Goal: Task Accomplishment & Management: Use online tool/utility

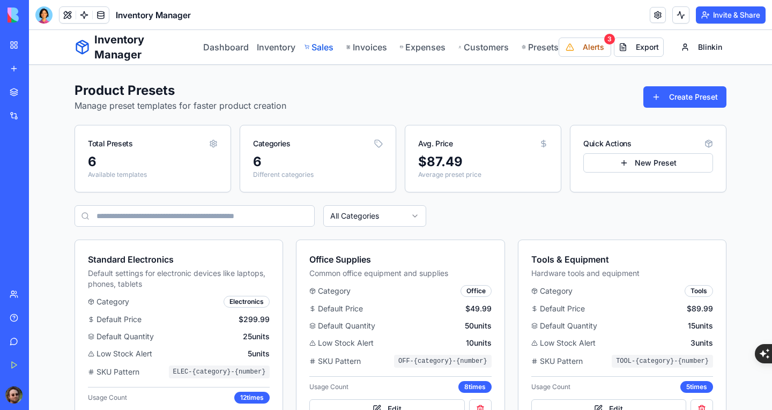
click at [318, 45] on link "Sales" at bounding box center [320, 47] width 30 height 13
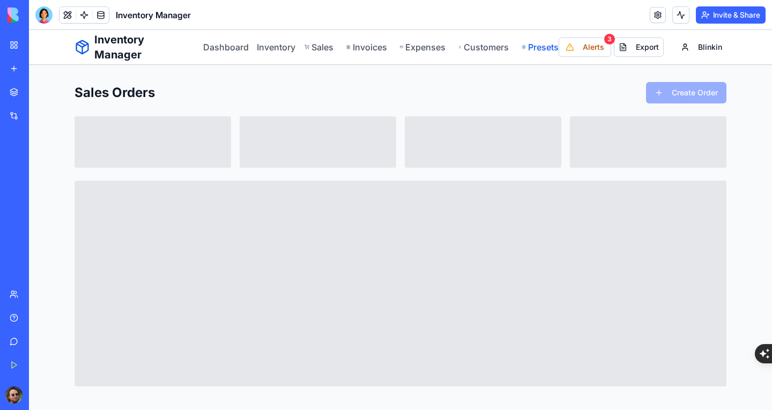
click at [536, 43] on link "Presets" at bounding box center [540, 47] width 37 height 13
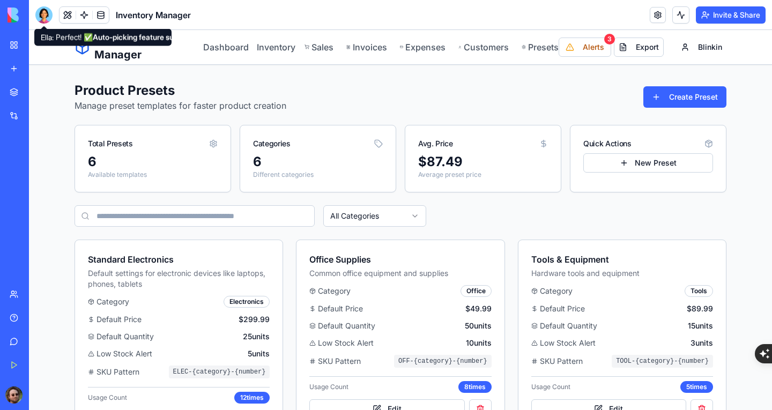
click at [41, 19] on div at bounding box center [43, 14] width 17 height 17
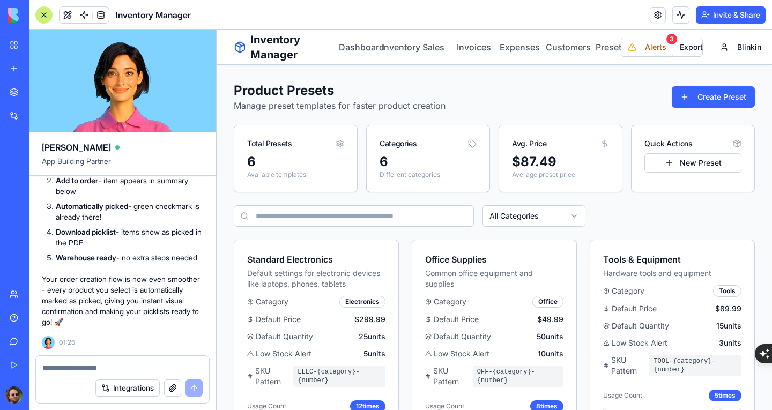
click at [91, 367] on textarea at bounding box center [122, 368] width 160 height 11
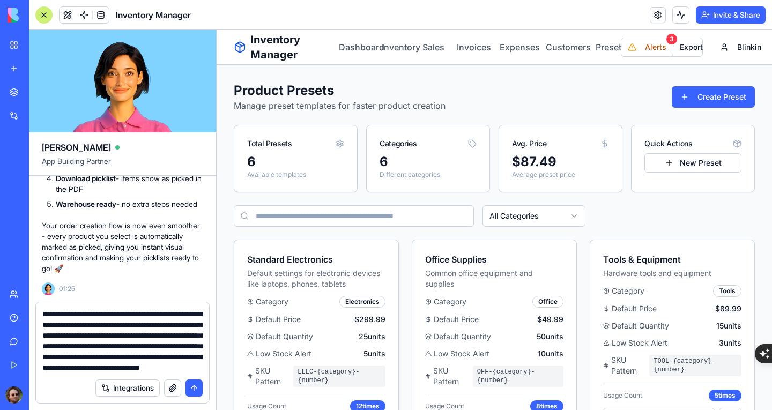
scroll to position [31, 0]
click at [184, 316] on textarea "**********" at bounding box center [122, 341] width 160 height 64
click at [123, 367] on textarea "**********" at bounding box center [122, 341] width 160 height 64
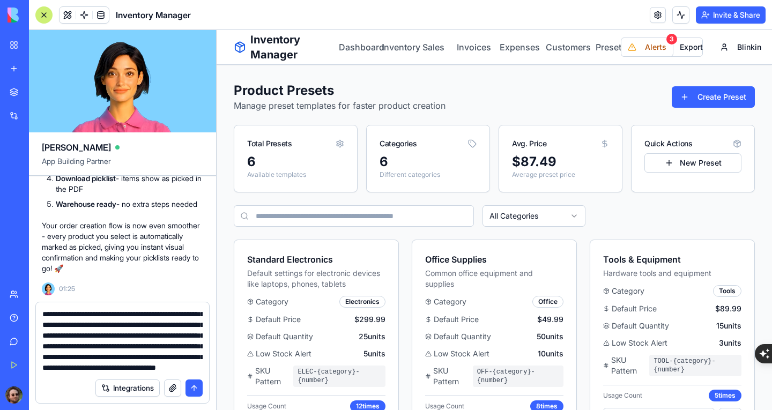
type textarea "**********"
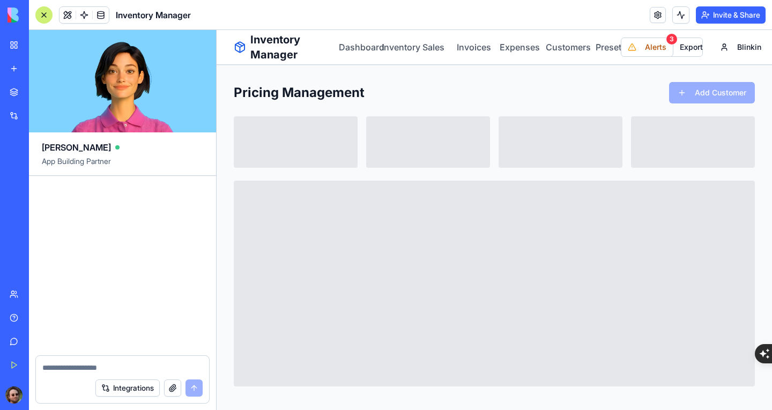
scroll to position [20521, 0]
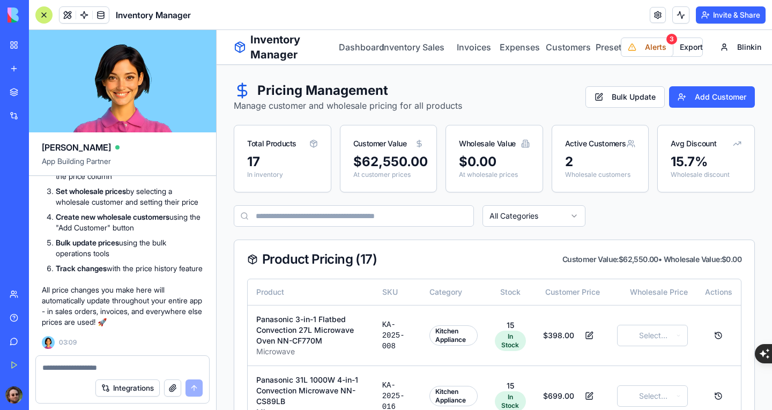
click at [37, 13] on div at bounding box center [43, 14] width 17 height 17
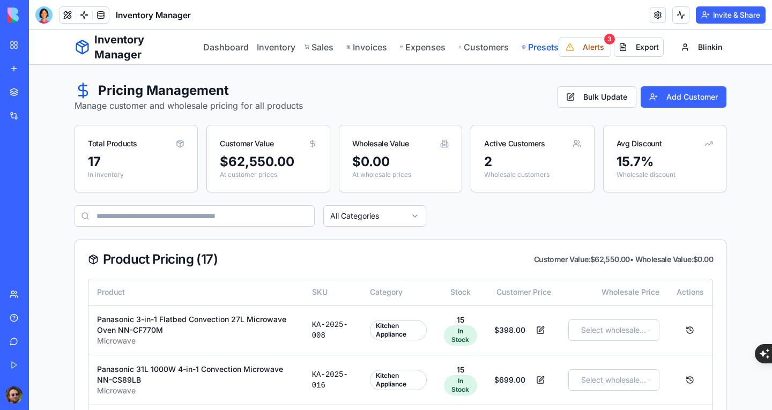
click at [527, 47] on link "Presets" at bounding box center [540, 47] width 37 height 13
click at [535, 48] on link "Presets" at bounding box center [540, 47] width 37 height 13
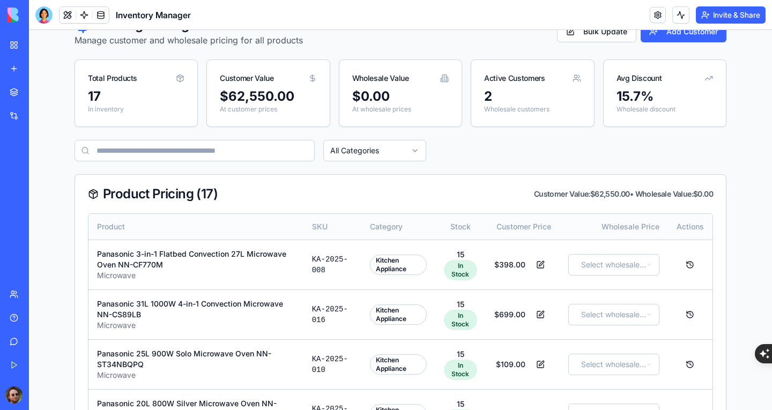
scroll to position [107, 0]
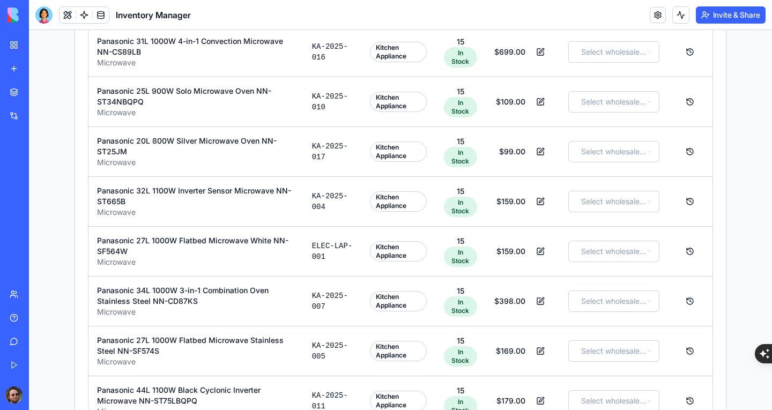
scroll to position [231, 0]
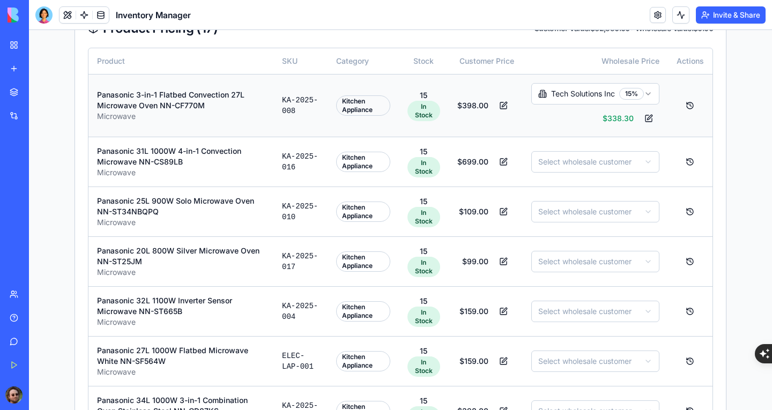
click at [643, 115] on button at bounding box center [648, 118] width 21 height 19
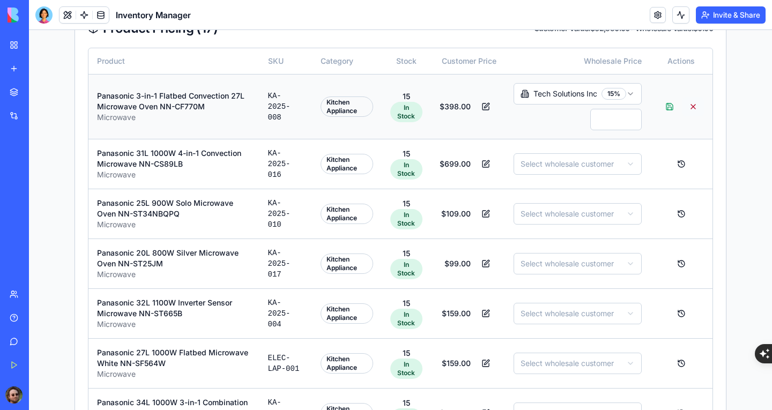
click at [690, 106] on button at bounding box center [693, 106] width 21 height 19
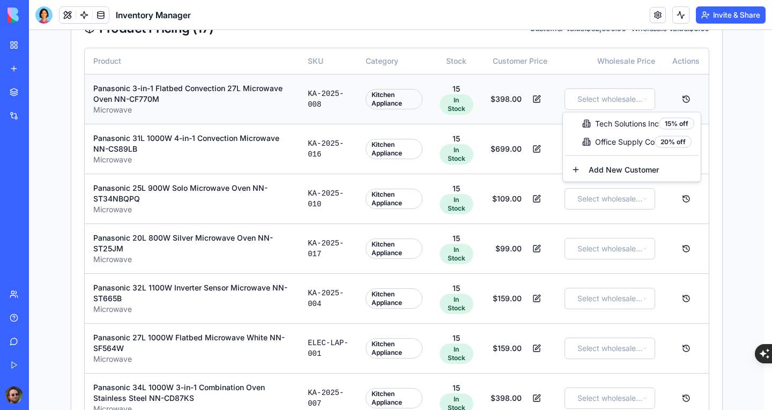
click at [658, 173] on button "Add New Customer" at bounding box center [632, 169] width 134 height 19
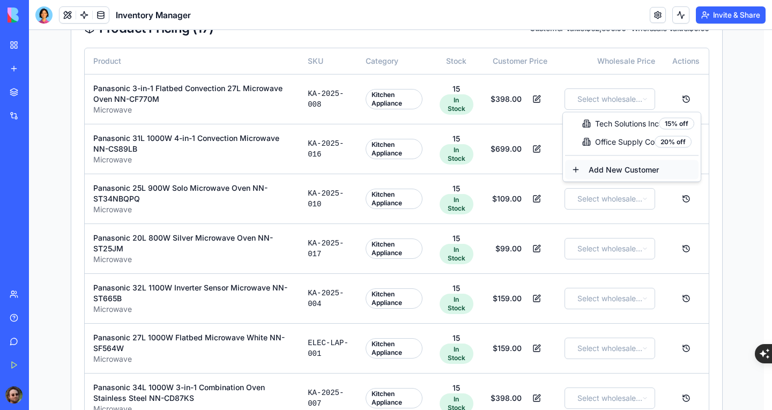
click at [617, 166] on button "Add New Customer" at bounding box center [632, 169] width 134 height 19
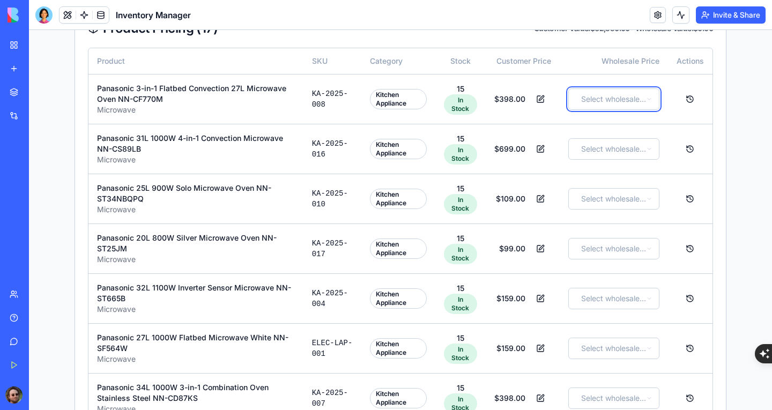
click at [540, 100] on button at bounding box center [540, 99] width 21 height 19
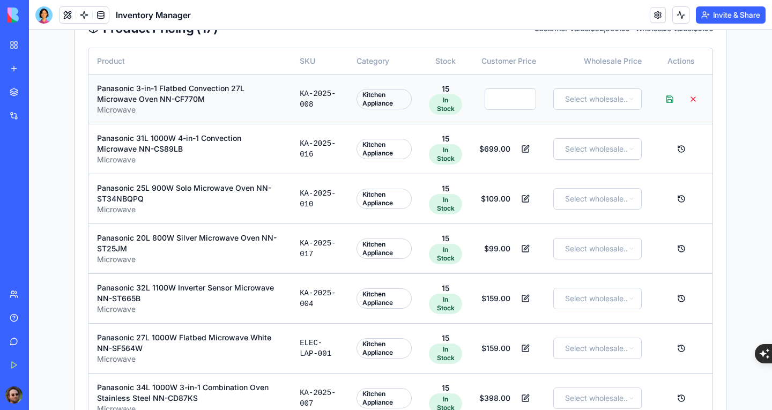
click at [688, 98] on button at bounding box center [693, 99] width 21 height 19
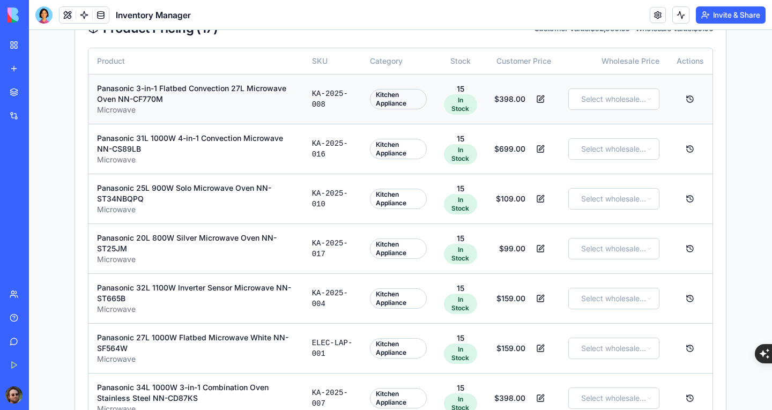
click at [537, 95] on button at bounding box center [540, 99] width 21 height 19
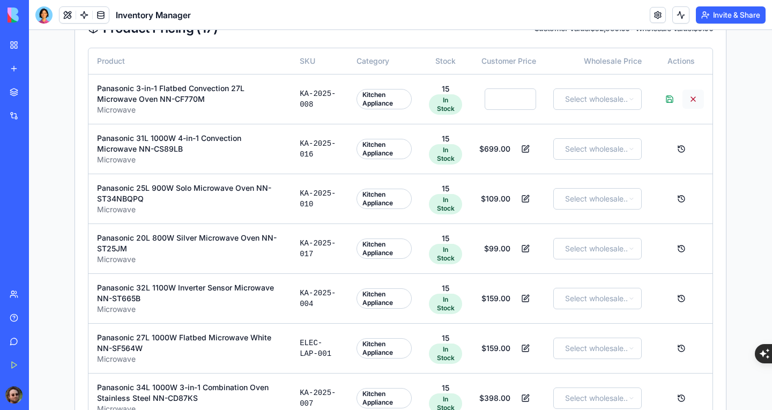
click at [694, 97] on button at bounding box center [693, 99] width 21 height 19
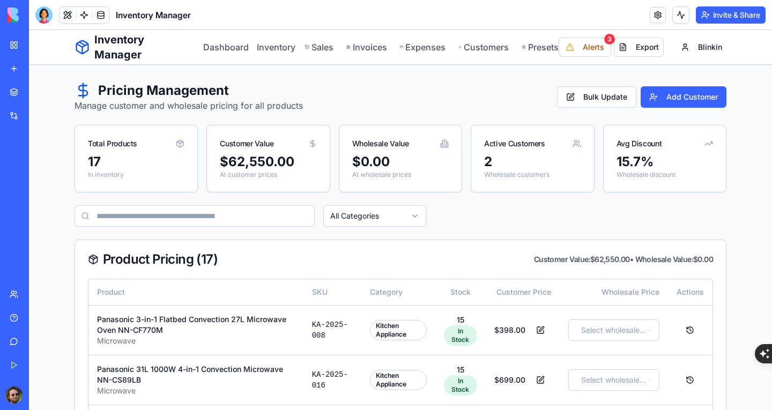
scroll to position [0, 0]
click at [536, 47] on link "Presets" at bounding box center [540, 47] width 37 height 13
click at [282, 326] on div "Panasonic 3-in-1 Flatbed Convection 27L Microwave Oven NN-CF770M" at bounding box center [196, 324] width 198 height 21
click at [535, 330] on button at bounding box center [540, 330] width 21 height 19
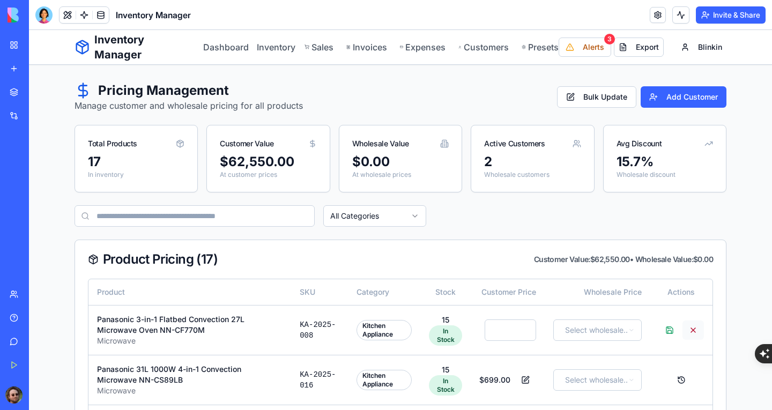
click at [691, 329] on button at bounding box center [693, 330] width 21 height 19
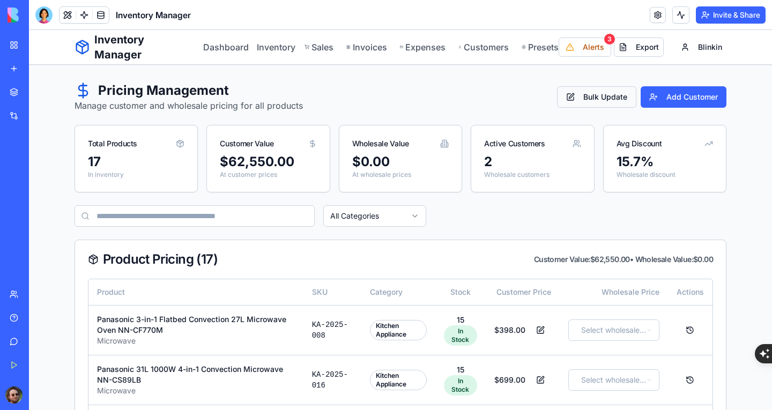
click at [592, 102] on button "Bulk Update" at bounding box center [596, 96] width 79 height 21
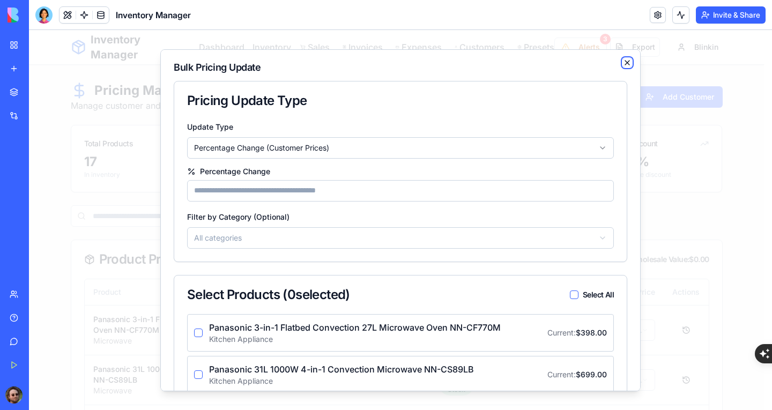
click at [623, 61] on icon "button" at bounding box center [627, 62] width 9 height 9
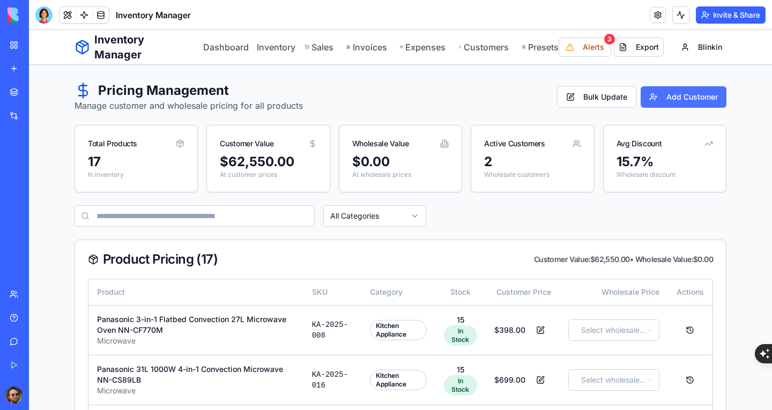
click at [677, 96] on button "Add Customer" at bounding box center [684, 96] width 86 height 21
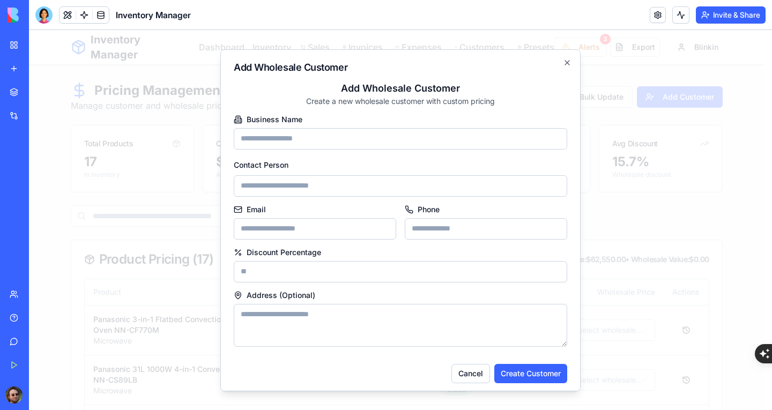
scroll to position [5, 0]
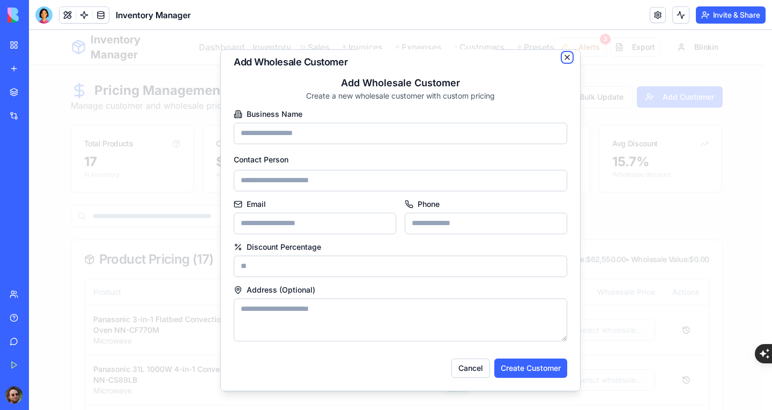
click at [563, 61] on icon "button" at bounding box center [567, 57] width 9 height 9
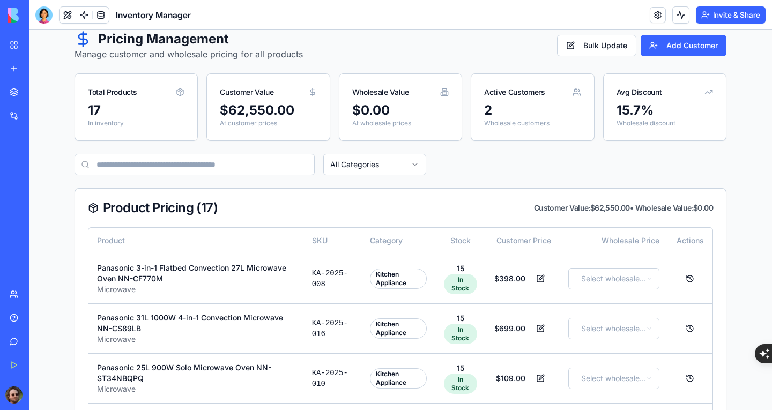
scroll to position [0, 0]
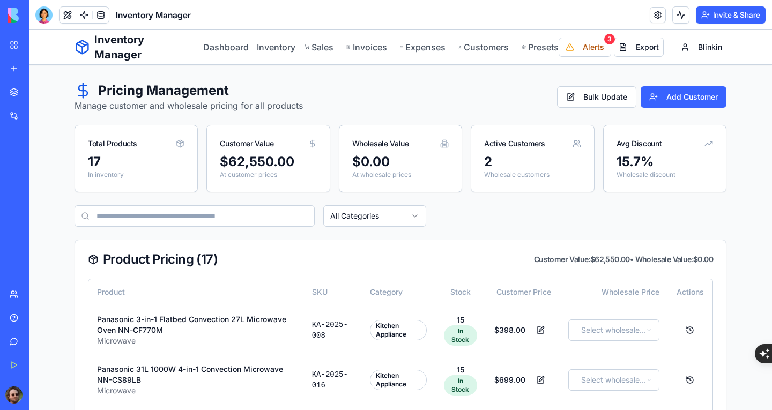
click at [433, 101] on div "Pricing Management Manage customer and wholesale pricing for all products Bulk …" at bounding box center [401, 97] width 652 height 30
click at [271, 46] on link "Inventory" at bounding box center [274, 47] width 35 height 13
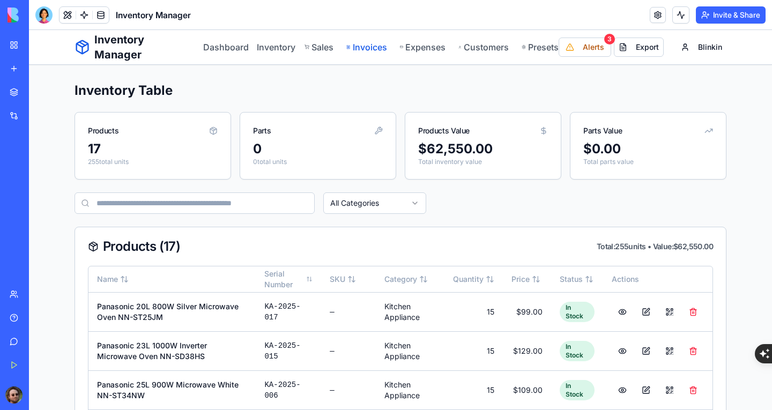
click at [361, 50] on link "Invoices" at bounding box center [367, 47] width 40 height 13
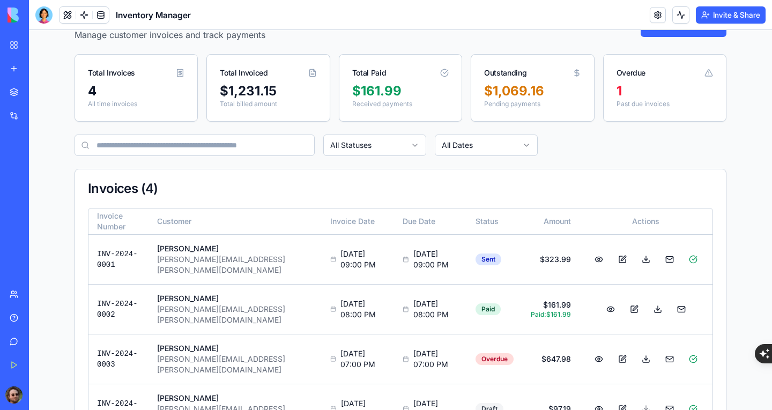
scroll to position [89, 0]
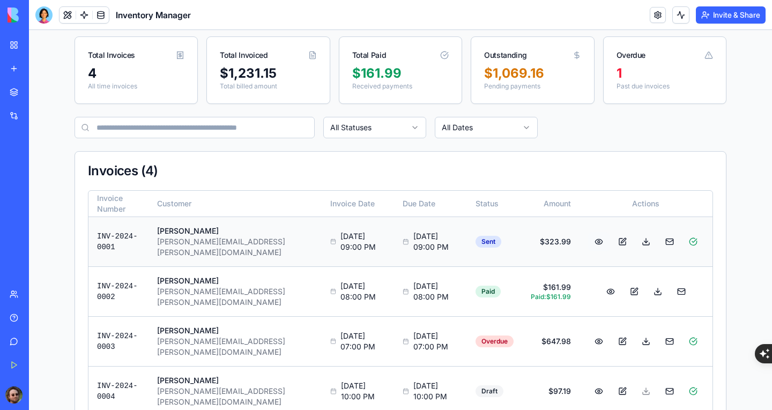
click at [594, 234] on button at bounding box center [598, 241] width 21 height 19
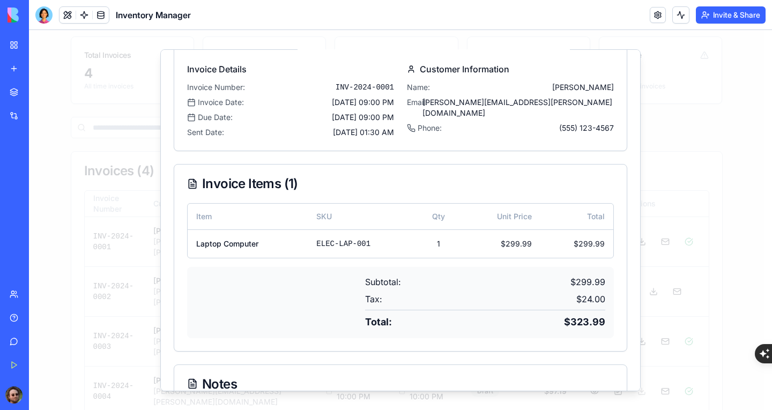
scroll to position [0, 0]
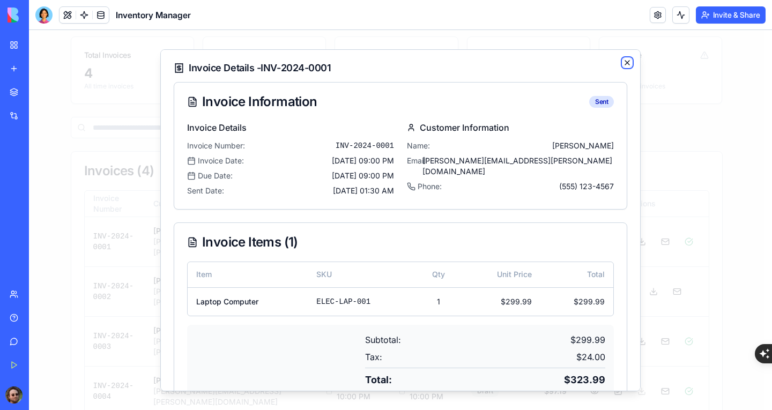
click at [623, 64] on icon "button" at bounding box center [627, 62] width 9 height 9
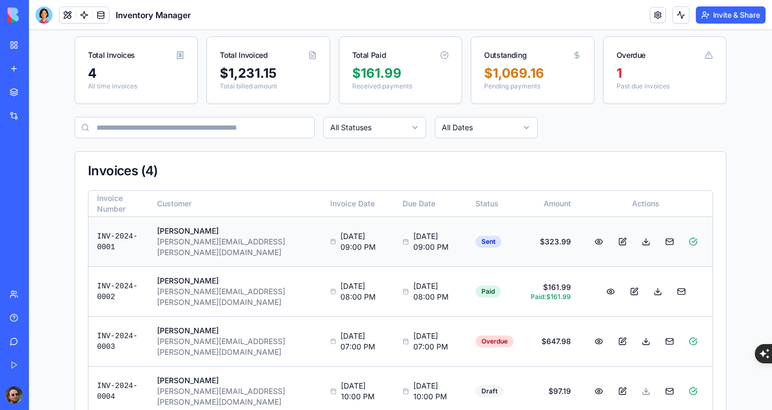
click at [667, 235] on button at bounding box center [669, 241] width 21 height 19
click at [616, 237] on button at bounding box center [622, 241] width 21 height 19
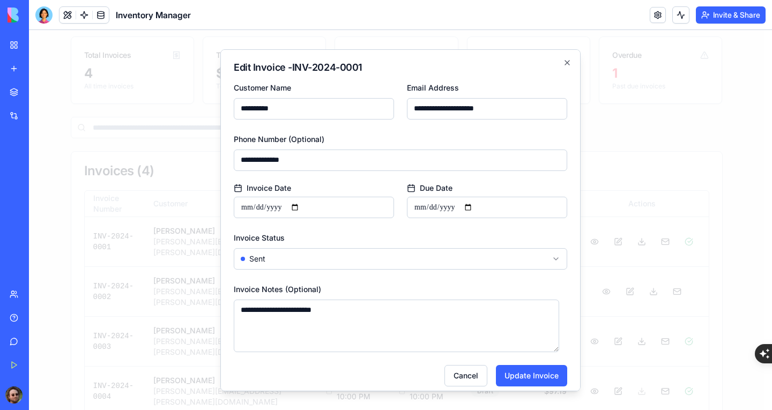
scroll to position [9, 0]
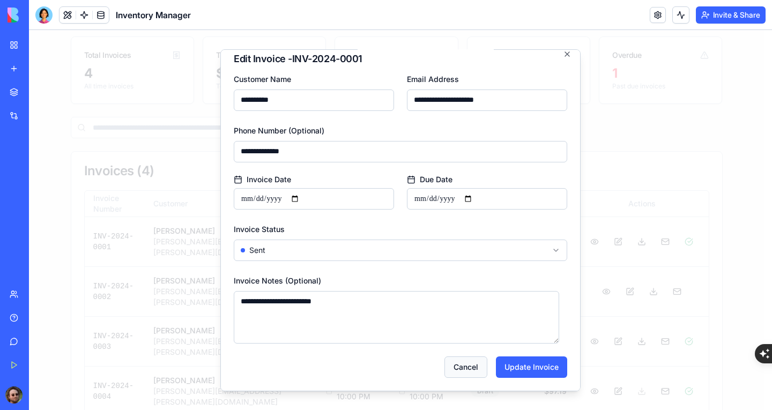
click at [467, 367] on button "Cancel" at bounding box center [466, 366] width 43 height 21
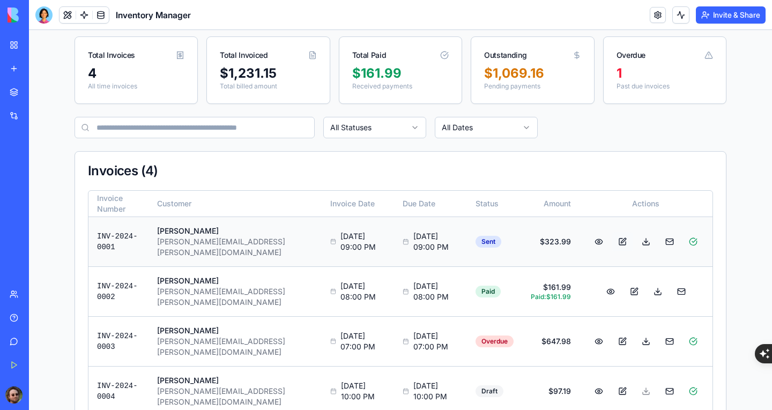
click at [620, 232] on button at bounding box center [622, 241] width 21 height 19
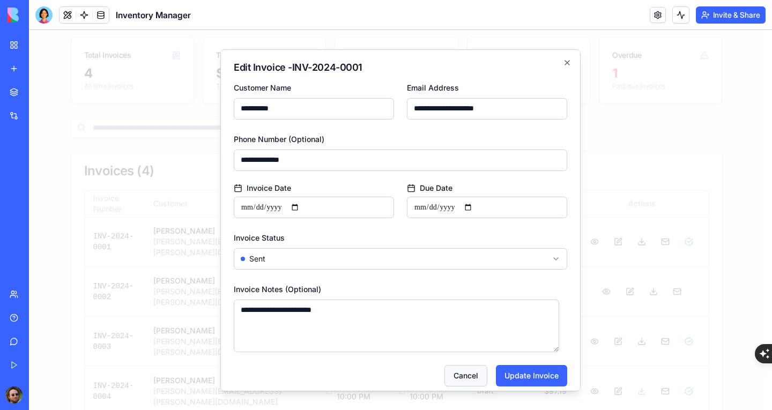
click at [467, 367] on button "Cancel" at bounding box center [466, 375] width 43 height 21
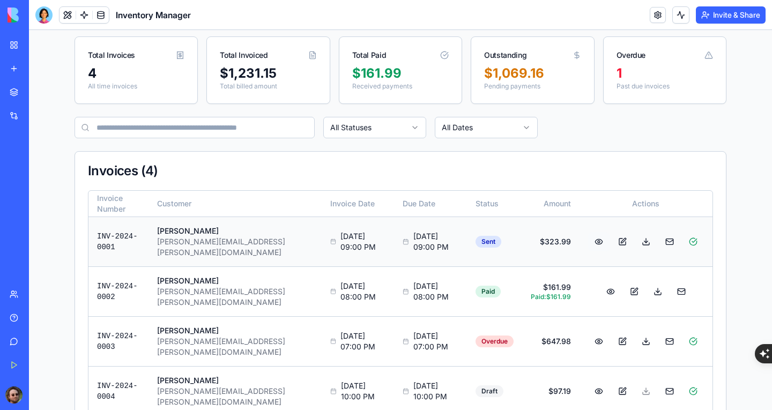
click at [594, 237] on button at bounding box center [598, 241] width 21 height 19
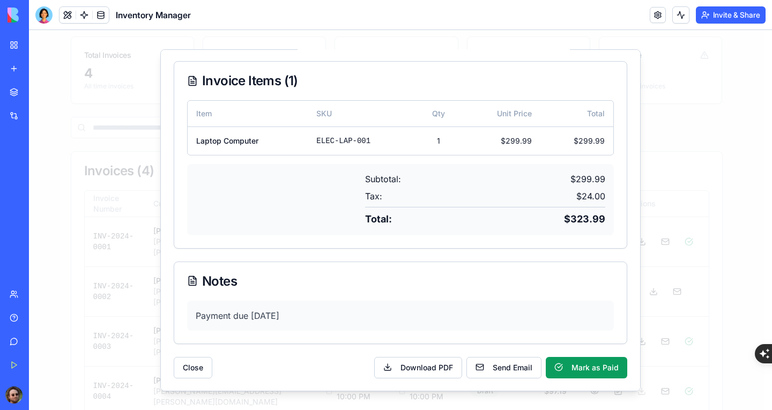
scroll to position [0, 0]
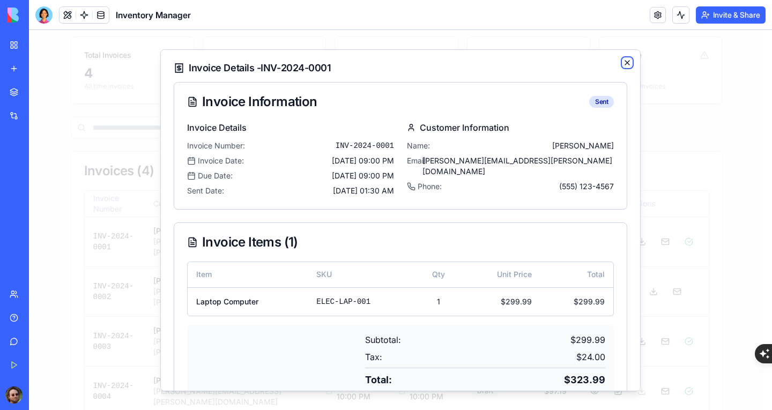
click at [623, 62] on icon "button" at bounding box center [627, 62] width 9 height 9
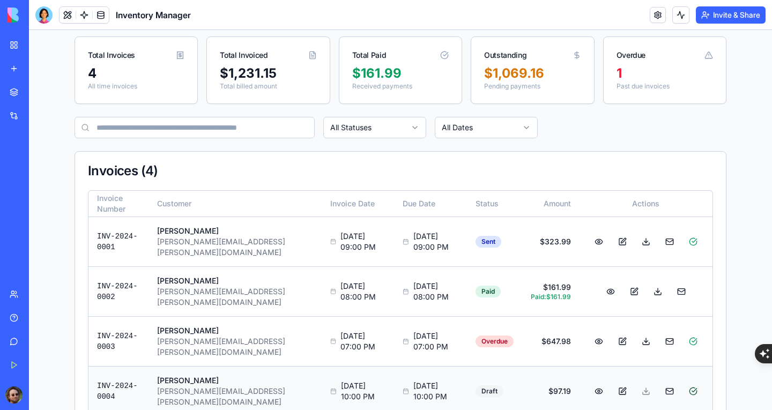
click at [690, 382] on button at bounding box center [693, 391] width 21 height 19
click at [691, 234] on button at bounding box center [693, 241] width 21 height 19
click at [48, 14] on div at bounding box center [43, 14] width 17 height 17
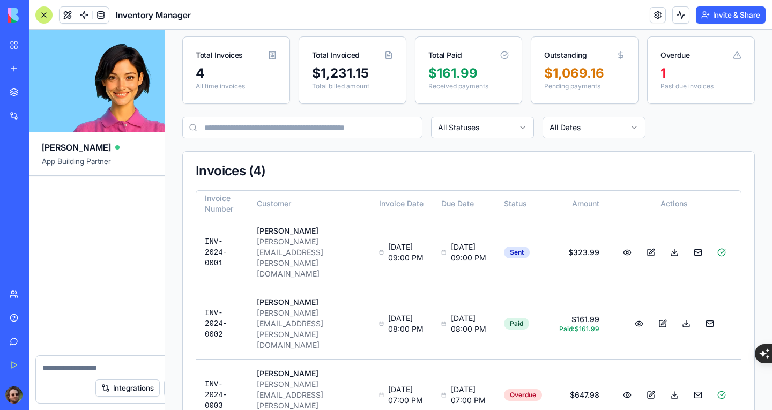
scroll to position [20521, 0]
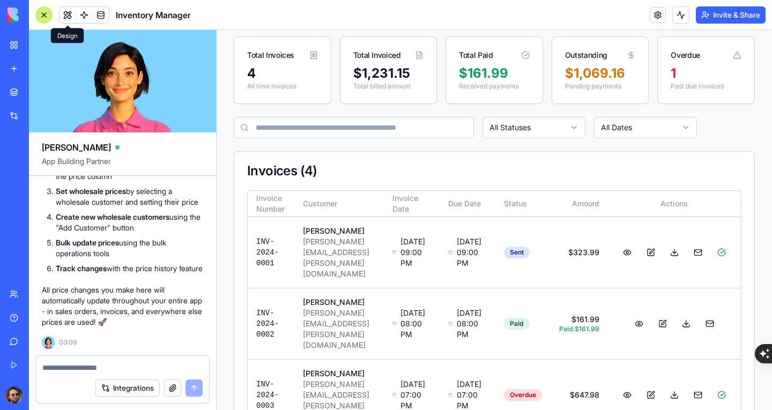
click at [49, 14] on div at bounding box center [43, 14] width 17 height 17
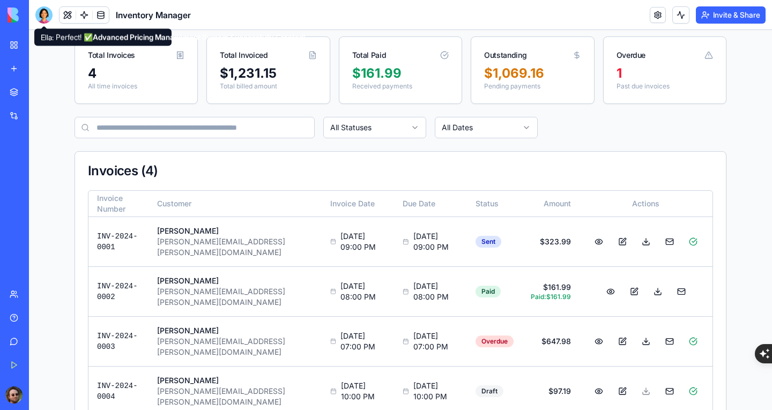
click at [43, 15] on div at bounding box center [43, 14] width 17 height 17
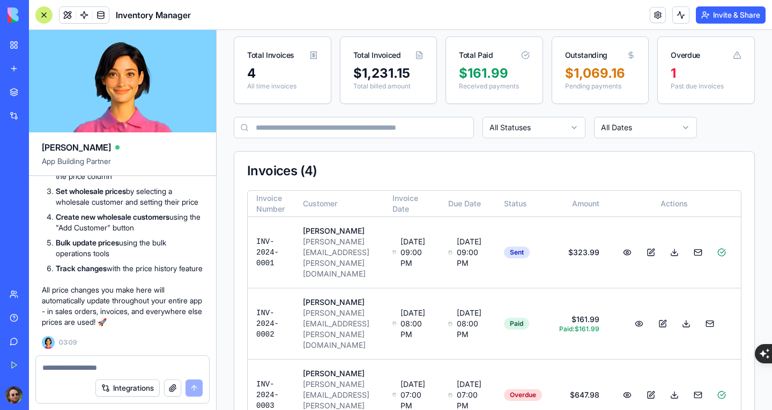
scroll to position [0, 0]
click at [172, 385] on button "button" at bounding box center [172, 388] width 17 height 17
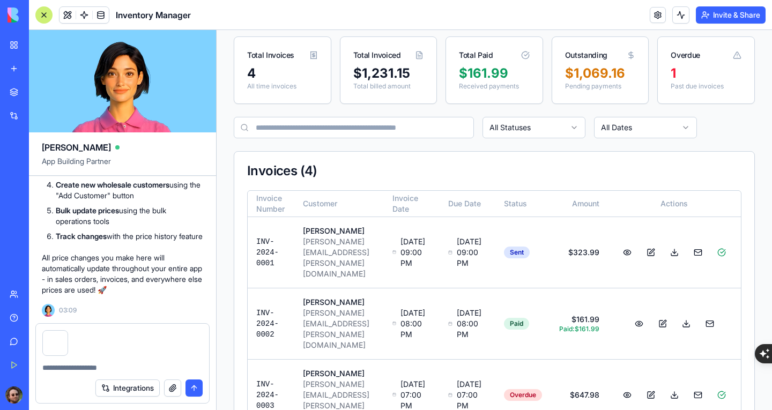
click at [94, 364] on textarea at bounding box center [122, 368] width 160 height 11
type textarea "*"
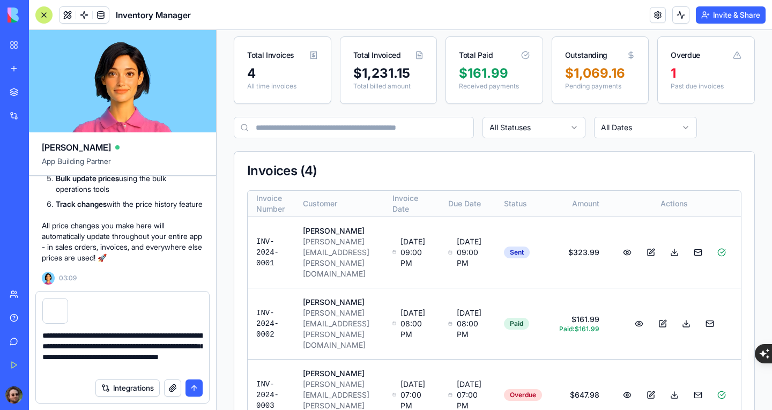
type textarea "**********"
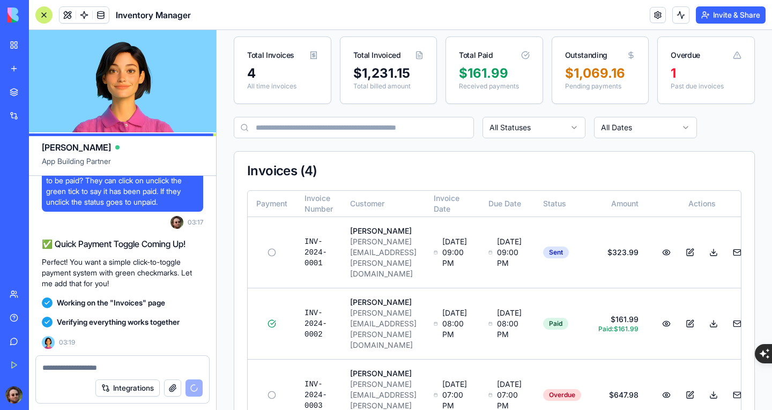
scroll to position [21192, 0]
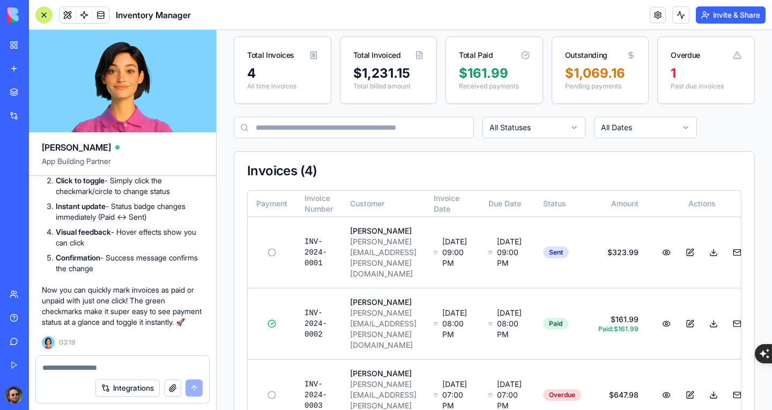
click at [43, 19] on div at bounding box center [43, 14] width 17 height 17
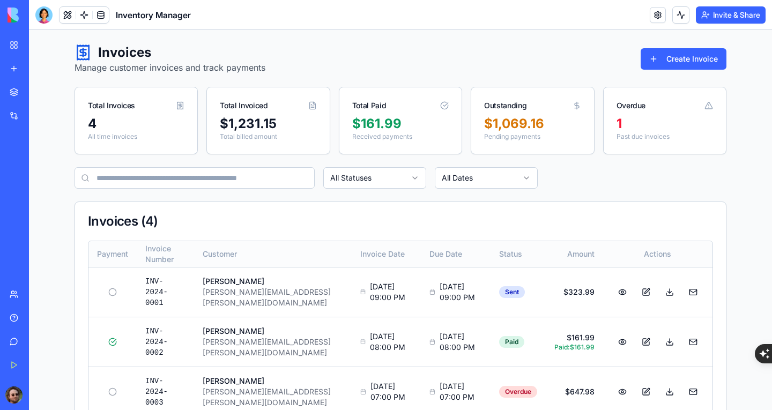
scroll to position [54, 0]
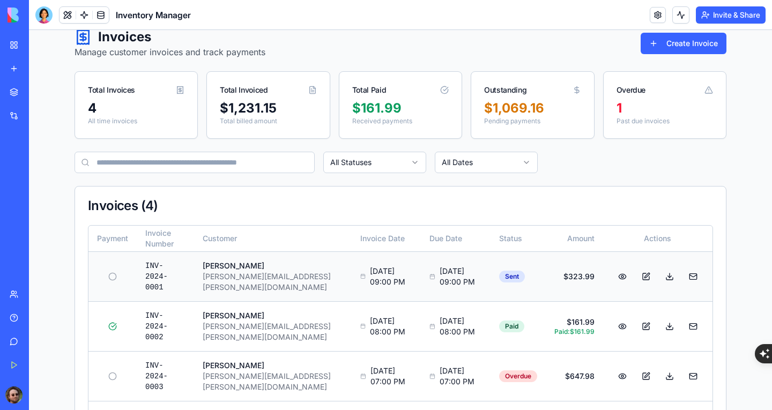
click at [421, 262] on td "[DATE] 09:00 PM" at bounding box center [456, 277] width 70 height 50
click at [620, 271] on button at bounding box center [622, 276] width 21 height 19
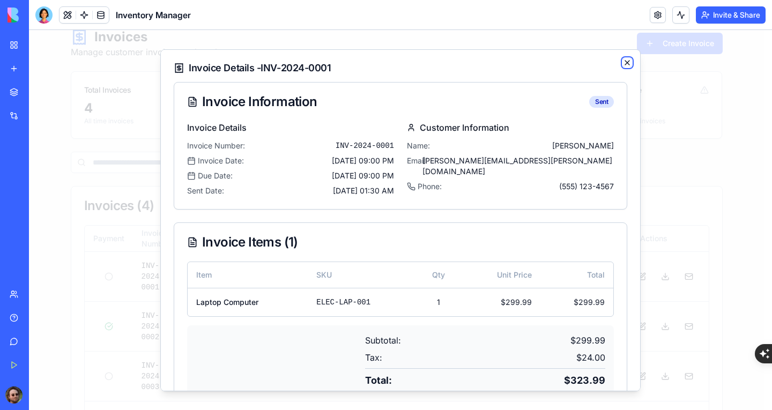
click at [623, 60] on icon "button" at bounding box center [627, 62] width 9 height 9
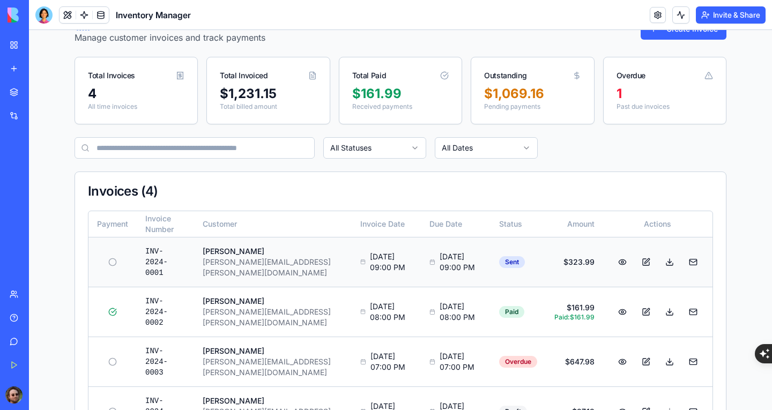
scroll to position [89, 0]
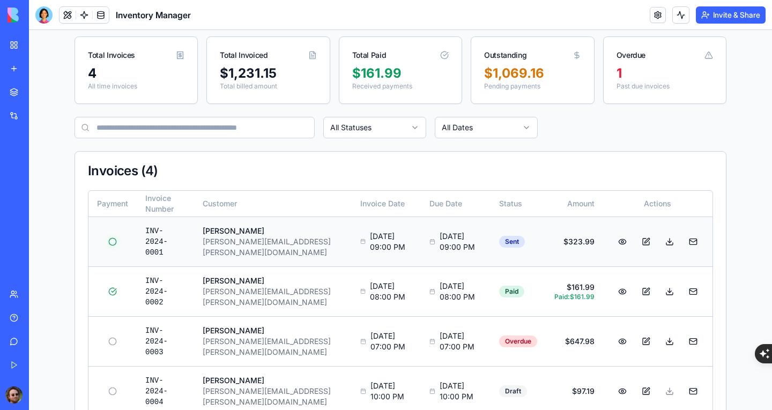
click at [108, 235] on button at bounding box center [112, 241] width 17 height 17
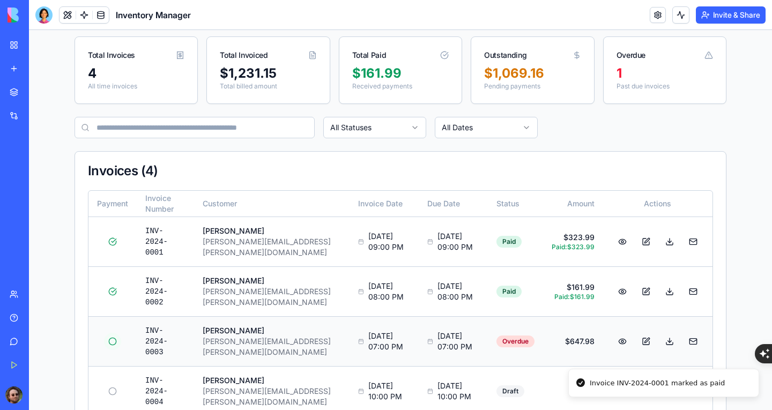
click at [108, 333] on button at bounding box center [112, 341] width 17 height 17
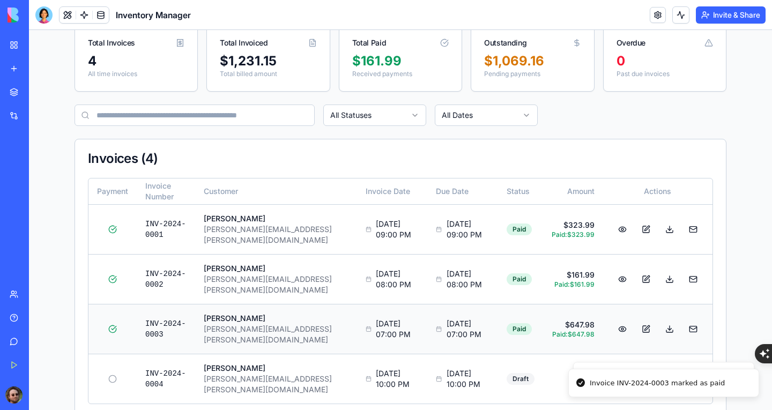
scroll to position [101, 0]
click at [112, 320] on button at bounding box center [112, 328] width 17 height 17
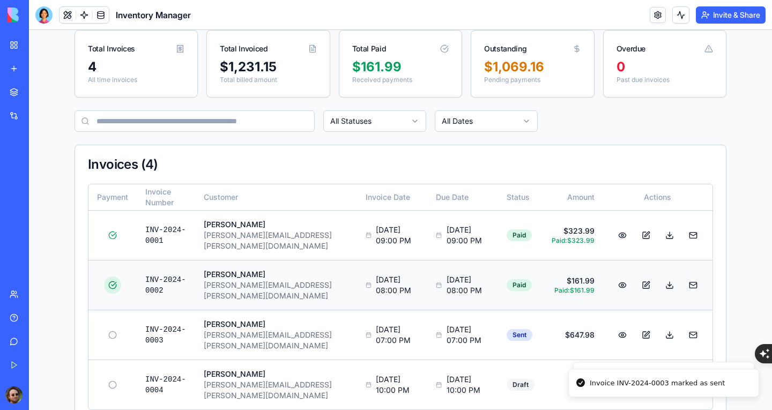
click at [109, 279] on button at bounding box center [112, 285] width 17 height 17
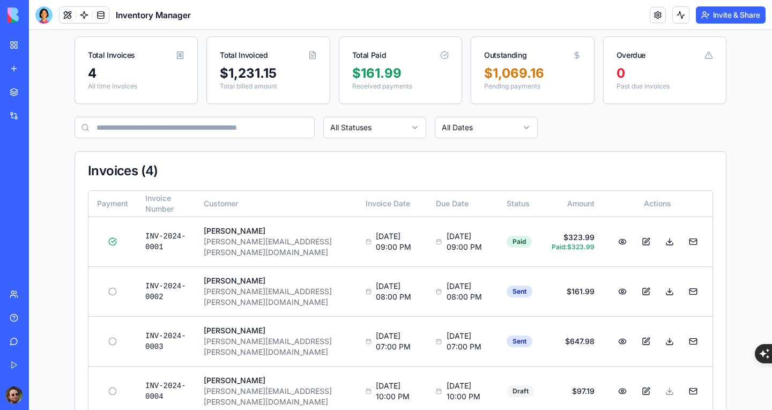
scroll to position [0, 0]
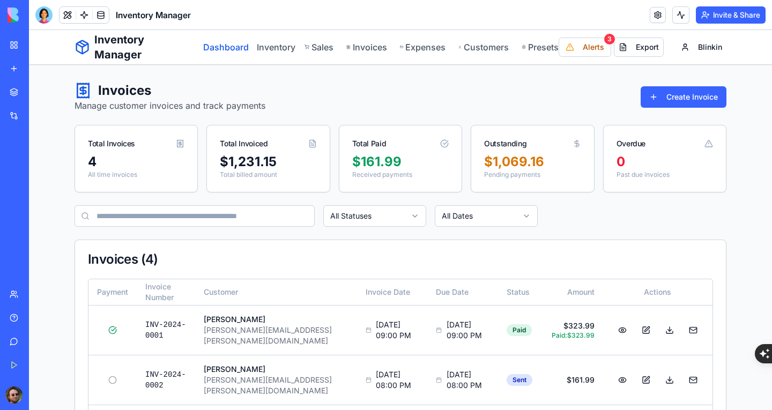
click at [203, 48] on link "Dashboard" at bounding box center [223, 47] width 41 height 13
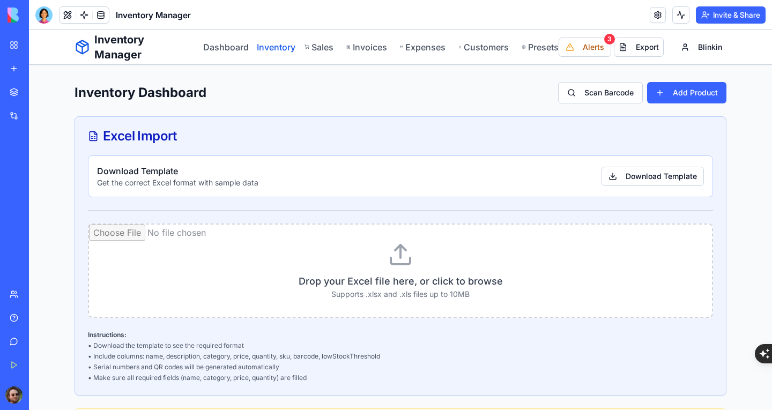
click at [269, 46] on link "Inventory" at bounding box center [274, 47] width 35 height 13
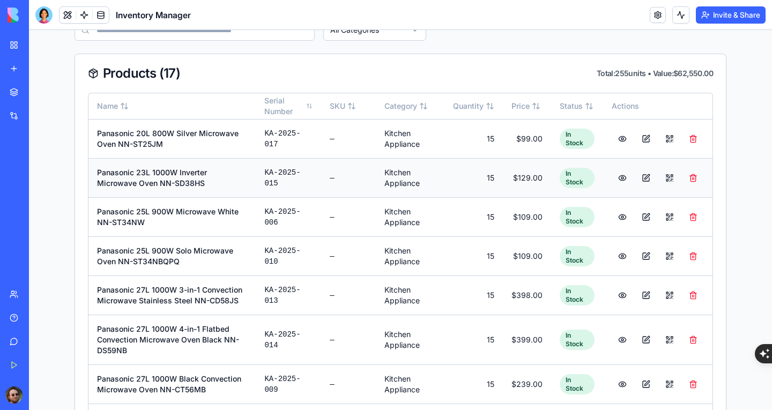
scroll to position [161, 0]
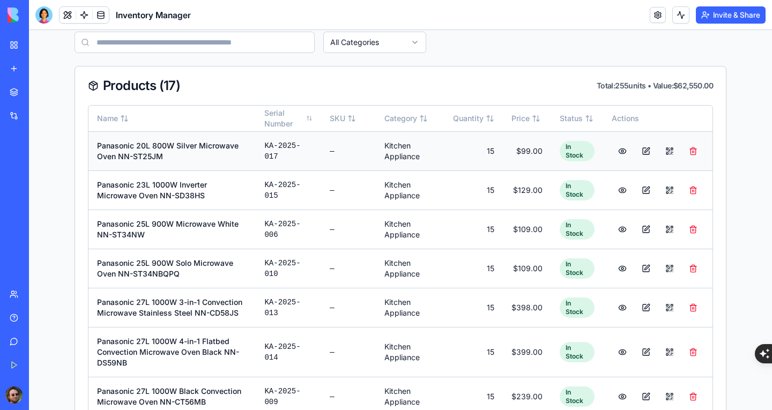
click at [618, 148] on button at bounding box center [622, 151] width 21 height 19
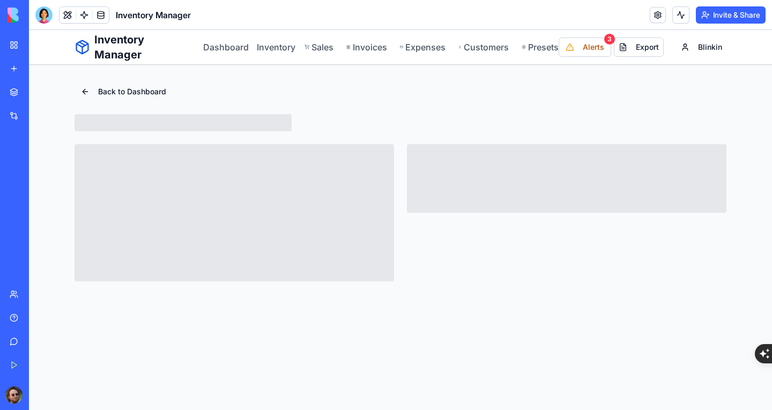
scroll to position [0, 0]
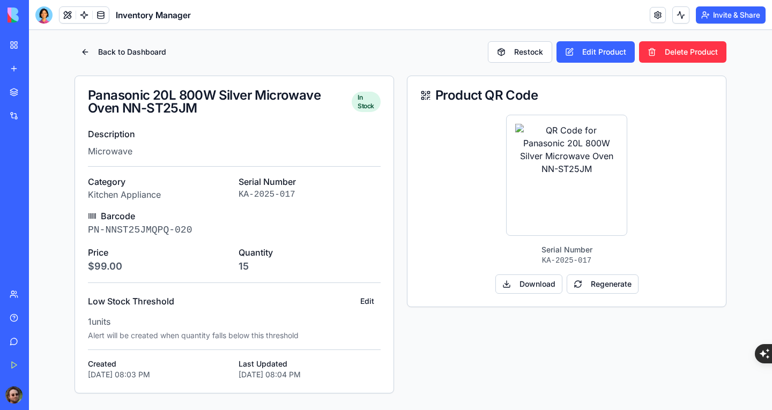
scroll to position [41, 0]
click at [84, 53] on button "Back to Dashboard" at bounding box center [124, 51] width 98 height 19
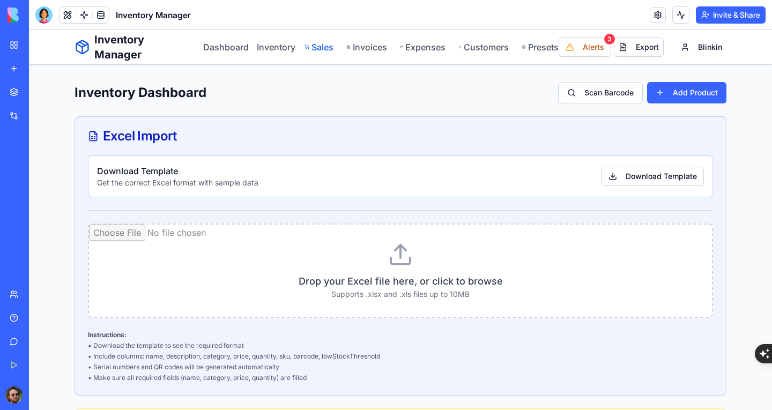
click at [324, 48] on link "Sales" at bounding box center [320, 47] width 30 height 13
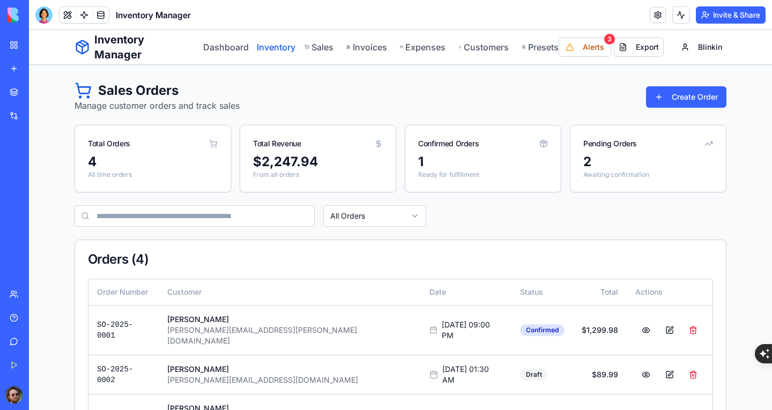
click at [283, 46] on link "Inventory" at bounding box center [274, 47] width 35 height 13
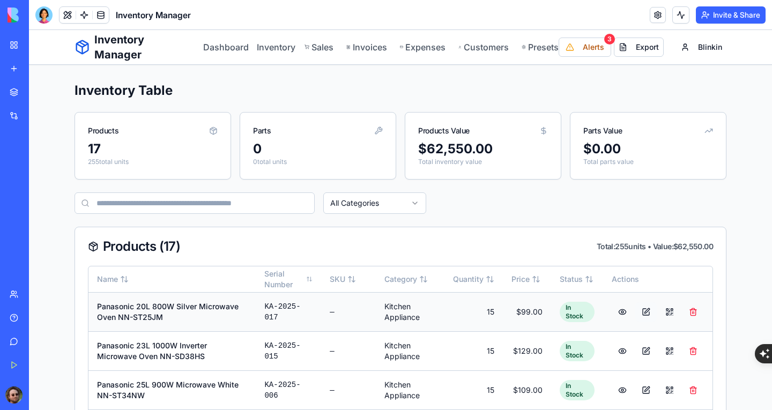
click at [644, 312] on button at bounding box center [646, 312] width 21 height 19
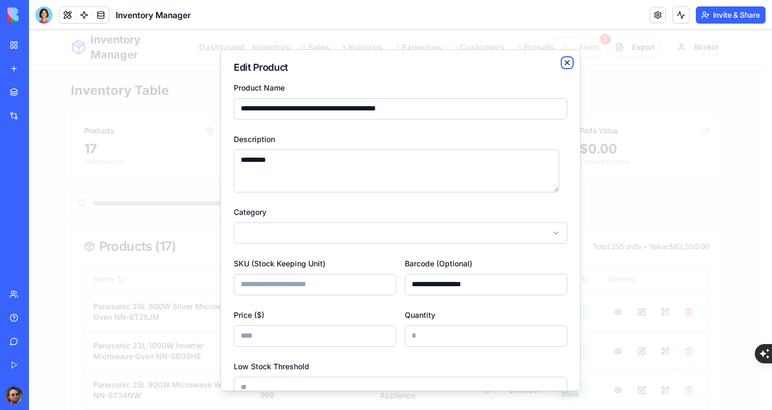
click at [565, 63] on icon "button" at bounding box center [567, 62] width 4 height 4
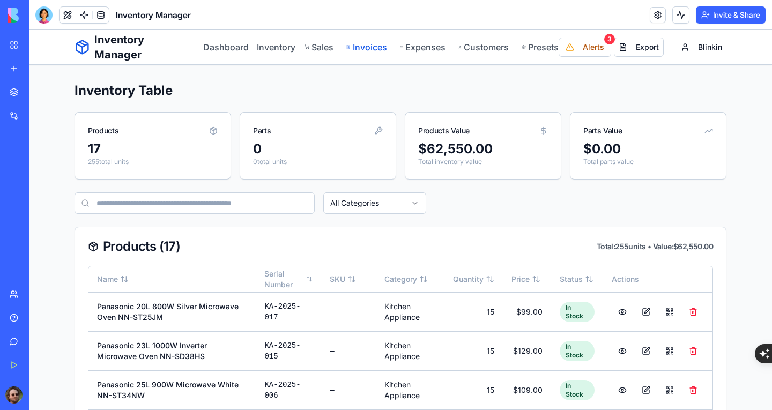
click at [350, 48] on link "Invoices" at bounding box center [367, 47] width 40 height 13
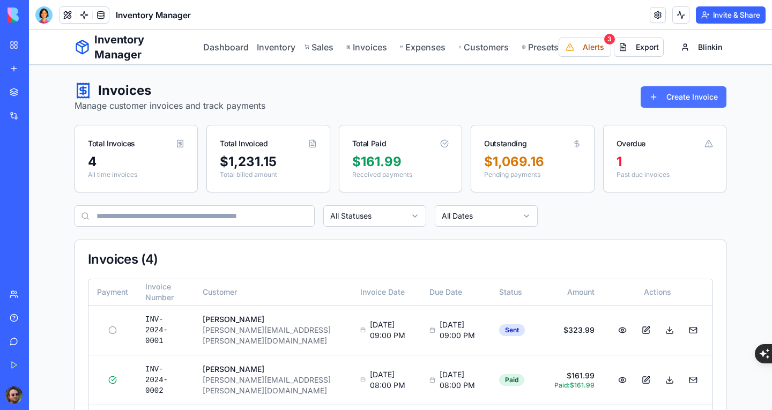
click at [653, 101] on button "Create Invoice" at bounding box center [684, 96] width 86 height 21
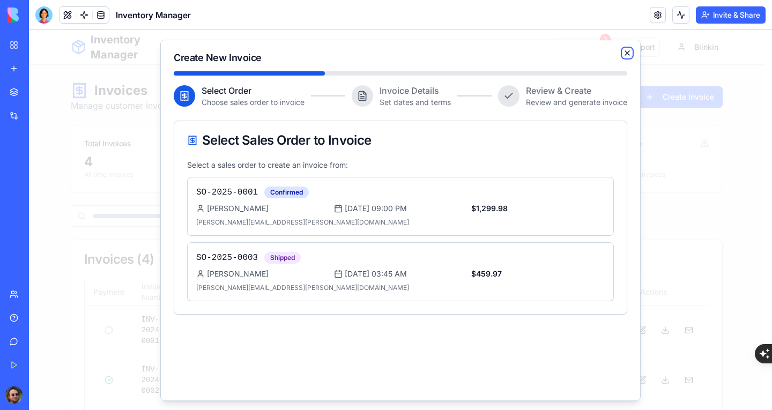
click at [623, 52] on icon "button" at bounding box center [627, 53] width 9 height 9
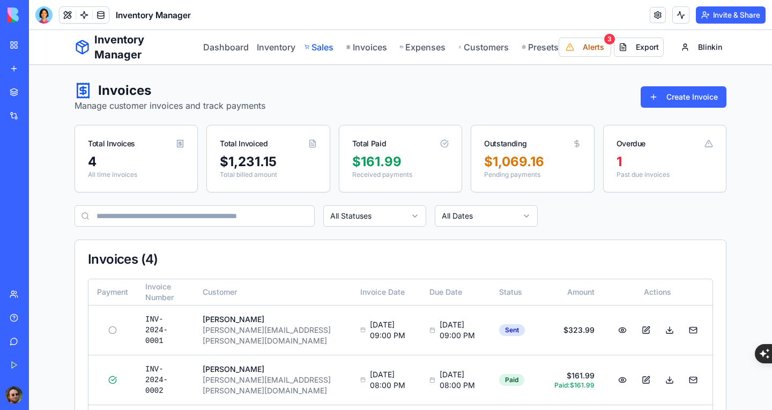
click at [322, 50] on link "Sales" at bounding box center [320, 47] width 30 height 13
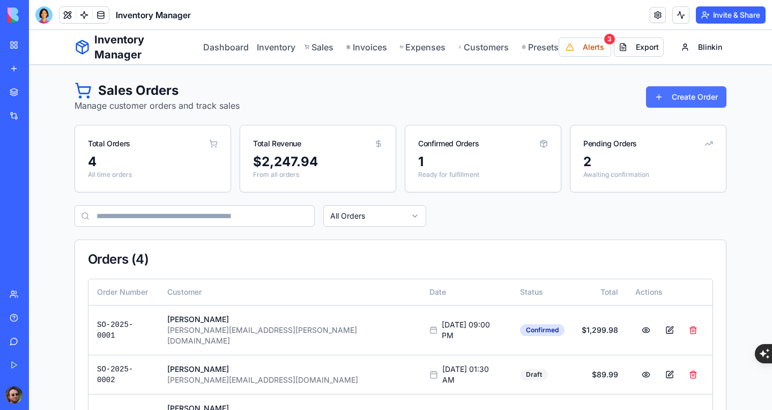
click at [682, 98] on button "Create Order" at bounding box center [686, 96] width 80 height 21
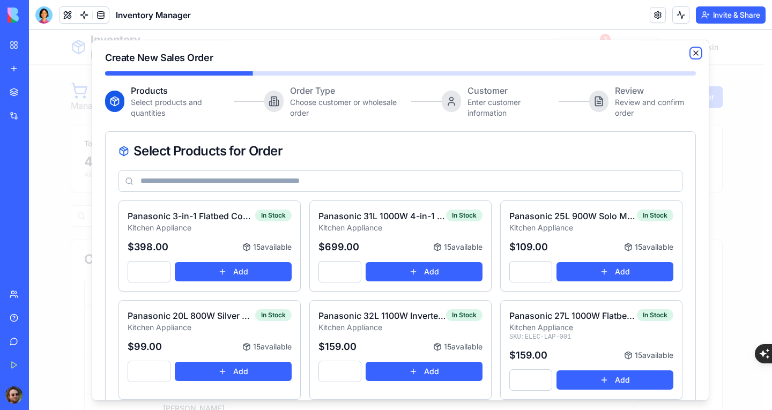
click at [692, 53] on icon "button" at bounding box center [696, 53] width 9 height 9
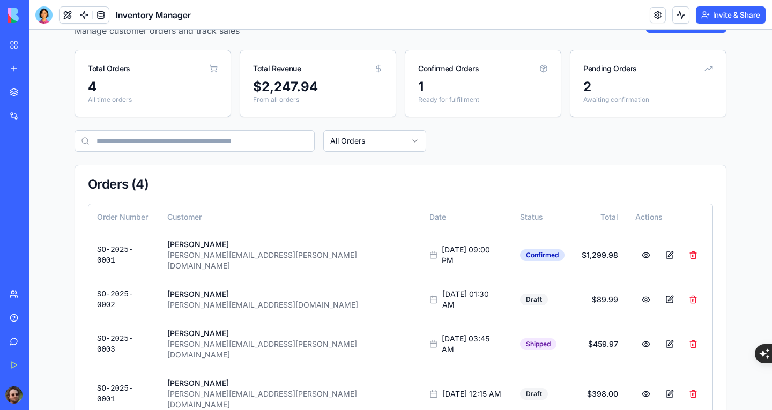
scroll to position [82, 0]
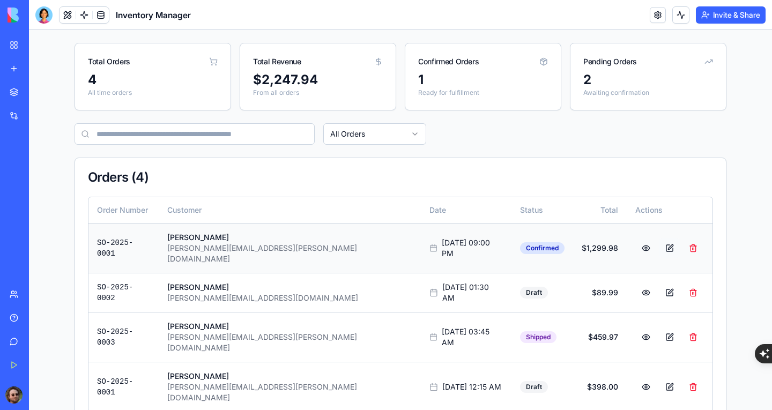
click at [659, 240] on button at bounding box center [669, 248] width 21 height 19
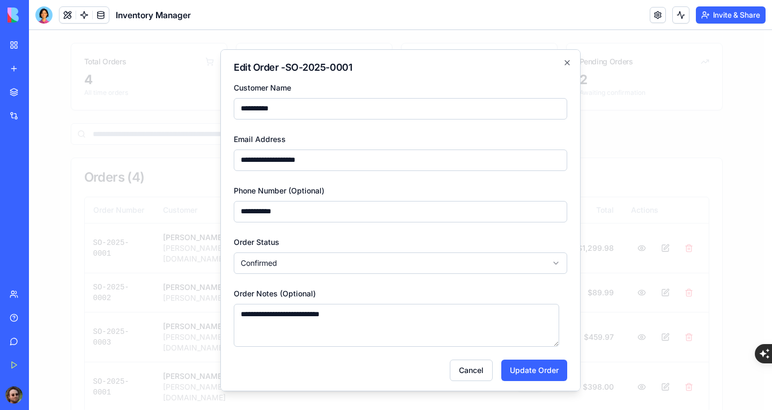
click at [437, 254] on body "**********" at bounding box center [396, 195] width 735 height 495
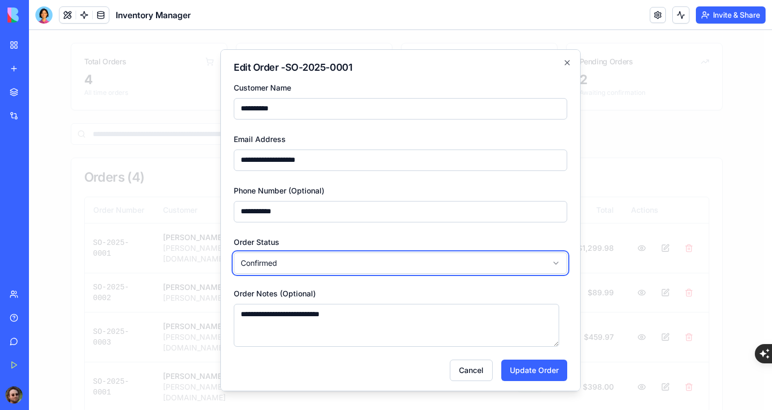
click at [434, 258] on body "**********" at bounding box center [396, 195] width 735 height 495
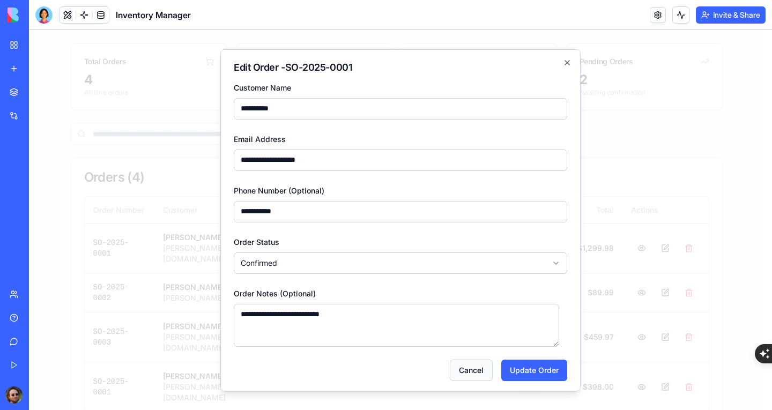
click at [470, 371] on button "Cancel" at bounding box center [471, 369] width 43 height 21
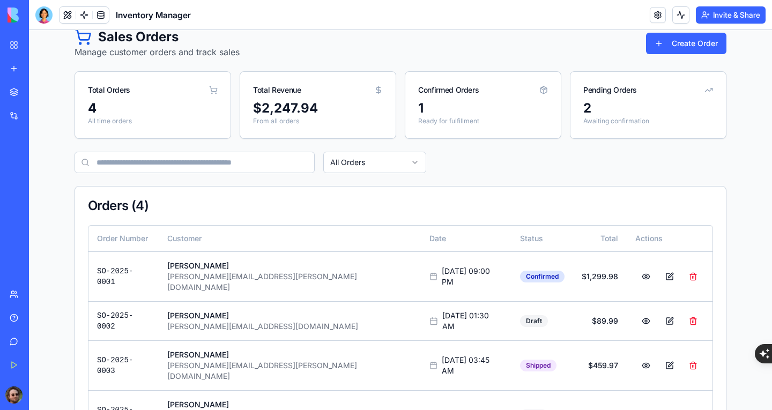
scroll to position [0, 0]
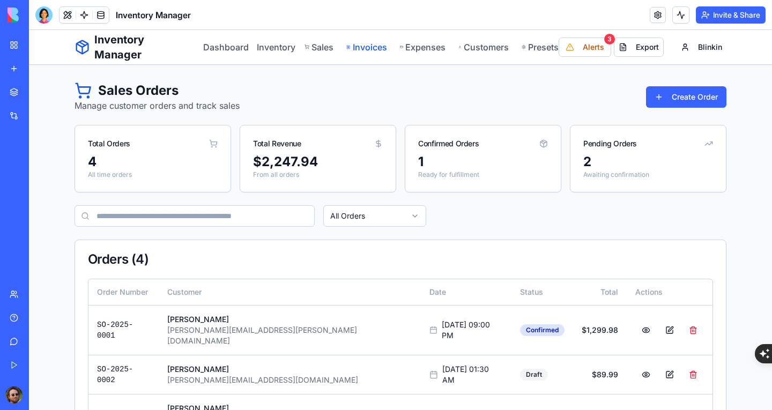
click at [357, 51] on link "Invoices" at bounding box center [367, 47] width 40 height 13
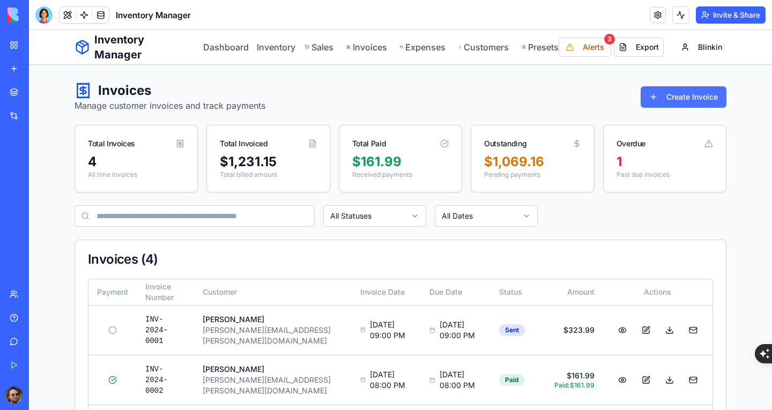
click at [652, 93] on button "Create Invoice" at bounding box center [684, 96] width 86 height 21
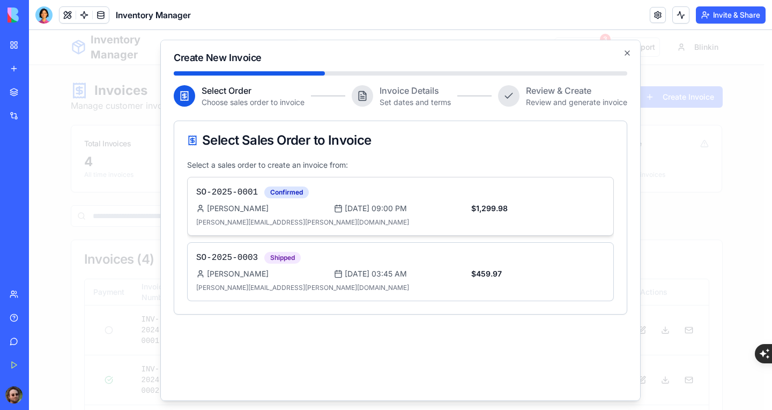
click at [386, 194] on div "SO-2025-0001 Confirmed" at bounding box center [400, 192] width 409 height 13
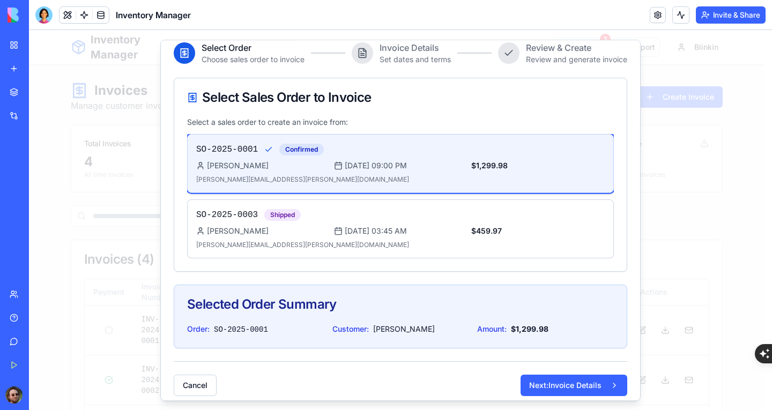
scroll to position [51, 0]
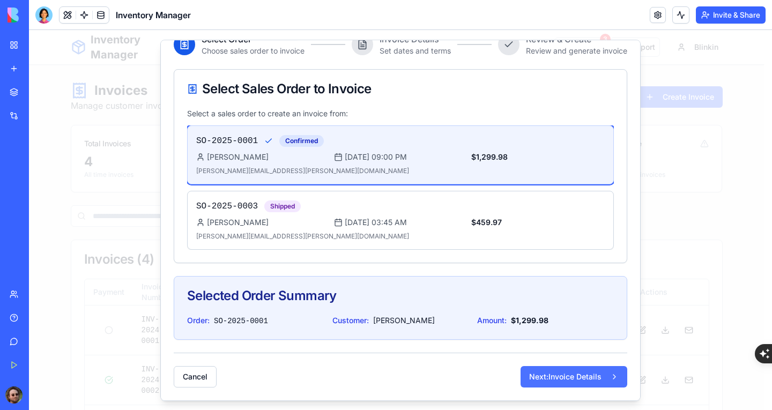
click at [557, 373] on button "Next: Invoice Details" at bounding box center [574, 376] width 107 height 21
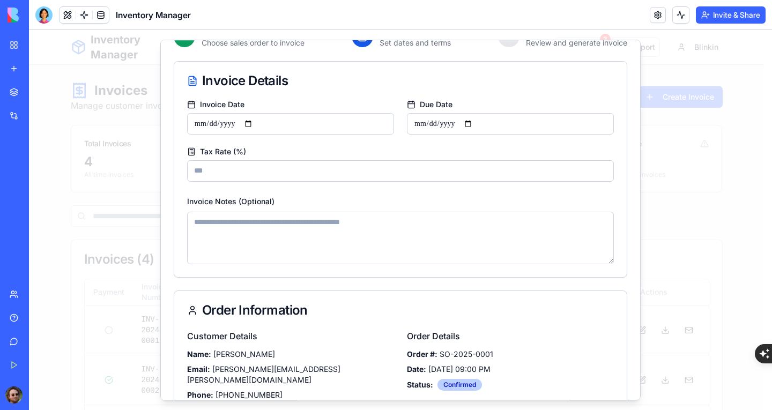
scroll to position [124, 0]
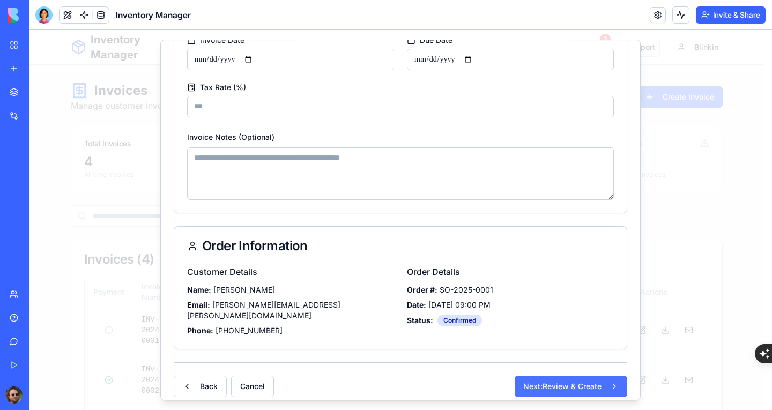
click at [552, 378] on button "Next: Review & Create" at bounding box center [571, 386] width 113 height 21
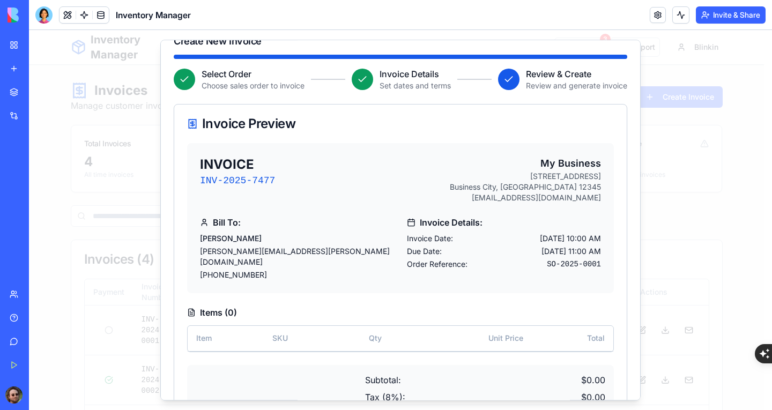
scroll to position [0, 0]
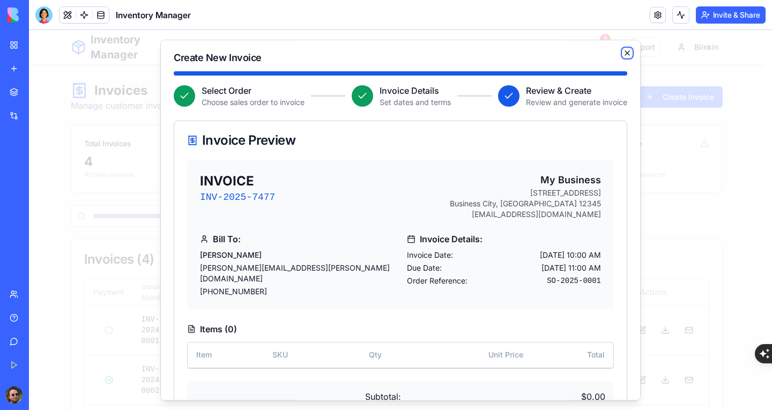
click at [625, 55] on icon "button" at bounding box center [627, 53] width 4 height 4
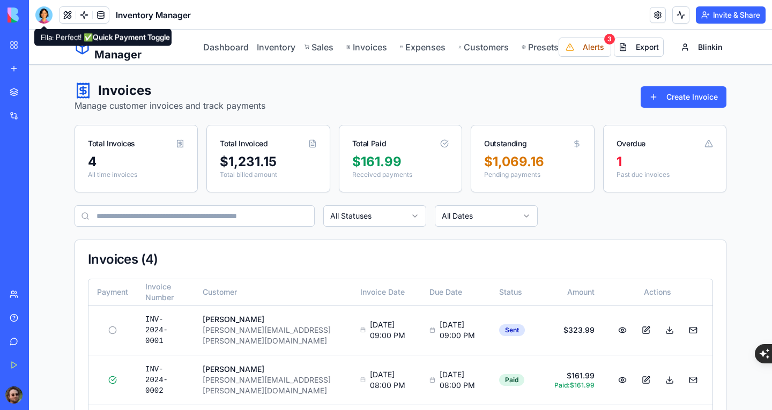
drag, startPoint x: 45, startPoint y: 13, endPoint x: 69, endPoint y: 30, distance: 29.6
click at [45, 13] on div at bounding box center [43, 14] width 17 height 17
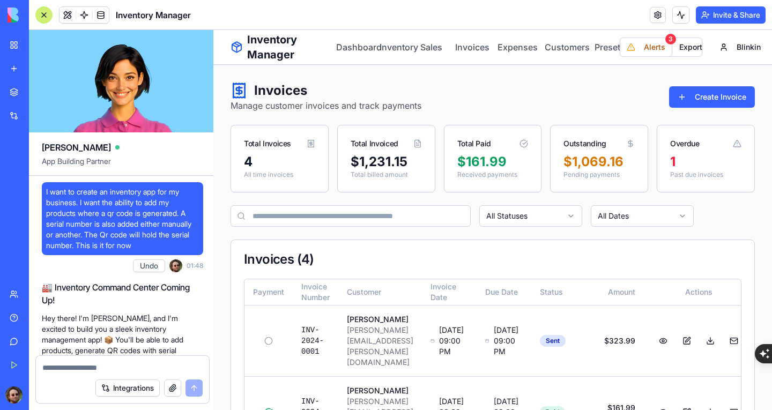
scroll to position [21192, 0]
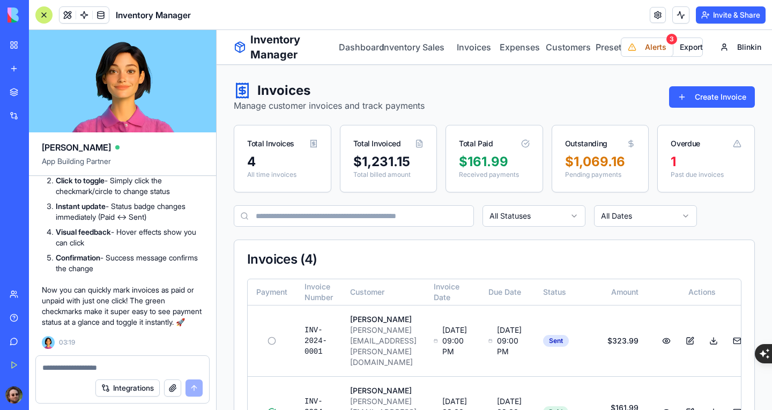
click at [121, 358] on div at bounding box center [122, 364] width 173 height 17
click at [119, 362] on div at bounding box center [122, 364] width 173 height 17
click at [109, 369] on textarea at bounding box center [122, 368] width 160 height 11
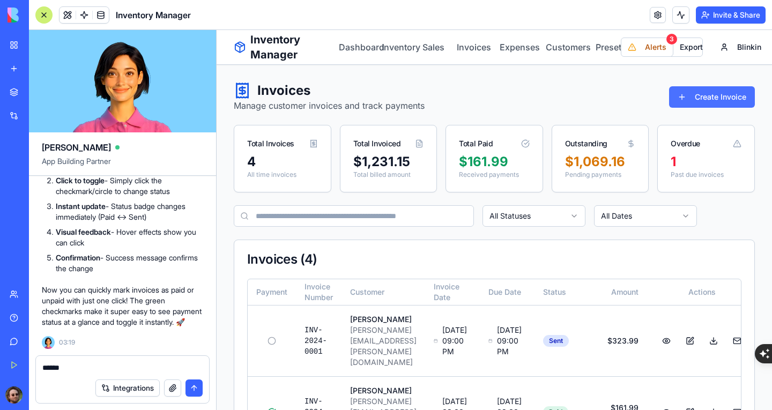
click at [693, 100] on button "Create Invoice" at bounding box center [712, 96] width 86 height 21
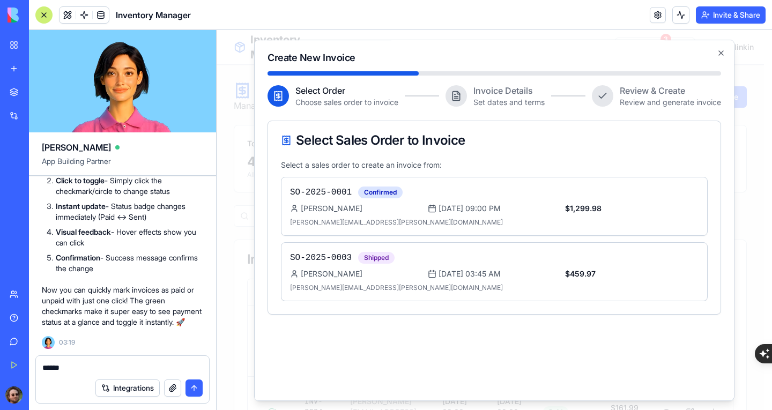
click at [484, 101] on p "Set dates and terms" at bounding box center [509, 102] width 71 height 11
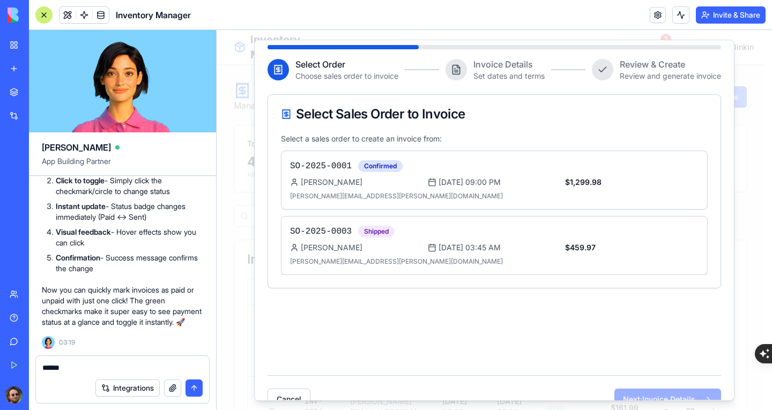
scroll to position [49, 0]
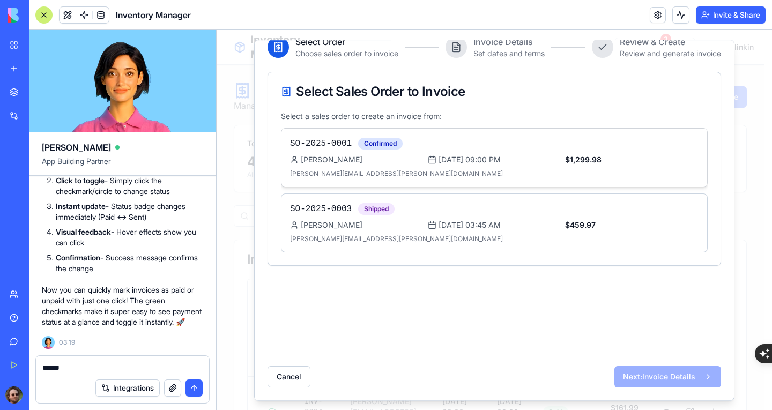
click at [501, 160] on span "[DATE] 09:00 PM" at bounding box center [470, 159] width 62 height 11
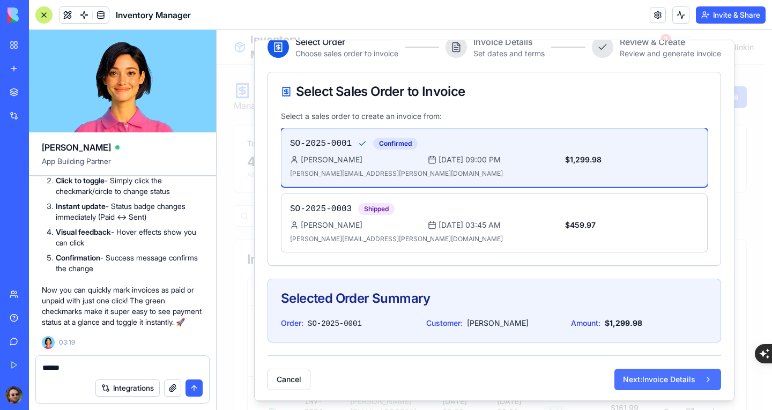
click at [627, 377] on button "Next: Invoice Details" at bounding box center [668, 379] width 107 height 21
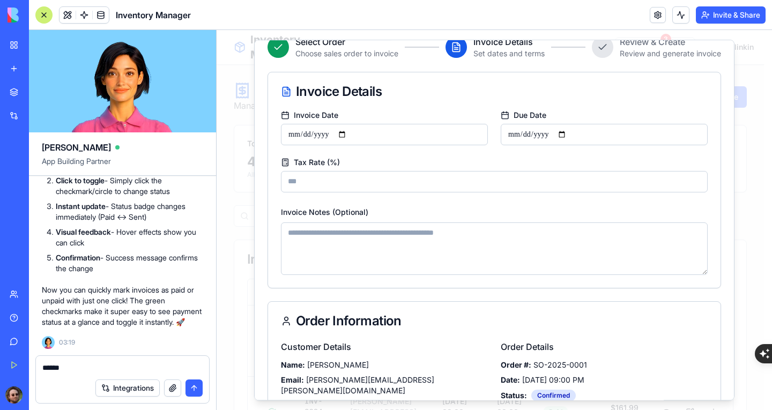
click at [78, 371] on textarea "******" at bounding box center [122, 368] width 160 height 11
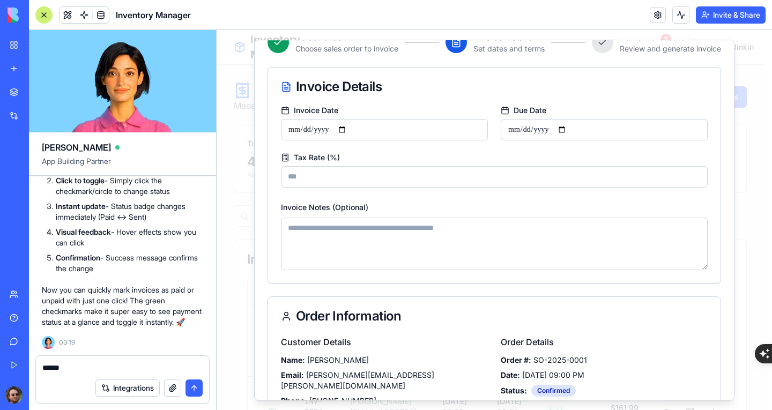
scroll to position [0, 0]
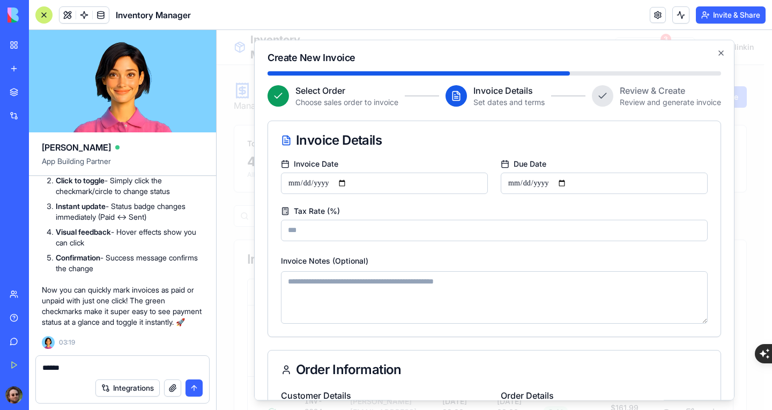
click at [63, 363] on textarea "******" at bounding box center [122, 368] width 160 height 11
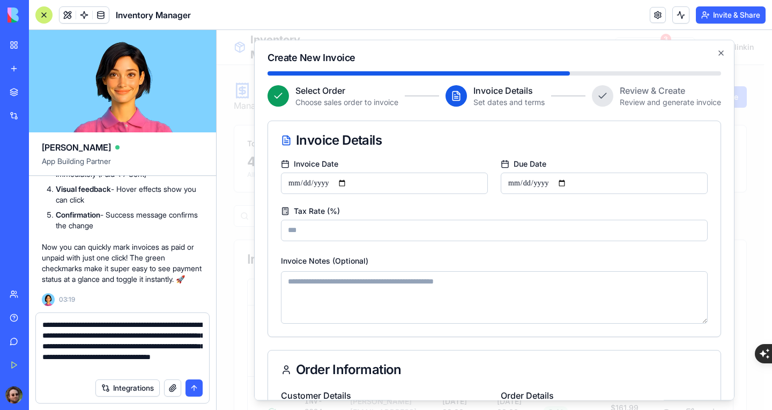
type textarea "**********"
click at [168, 383] on button "button" at bounding box center [172, 388] width 17 height 17
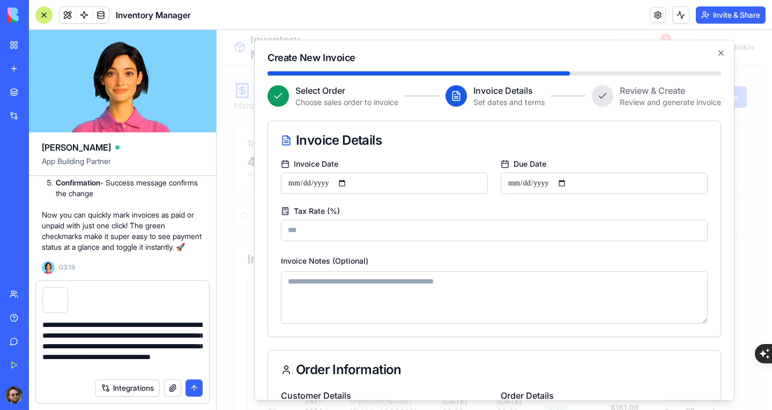
click at [196, 389] on button "submit" at bounding box center [194, 388] width 17 height 17
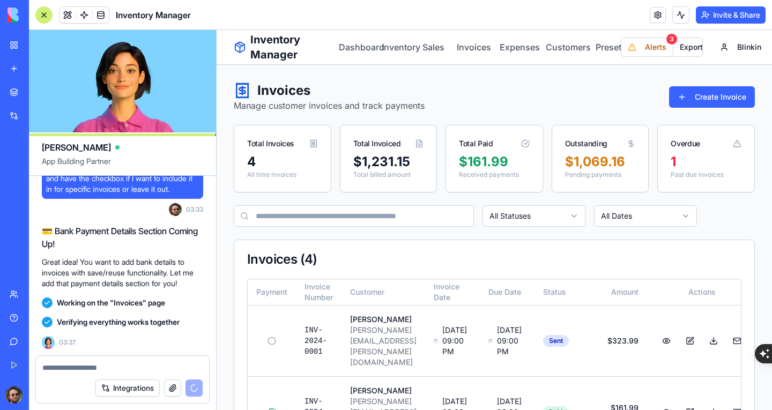
scroll to position [22023, 0]
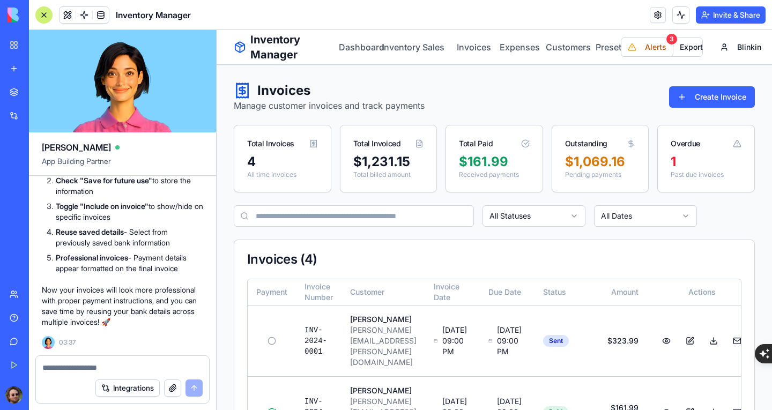
click at [42, 14] on div at bounding box center [43, 14] width 17 height 17
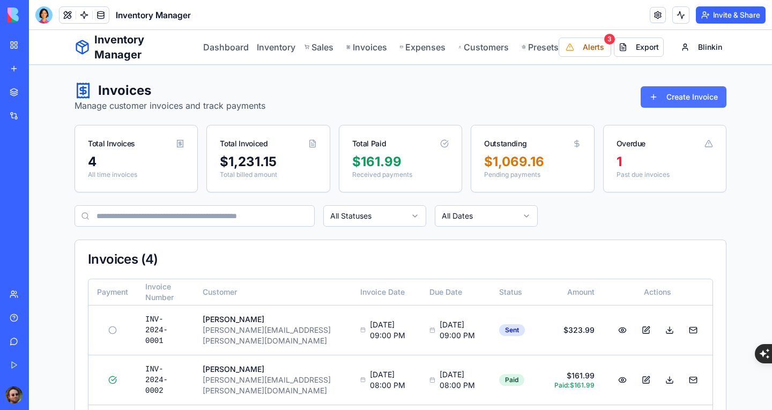
click at [662, 98] on button "Create Invoice" at bounding box center [684, 96] width 86 height 21
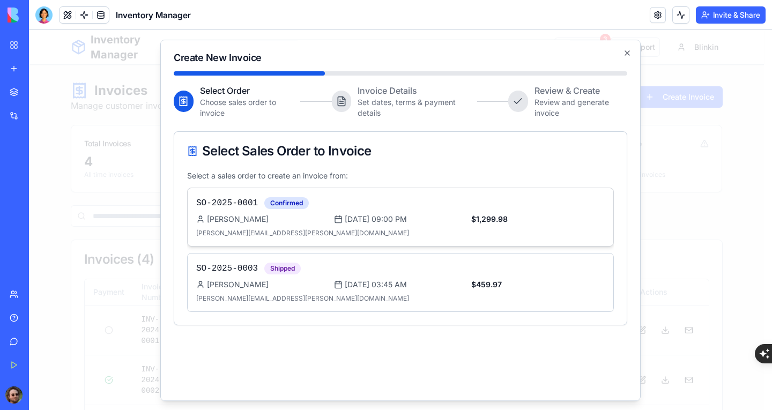
click at [407, 214] on span "[DATE] 09:00 PM" at bounding box center [376, 219] width 62 height 11
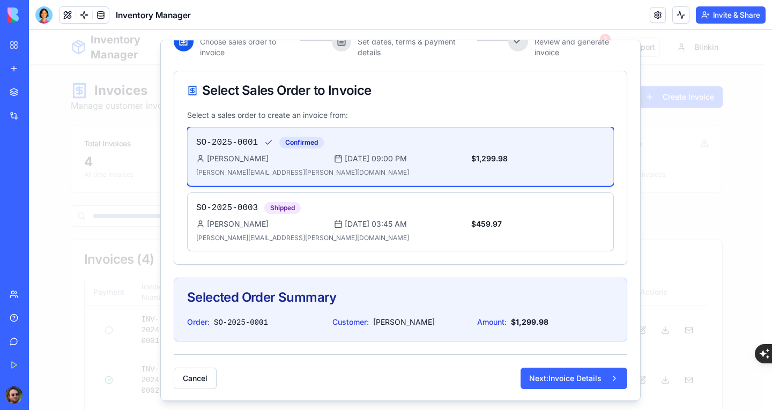
scroll to position [62, 0]
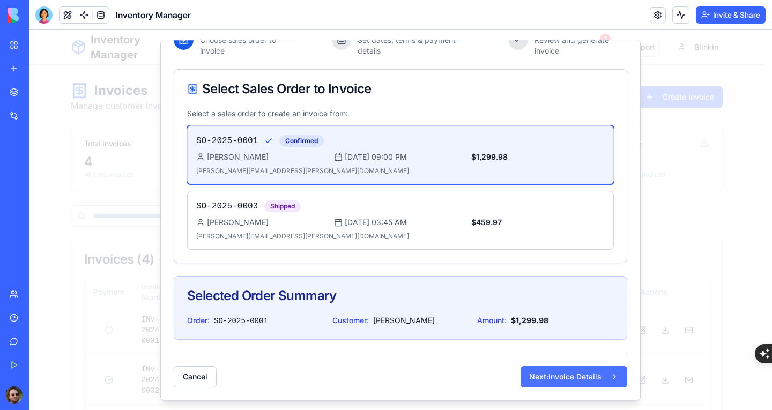
click at [554, 373] on button "Next: Invoice Details" at bounding box center [574, 376] width 107 height 21
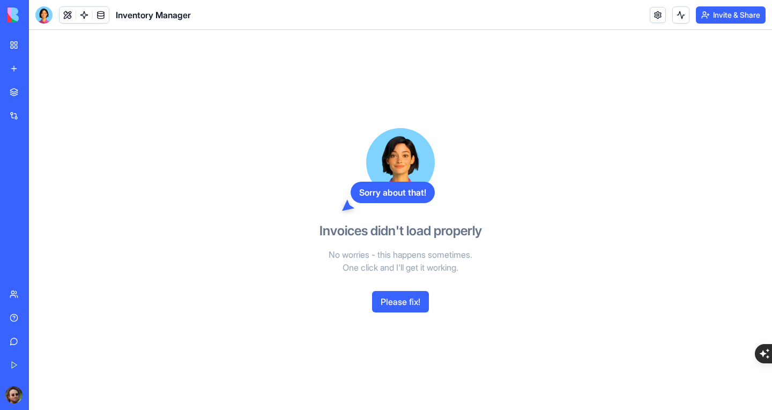
click at [407, 299] on button "Please fix!" at bounding box center [400, 301] width 57 height 21
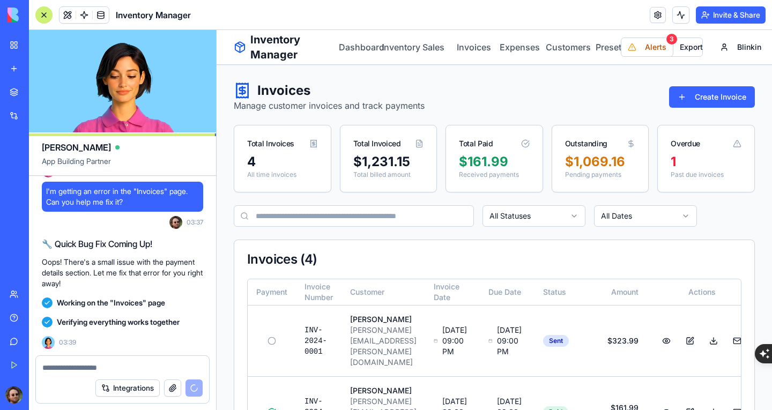
scroll to position [22544, 0]
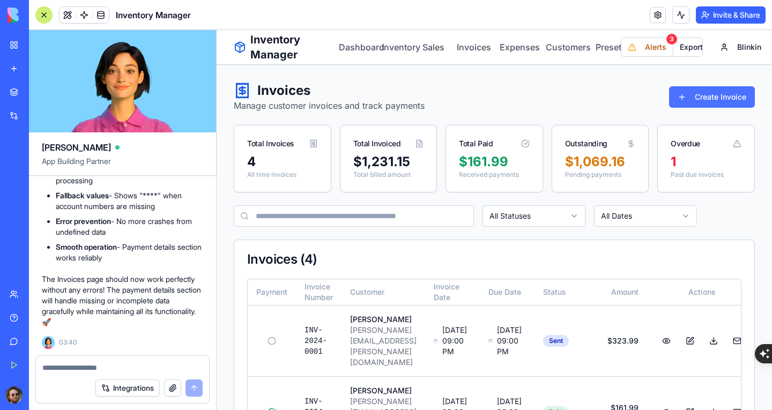
click at [669, 92] on button "Create Invoice" at bounding box center [712, 96] width 86 height 21
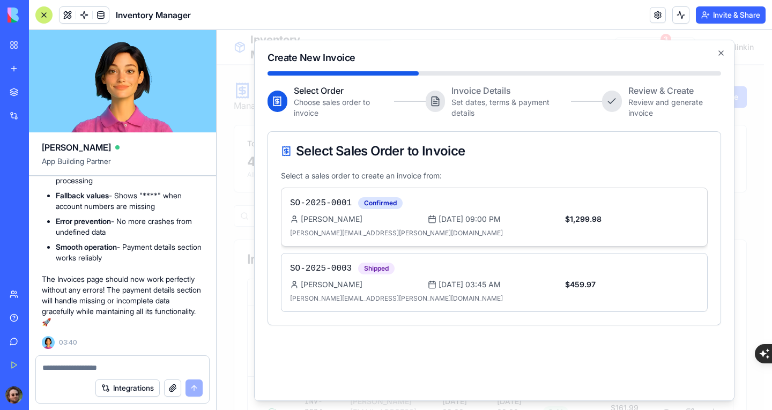
click at [547, 215] on div "[DATE] 09:00 PM" at bounding box center [495, 219] width 134 height 11
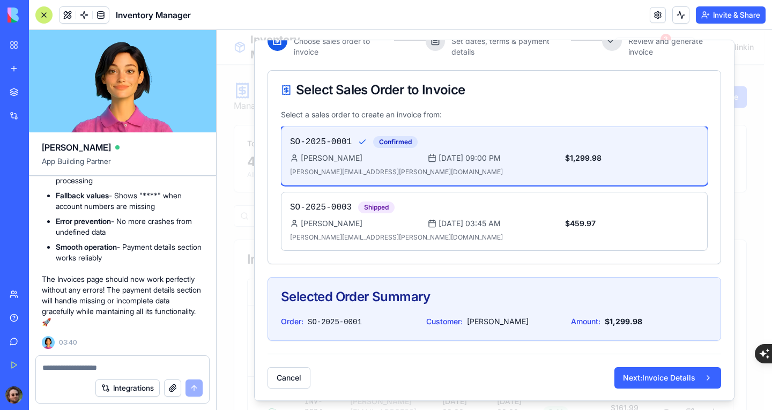
scroll to position [62, 0]
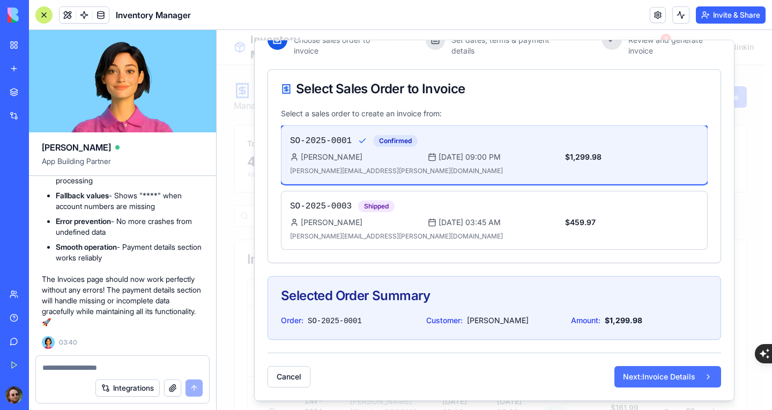
click at [654, 368] on button "Next: Invoice Details" at bounding box center [668, 376] width 107 height 21
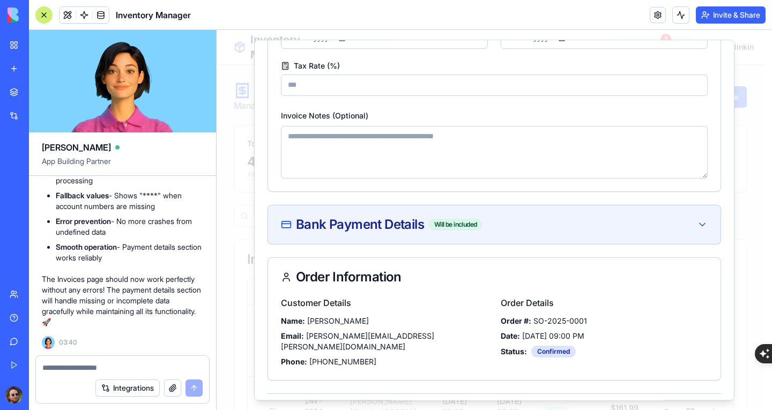
scroll to position [169, 0]
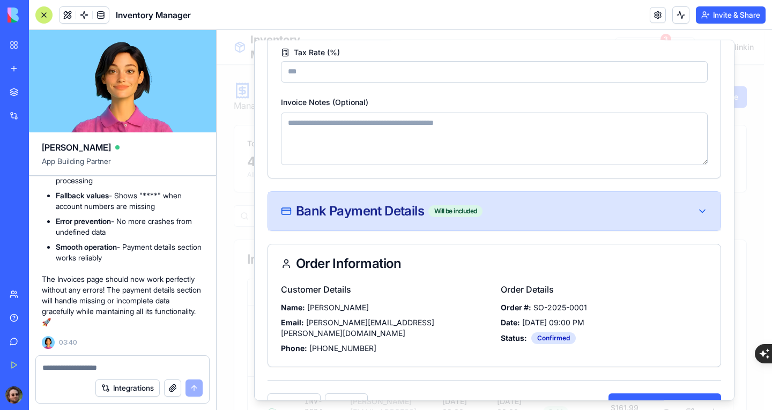
click at [521, 217] on div "Bank Payment Details Will be included" at bounding box center [494, 211] width 427 height 13
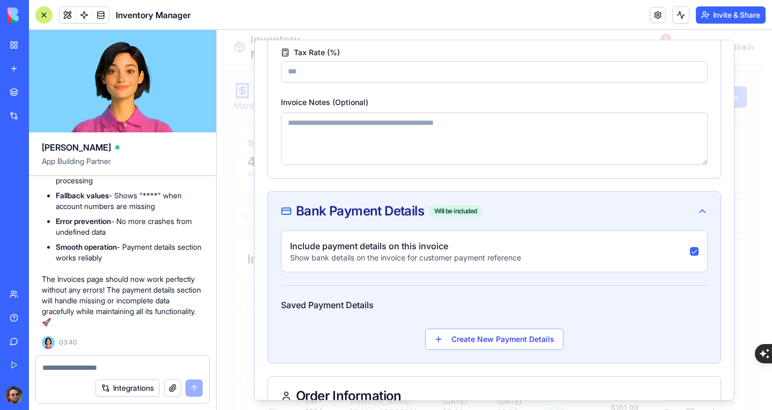
scroll to position [277, 0]
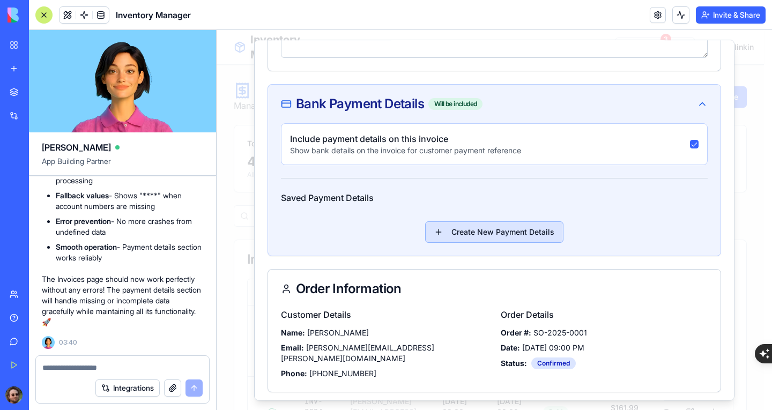
click at [504, 237] on button "Create New Payment Details" at bounding box center [494, 232] width 138 height 21
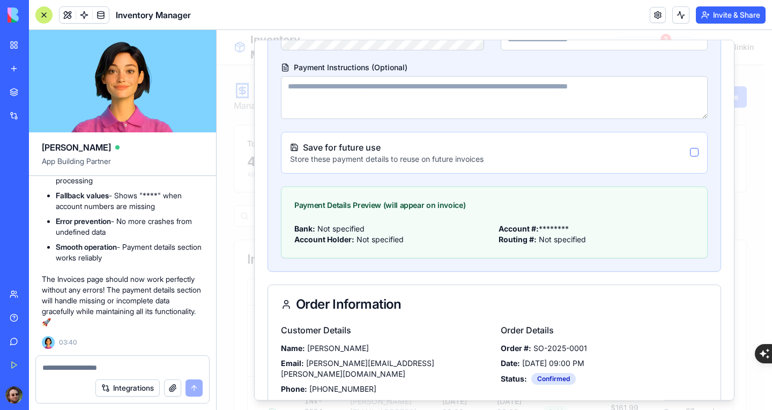
scroll to position [601, 0]
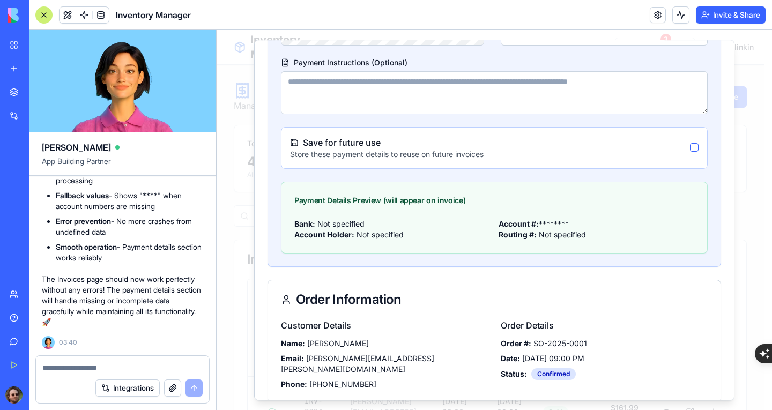
click at [690, 148] on button "button" at bounding box center [694, 147] width 9 height 9
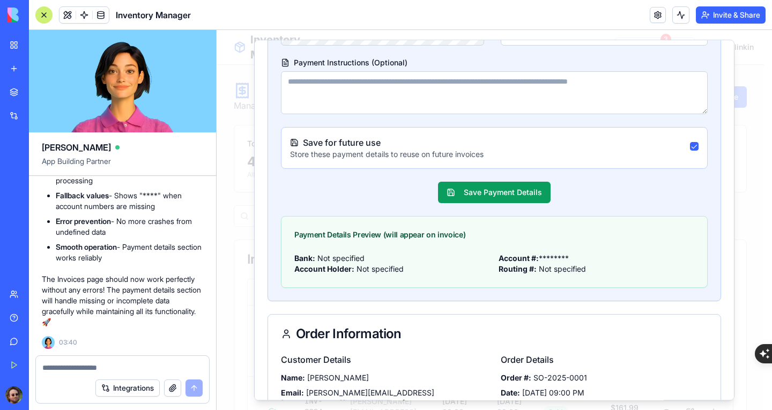
click at [690, 145] on button "button" at bounding box center [694, 146] width 9 height 9
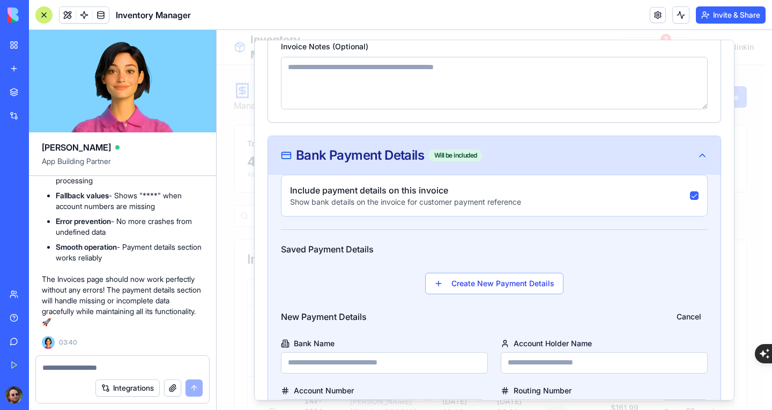
scroll to position [172, 0]
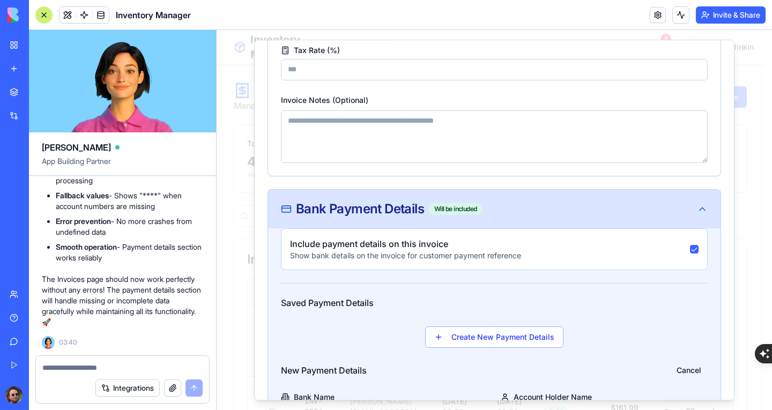
click at [697, 208] on icon at bounding box center [702, 209] width 11 height 11
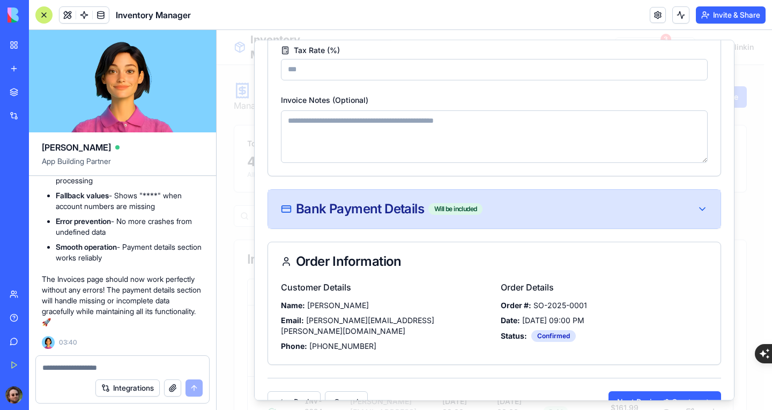
scroll to position [187, 0]
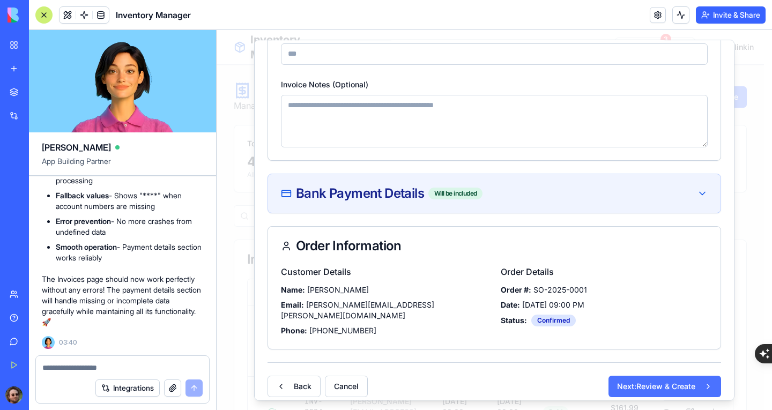
click at [639, 376] on button "Next: Review & Create" at bounding box center [665, 386] width 113 height 21
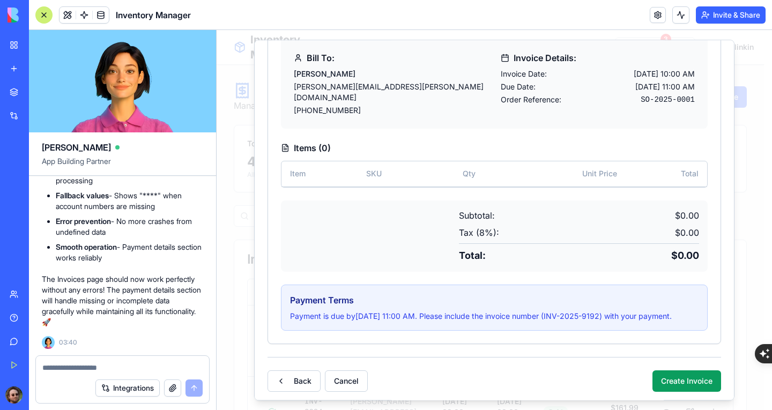
scroll to position [197, 0]
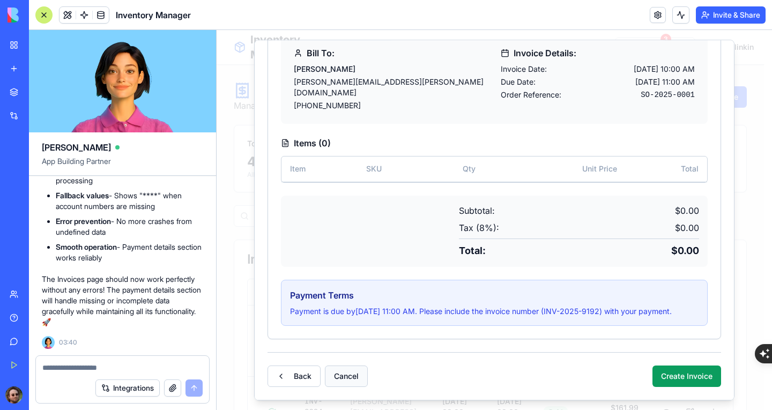
click at [339, 378] on button "Cancel" at bounding box center [346, 376] width 43 height 21
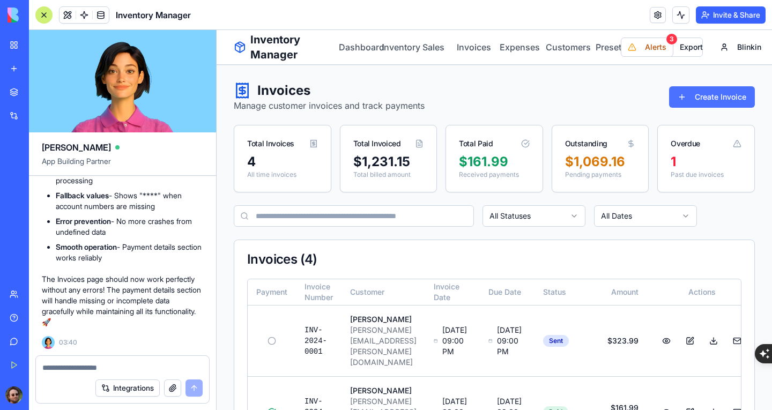
click at [702, 98] on button "Create Invoice" at bounding box center [712, 96] width 86 height 21
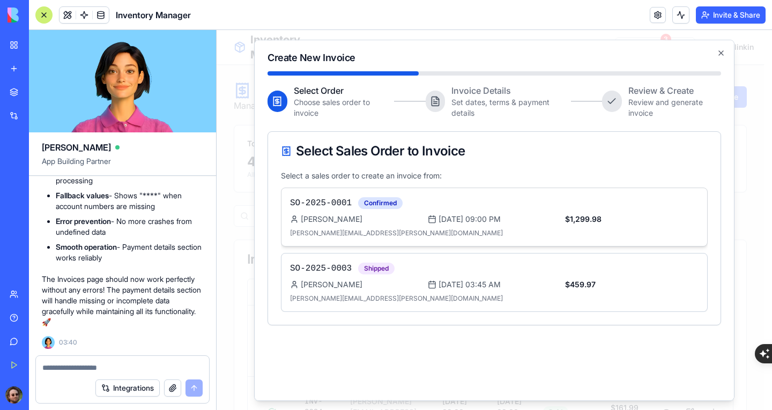
click at [480, 210] on div "SO-2025-0001 Confirmed [PERSON_NAME] [DATE] 09:00 PM $1,299.98 [PERSON_NAME][EM…" at bounding box center [494, 217] width 409 height 41
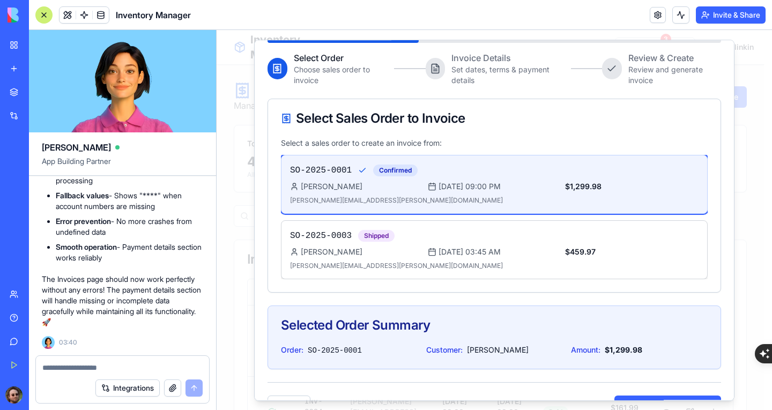
scroll to position [62, 0]
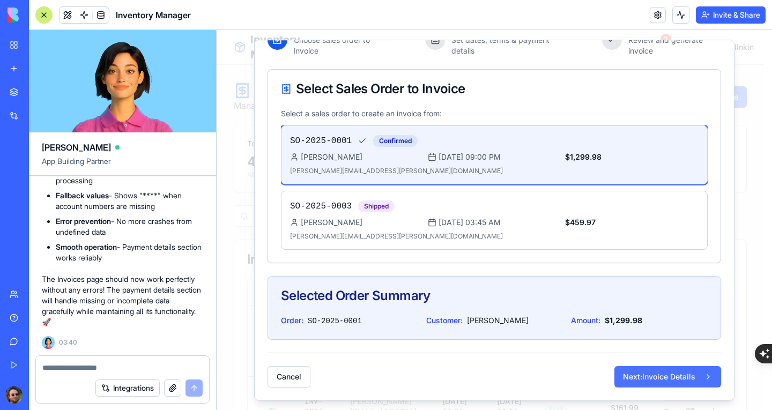
click at [633, 370] on button "Next: Invoice Details" at bounding box center [668, 376] width 107 height 21
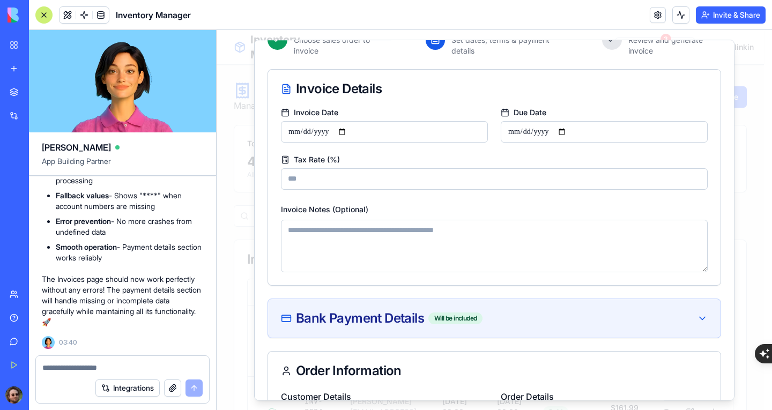
click at [121, 364] on textarea at bounding box center [122, 368] width 160 height 11
type textarea "**********"
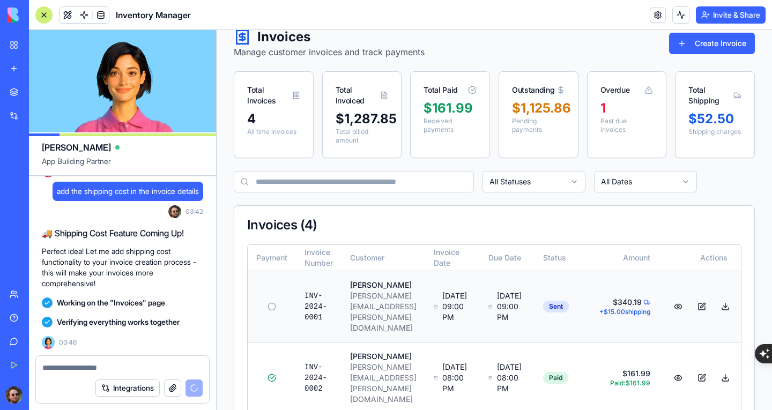
scroll to position [23267, 0]
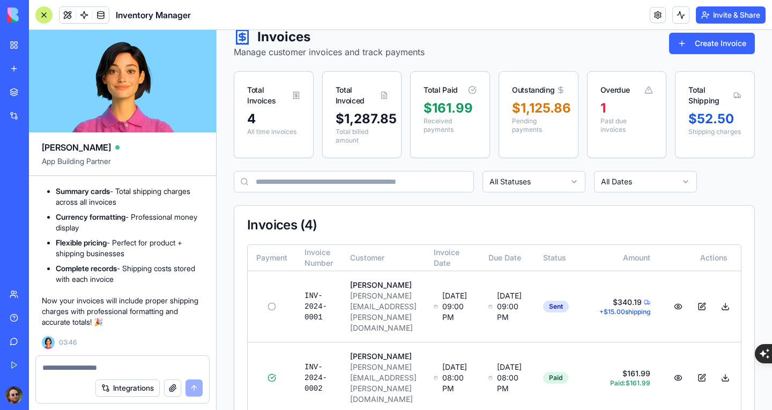
click at [38, 17] on div at bounding box center [43, 14] width 17 height 17
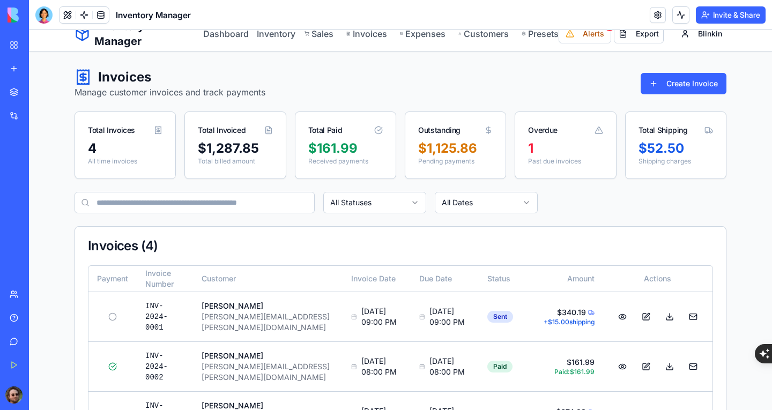
scroll to position [0, 0]
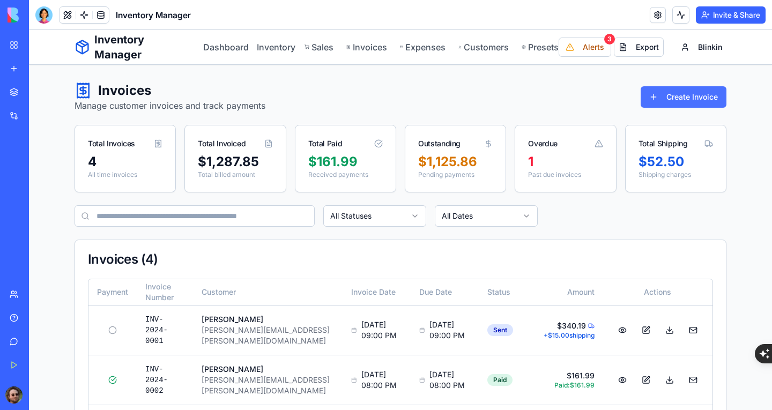
click at [659, 97] on button "Create Invoice" at bounding box center [684, 96] width 86 height 21
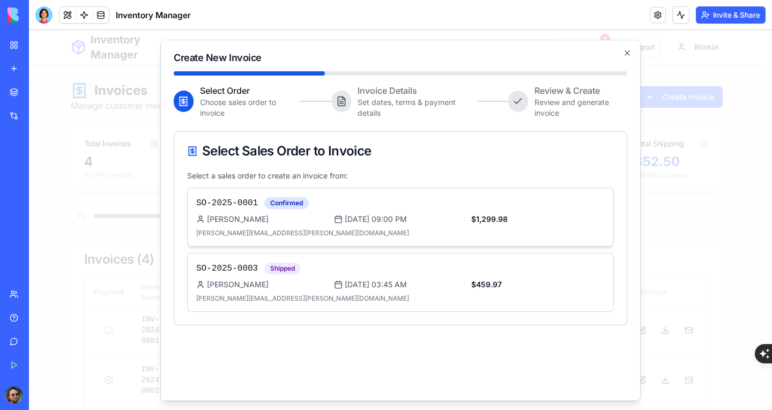
click at [385, 205] on div "SO-2025-0001 Confirmed" at bounding box center [400, 203] width 409 height 13
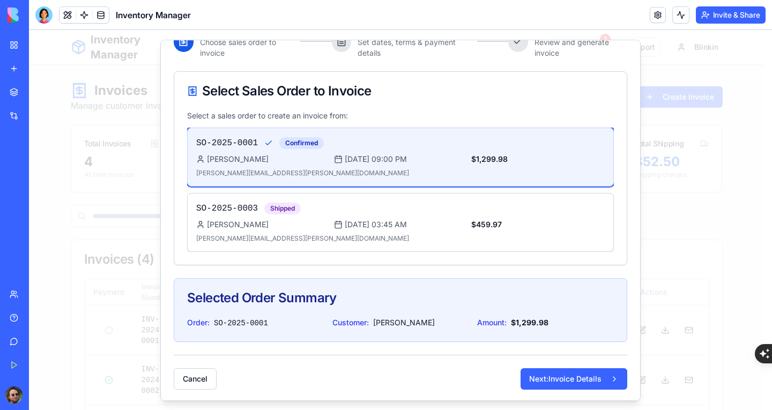
scroll to position [62, 0]
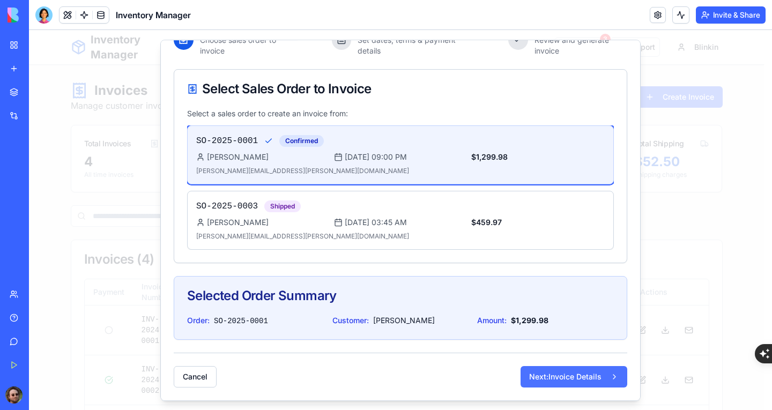
click at [551, 366] on button "Next: Invoice Details" at bounding box center [574, 376] width 107 height 21
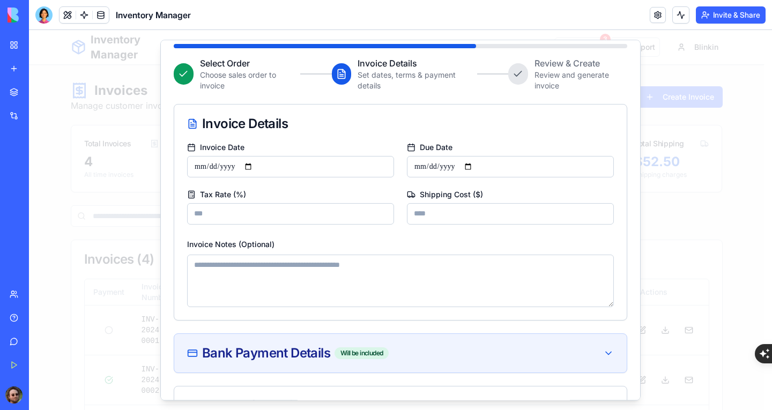
scroll to position [9, 0]
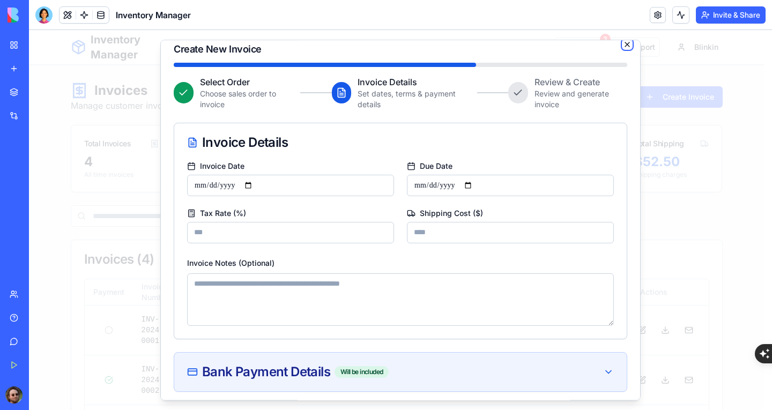
click at [625, 43] on icon "button" at bounding box center [627, 44] width 4 height 4
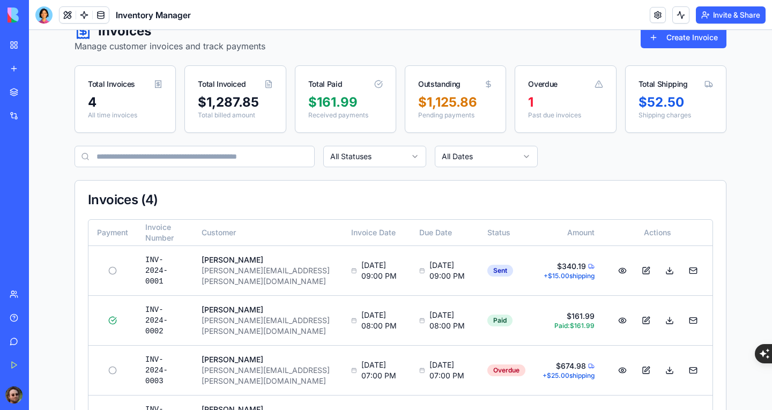
scroll to position [0, 0]
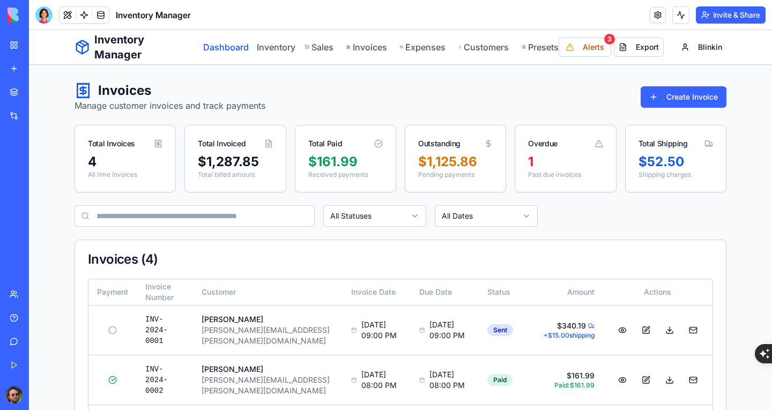
click at [231, 47] on link "Dashboard" at bounding box center [223, 47] width 41 height 13
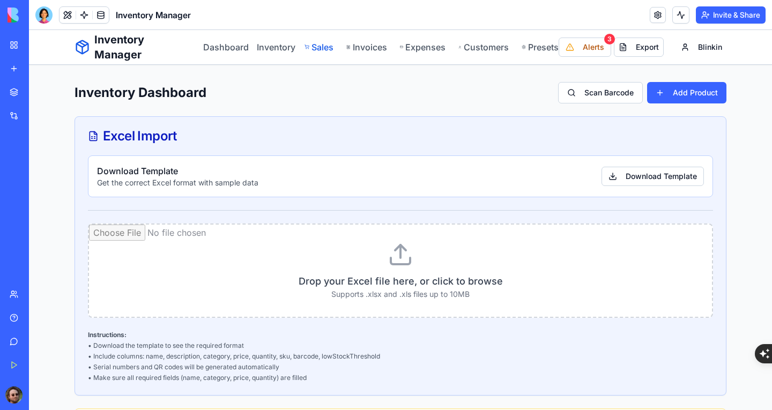
click at [319, 50] on link "Sales" at bounding box center [320, 47] width 30 height 13
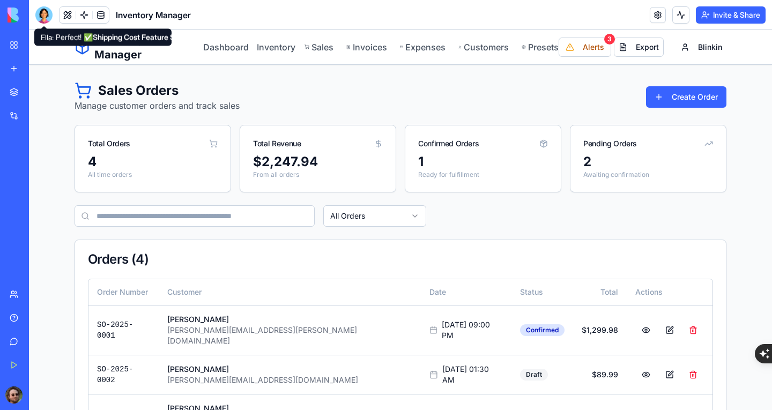
click at [40, 19] on div at bounding box center [43, 14] width 17 height 17
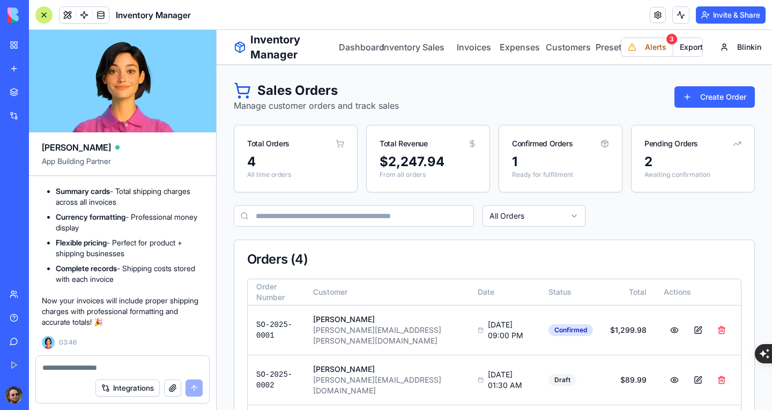
click at [112, 366] on textarea at bounding box center [122, 368] width 160 height 11
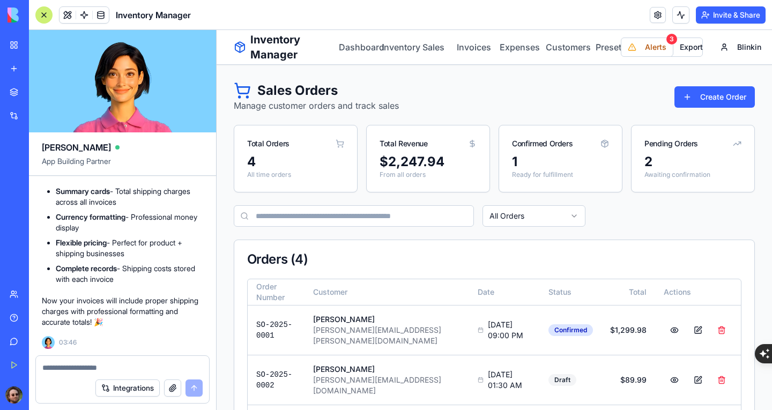
click at [113, 364] on textarea at bounding box center [122, 368] width 160 height 11
type textarea "*"
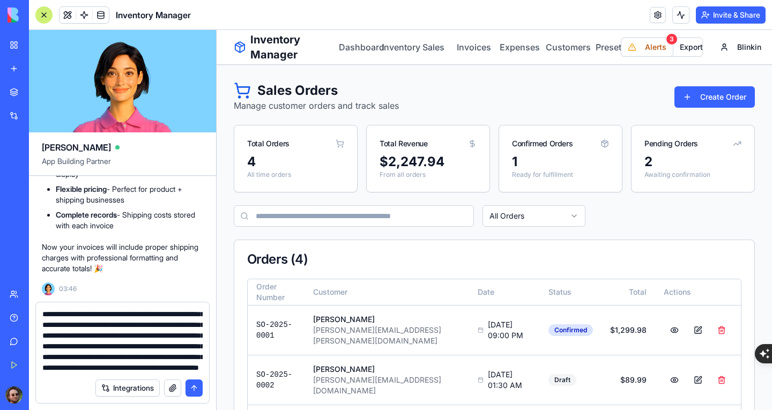
scroll to position [149, 0]
type textarea "**********"
click at [194, 388] on button "submit" at bounding box center [194, 388] width 17 height 17
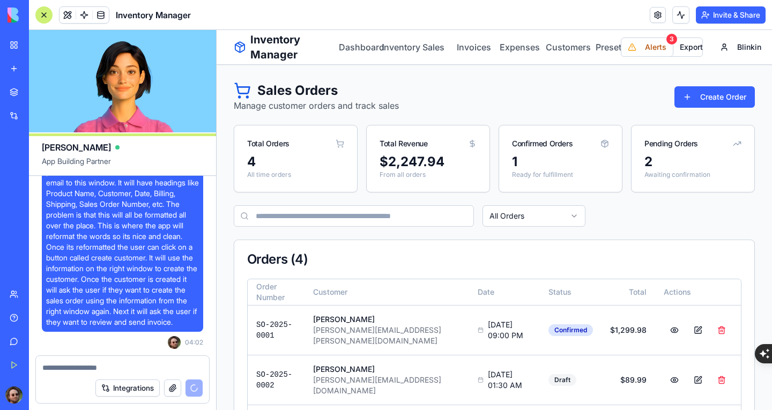
scroll to position [23634, 0]
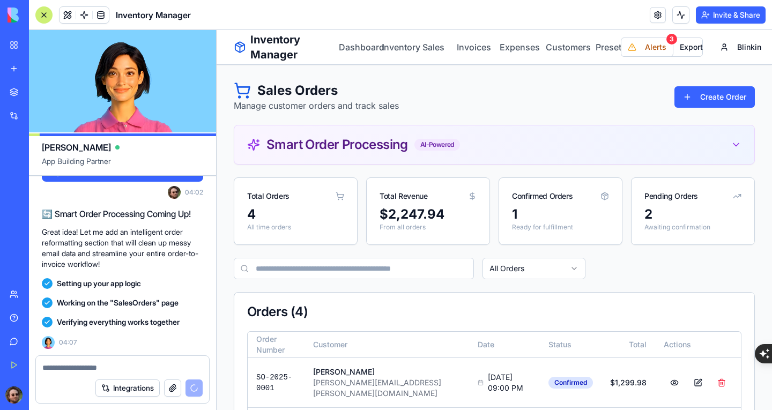
scroll to position [24383, 0]
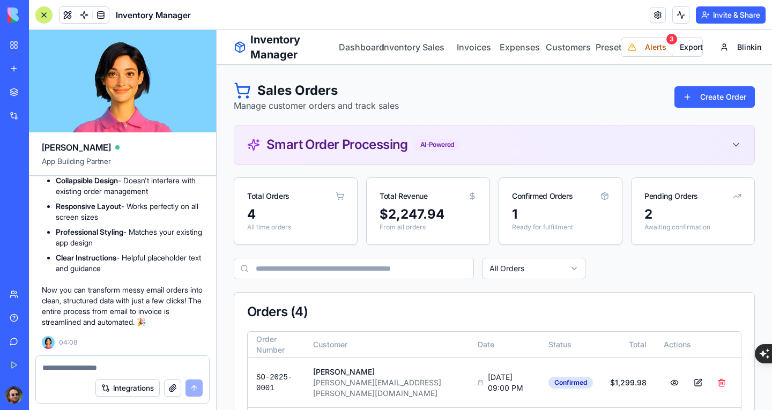
click at [480, 151] on div "Smart Order Processing AI-Powered" at bounding box center [494, 145] width 520 height 39
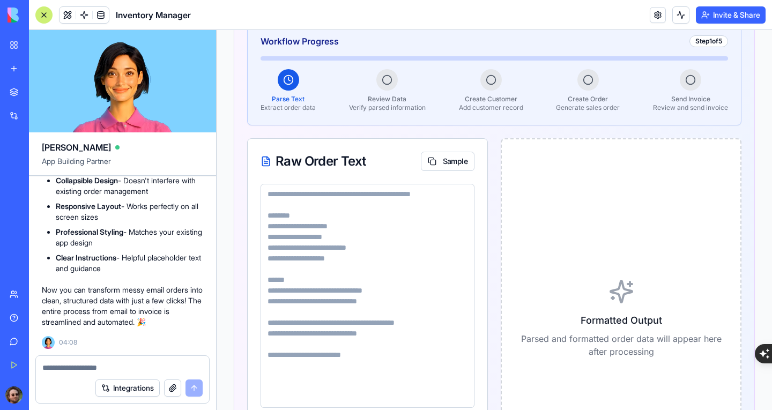
scroll to position [161, 0]
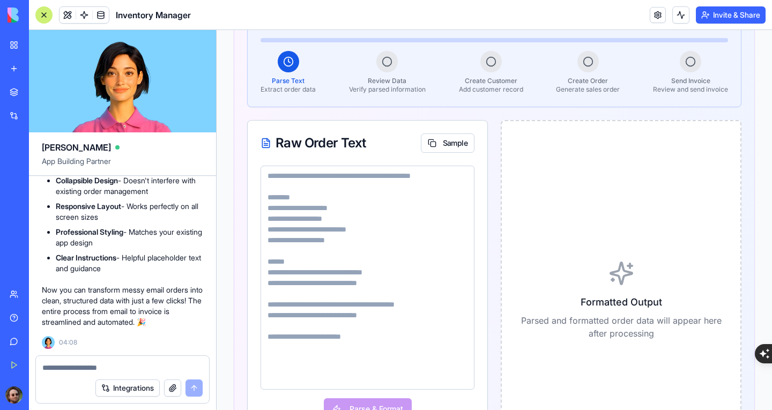
click at [353, 179] on textarea at bounding box center [368, 278] width 214 height 224
paste textarea "**********"
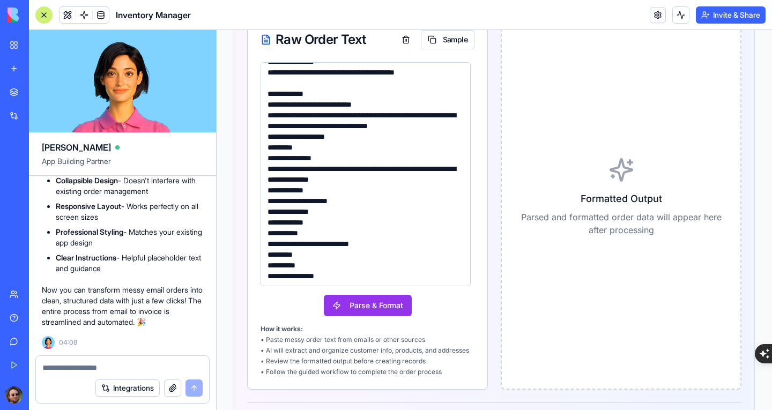
scroll to position [268, 0]
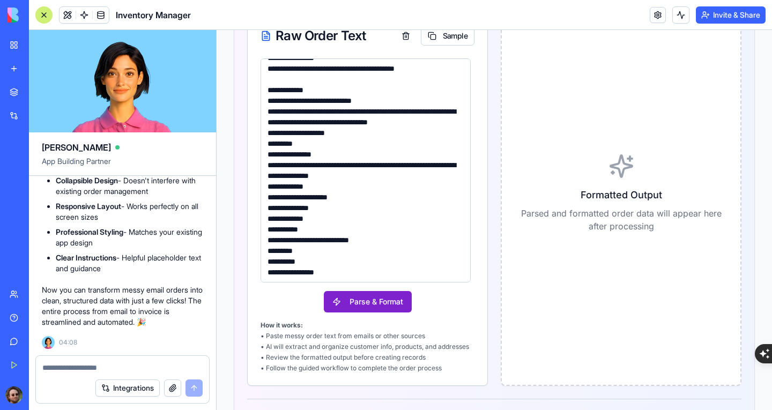
type textarea "**********"
click at [355, 308] on button "Parse & Format" at bounding box center [368, 301] width 88 height 21
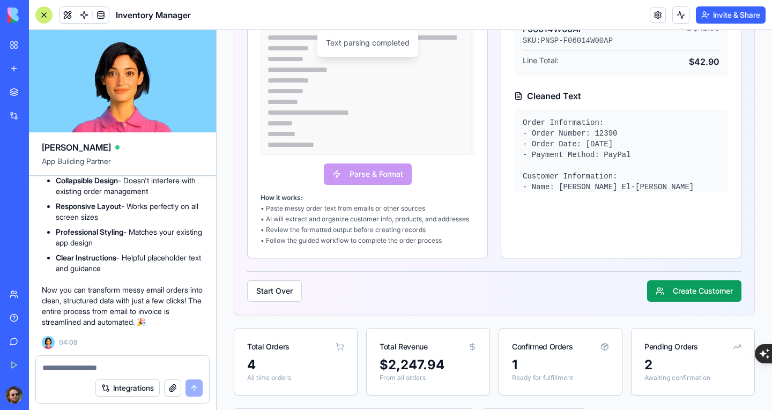
scroll to position [429, 0]
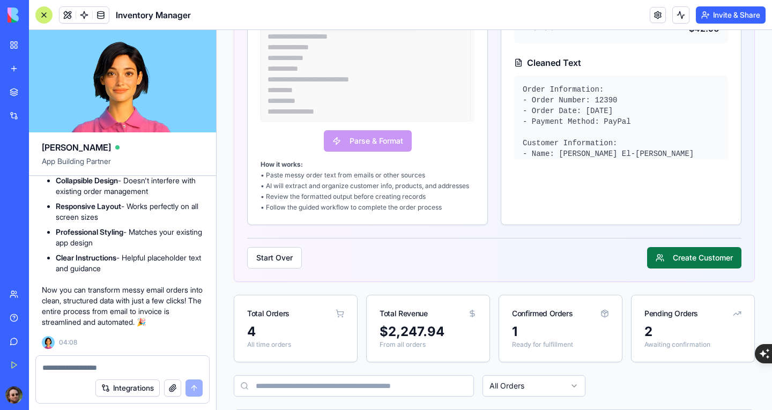
click at [663, 269] on button "Create Customer" at bounding box center [694, 257] width 94 height 21
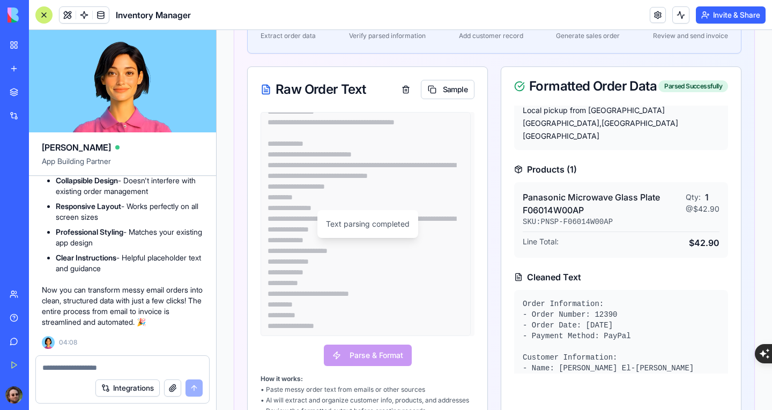
scroll to position [161, 0]
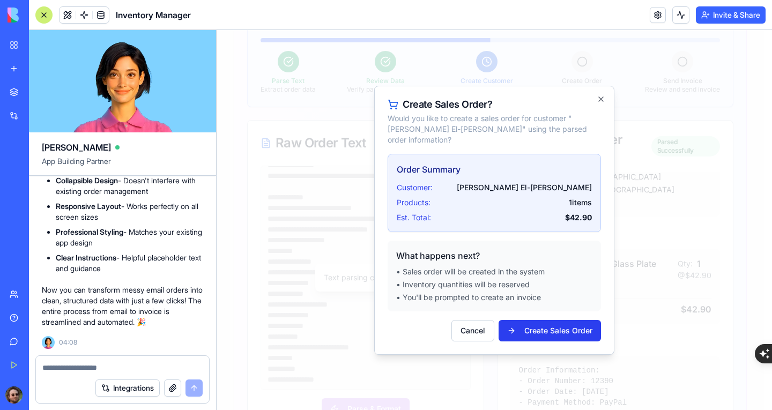
click at [555, 320] on button "Create Sales Order" at bounding box center [550, 330] width 102 height 21
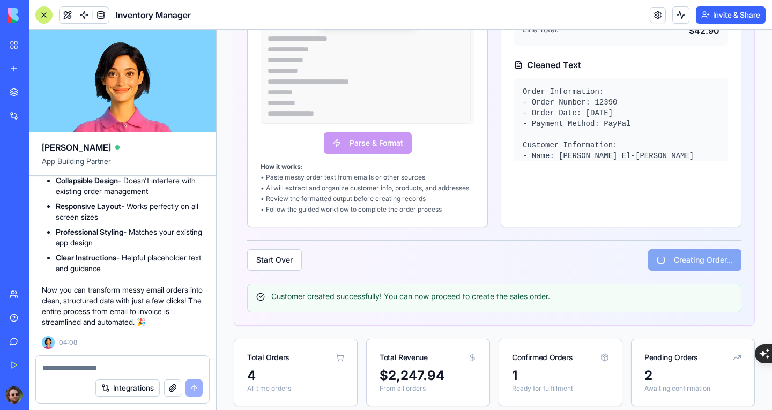
scroll to position [429, 0]
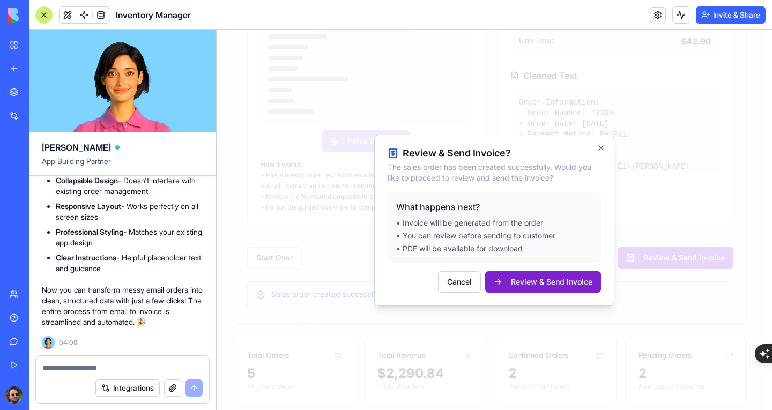
click at [546, 278] on button "Review & Send Invoice" at bounding box center [543, 281] width 116 height 21
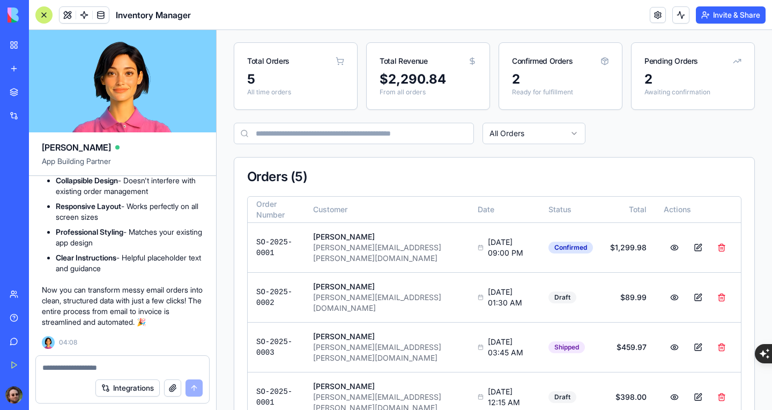
scroll to position [771, 0]
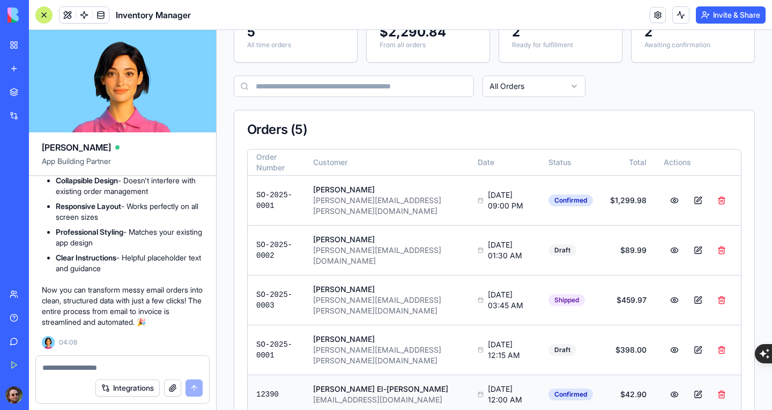
click at [665, 385] on button at bounding box center [674, 394] width 21 height 19
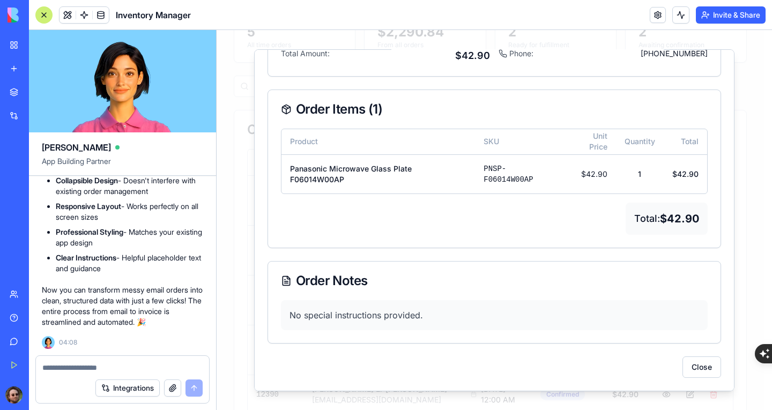
scroll to position [0, 0]
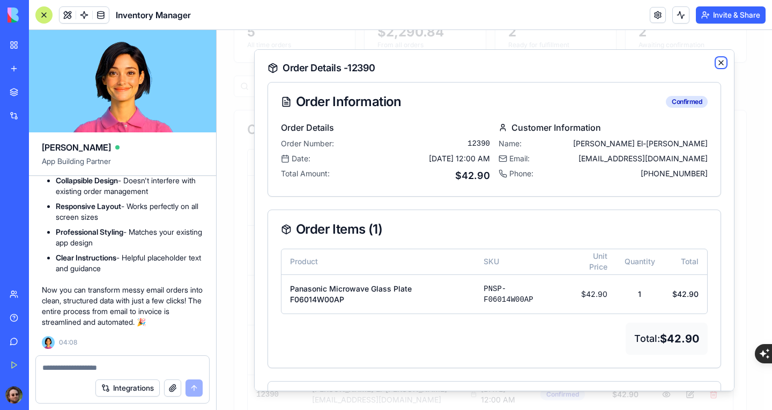
click at [717, 63] on icon "button" at bounding box center [721, 62] width 9 height 9
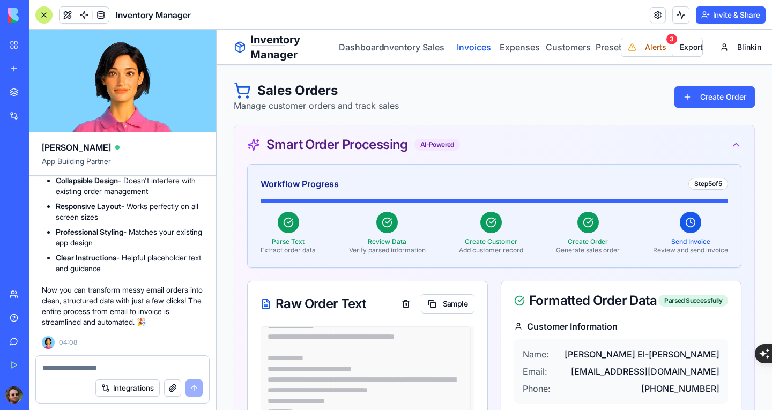
click at [468, 48] on link "Invoices" at bounding box center [470, 47] width 30 height 13
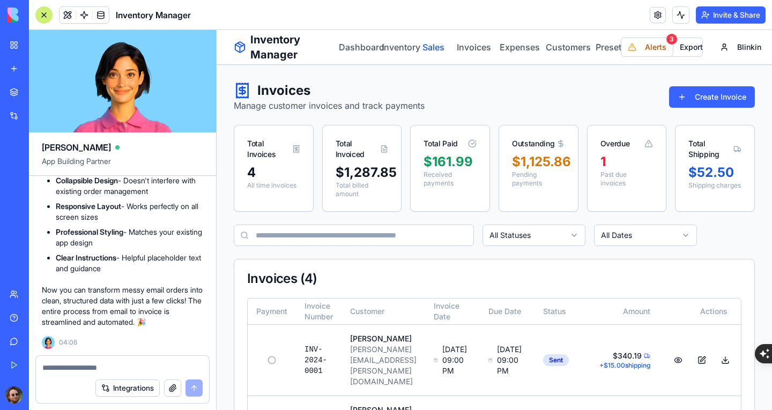
click at [426, 49] on link "Sales" at bounding box center [431, 47] width 21 height 13
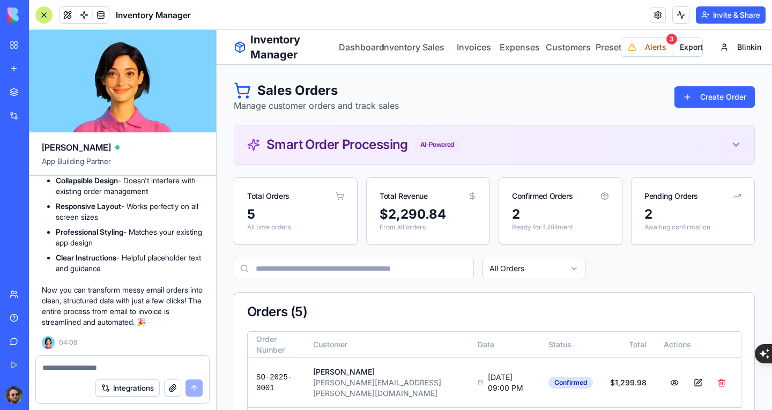
click at [497, 146] on div "Smart Order Processing AI-Powered" at bounding box center [494, 144] width 495 height 13
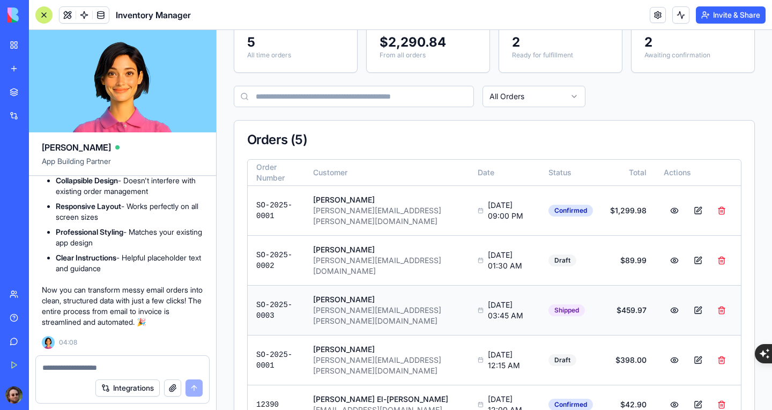
scroll to position [708, 0]
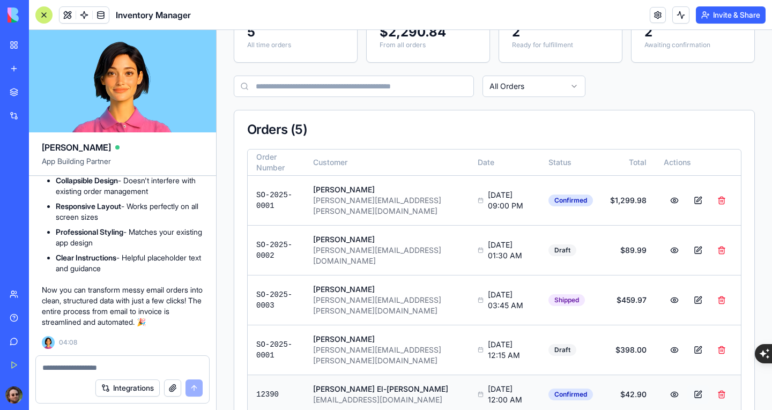
click at [691, 385] on button at bounding box center [698, 394] width 21 height 19
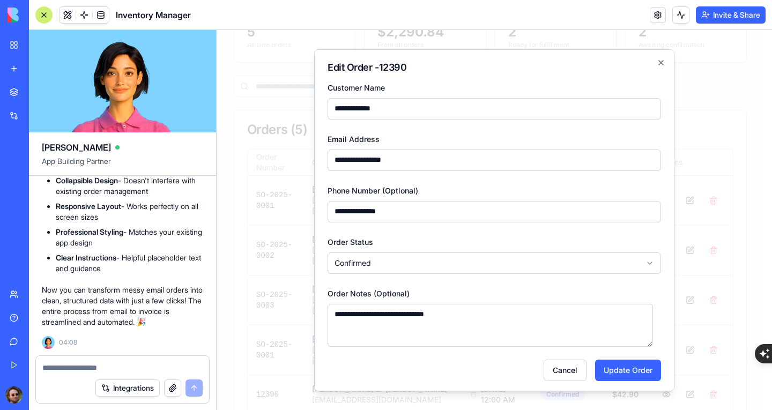
scroll to position [3, 0]
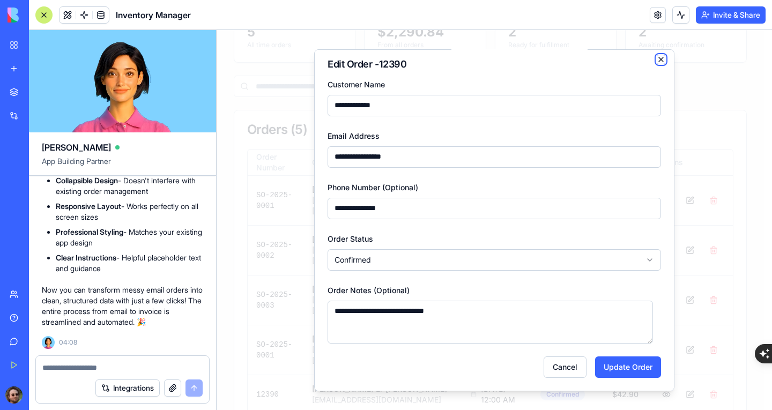
click at [657, 61] on icon "button" at bounding box center [661, 59] width 9 height 9
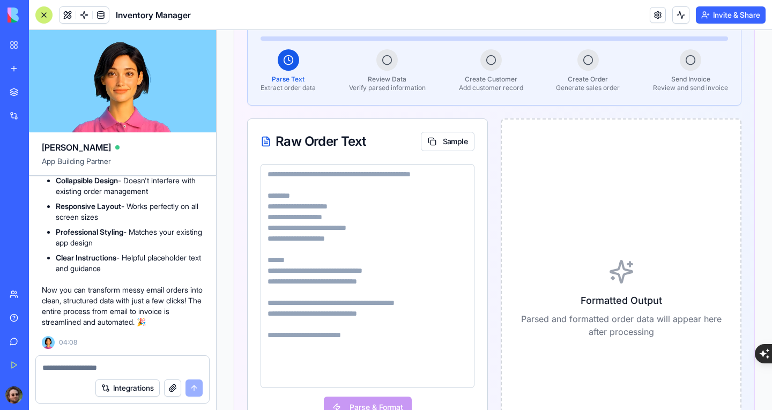
scroll to position [0, 0]
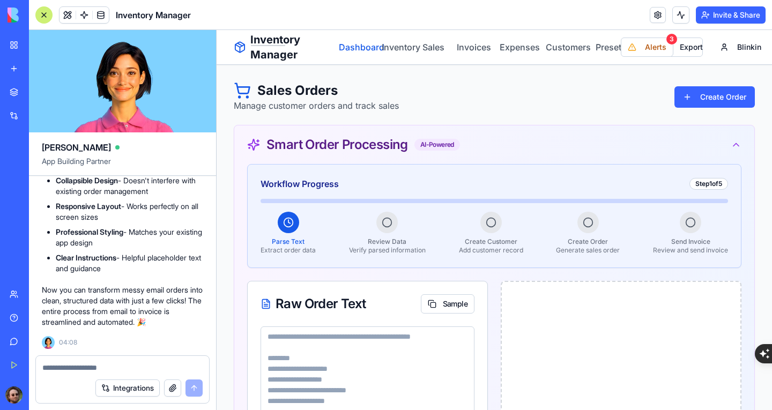
click at [365, 45] on link "Dashboard" at bounding box center [354, 47] width 30 height 13
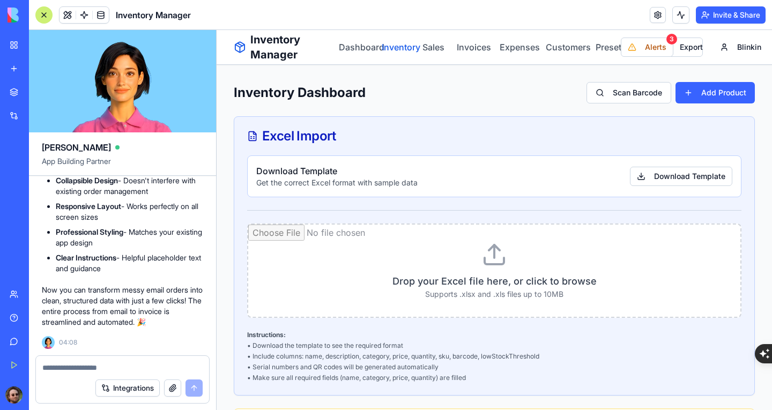
click at [390, 47] on link "Inventory" at bounding box center [394, 47] width 25 height 13
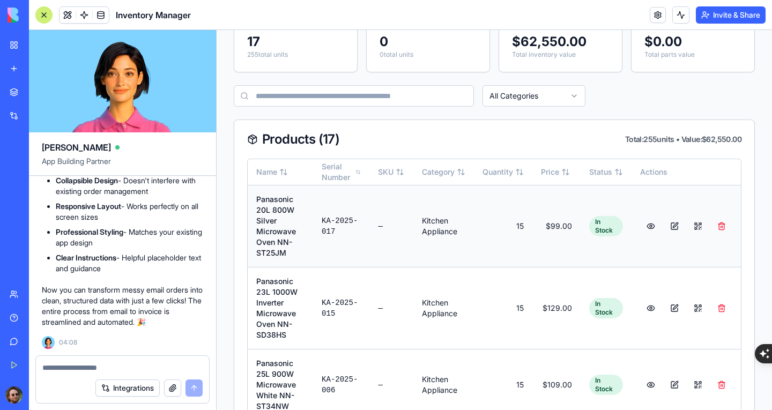
scroll to position [215, 0]
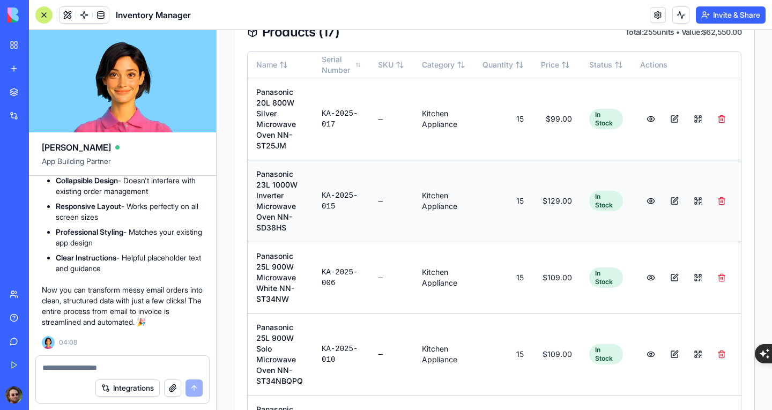
click at [695, 201] on button at bounding box center [698, 200] width 21 height 19
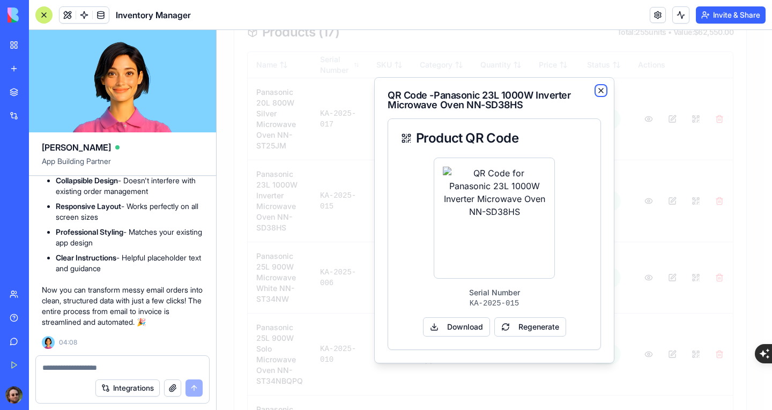
click at [600, 91] on icon "button" at bounding box center [601, 90] width 9 height 9
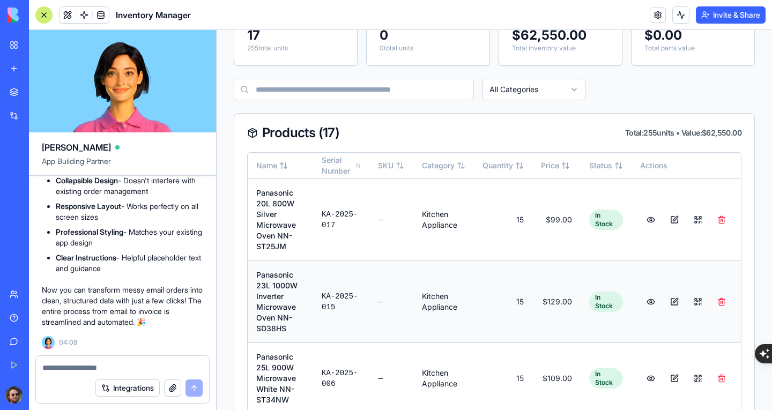
scroll to position [0, 0]
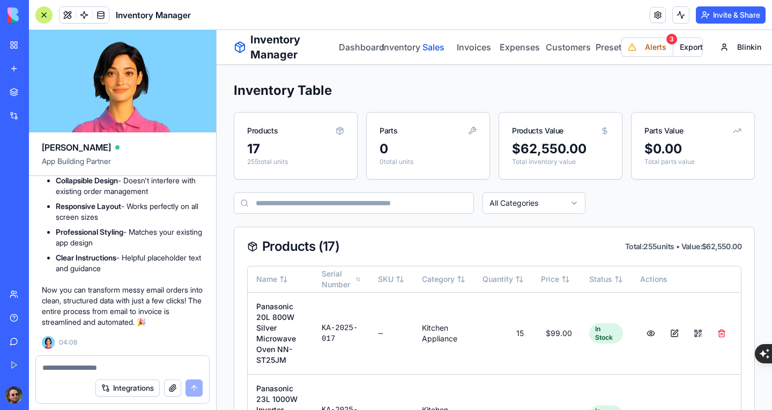
click at [429, 49] on link "Sales" at bounding box center [431, 47] width 21 height 13
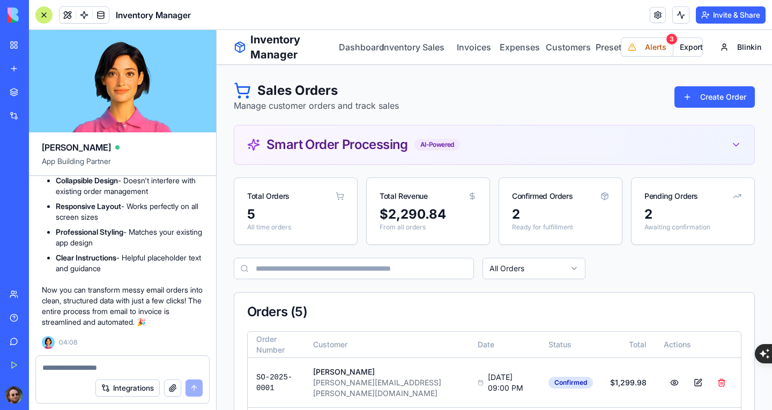
click at [45, 20] on div at bounding box center [43, 14] width 17 height 17
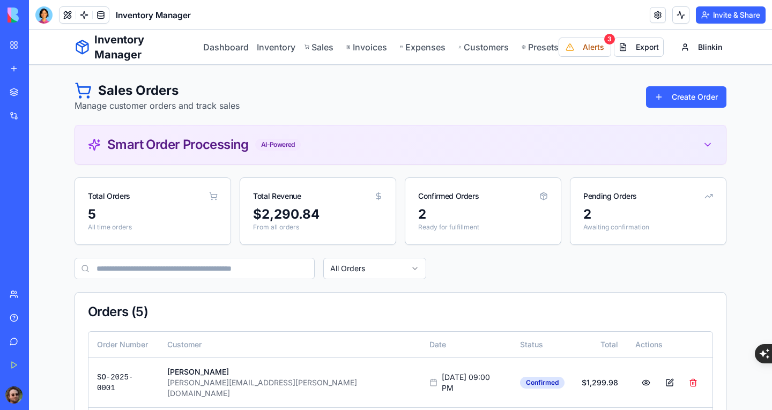
click at [392, 139] on div "Smart Order Processing AI-Powered" at bounding box center [400, 144] width 625 height 13
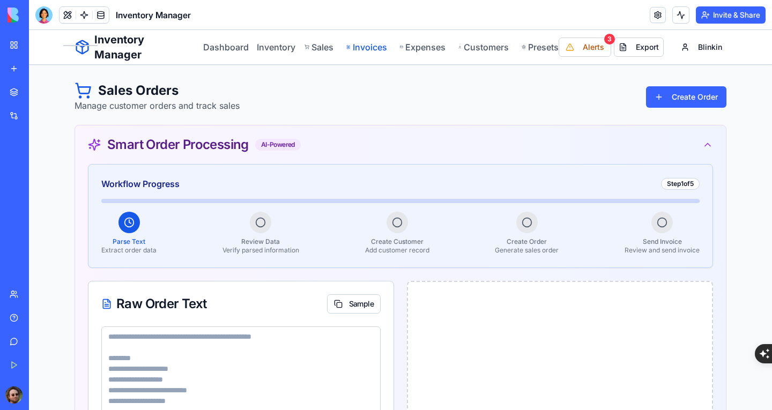
click at [370, 49] on link "Invoices" at bounding box center [367, 47] width 40 height 13
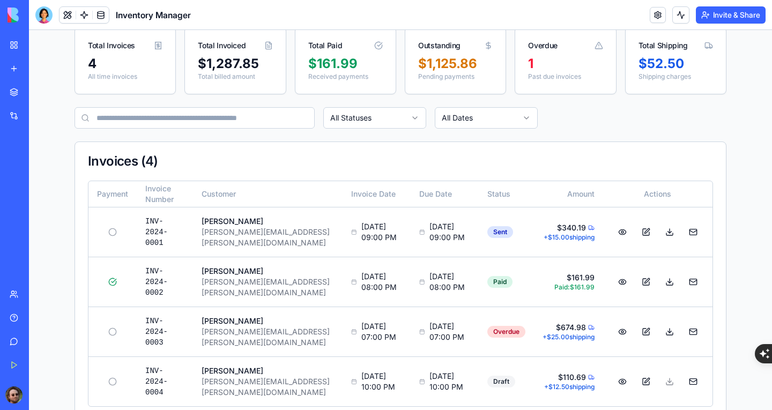
scroll to position [101, 0]
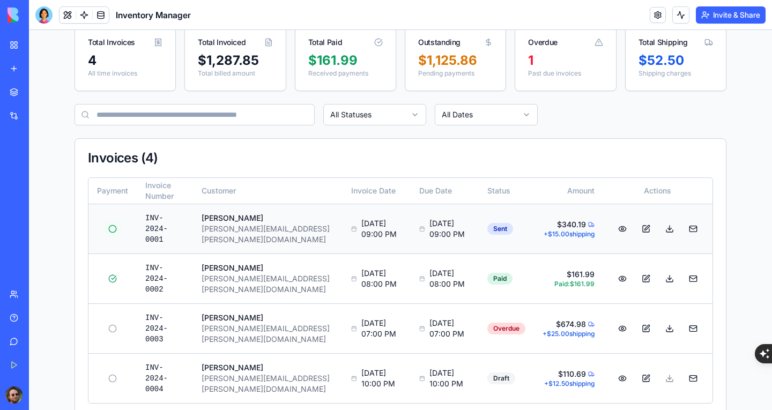
click at [109, 229] on button at bounding box center [112, 228] width 17 height 17
click at [109, 235] on button at bounding box center [112, 228] width 17 height 17
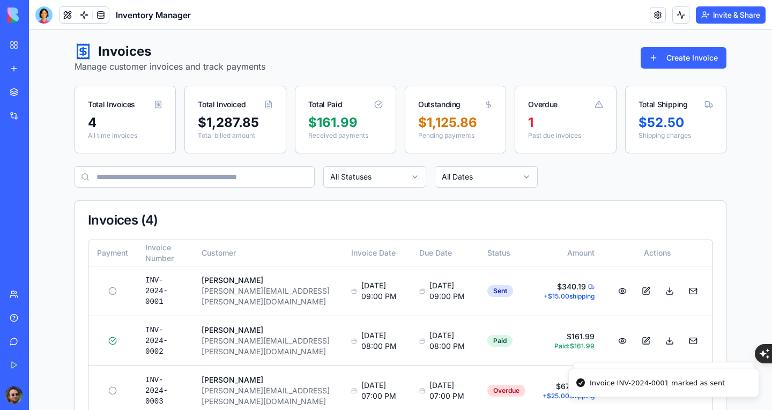
scroll to position [0, 0]
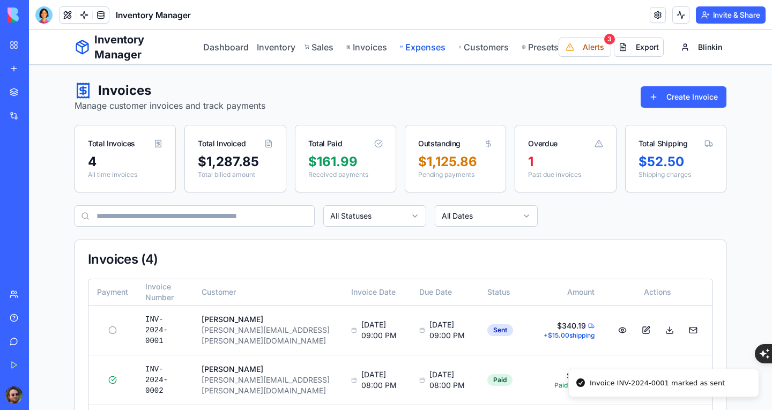
click at [428, 51] on link "Expenses" at bounding box center [423, 47] width 46 height 13
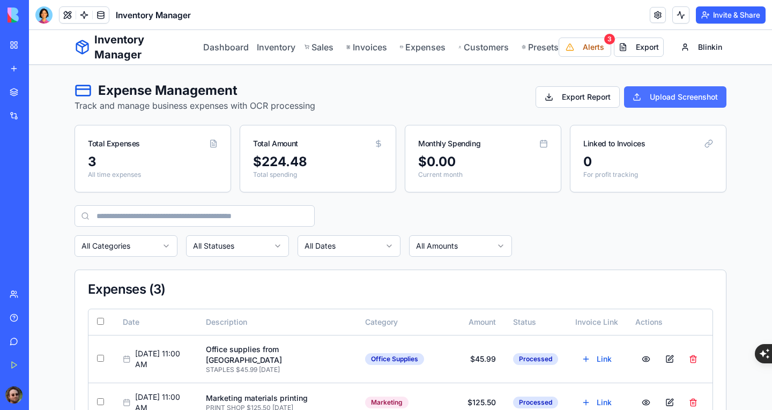
click at [639, 99] on button "Upload Screenshot" at bounding box center [675, 96] width 102 height 21
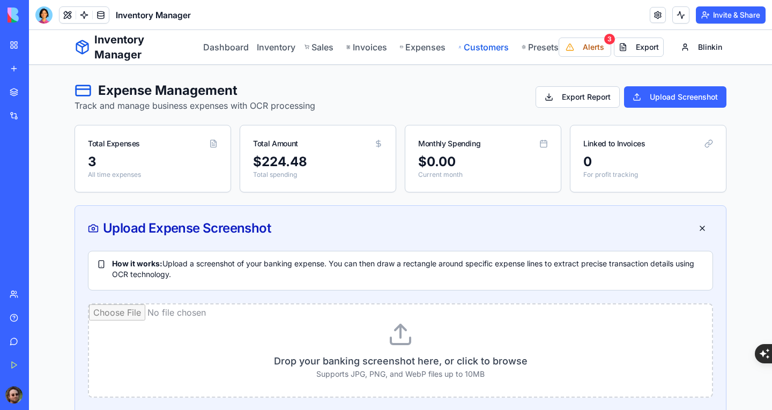
click at [480, 44] on link "Customers" at bounding box center [484, 47] width 50 height 13
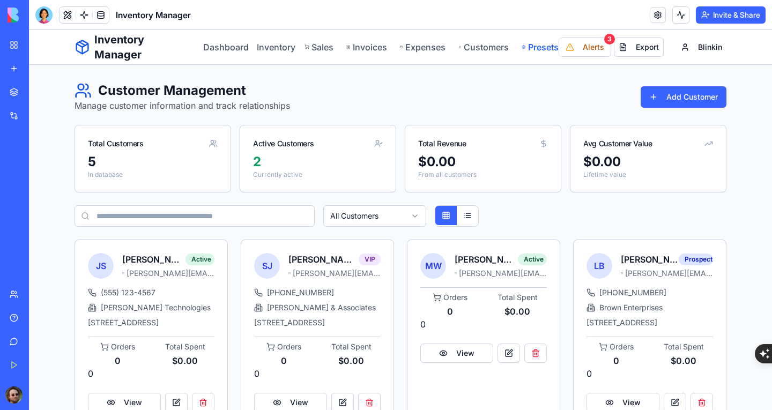
click at [531, 48] on link "Presets" at bounding box center [540, 47] width 37 height 13
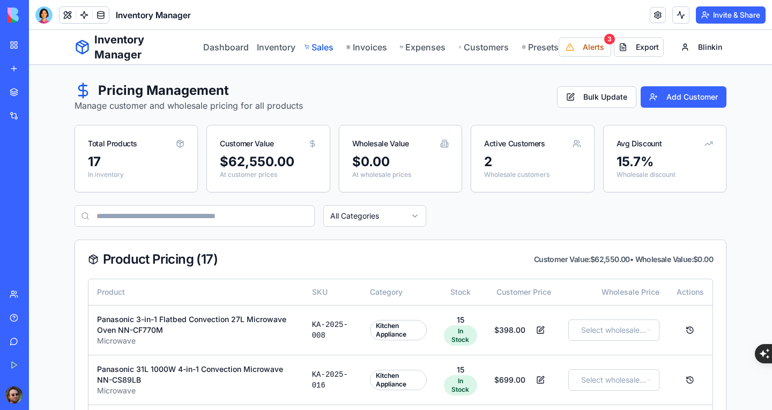
click at [325, 48] on link "Sales" at bounding box center [320, 47] width 30 height 13
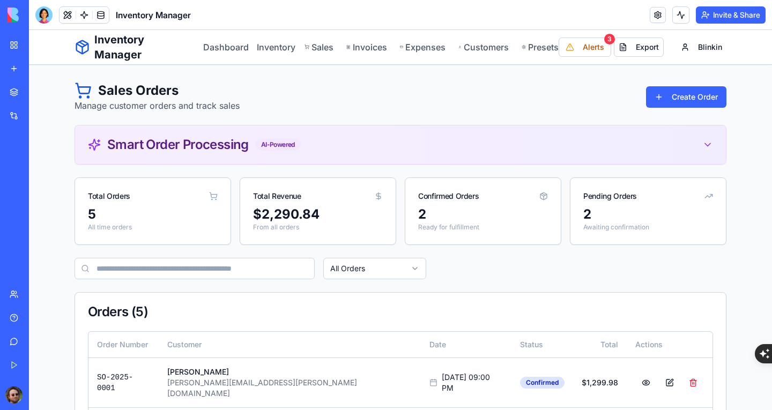
click at [384, 141] on div "Smart Order Processing AI-Powered" at bounding box center [400, 144] width 625 height 13
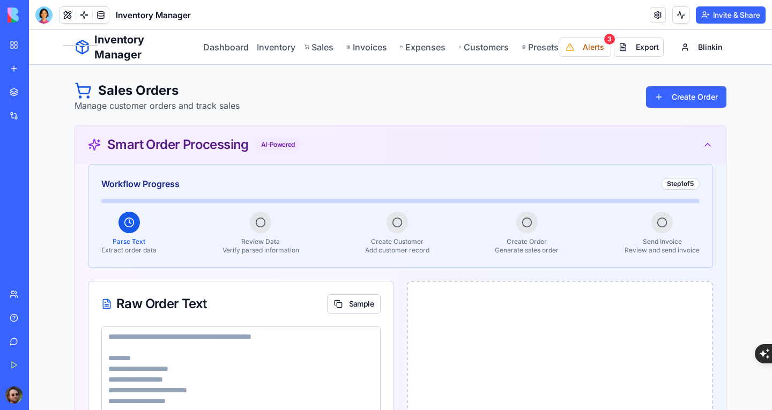
click at [384, 148] on div "Smart Order Processing AI-Powered" at bounding box center [400, 144] width 625 height 13
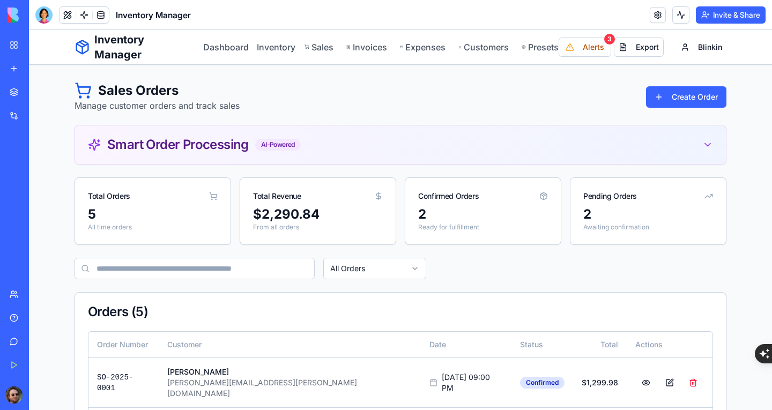
click at [40, 94] on div "Marketplace" at bounding box center [33, 92] width 14 height 11
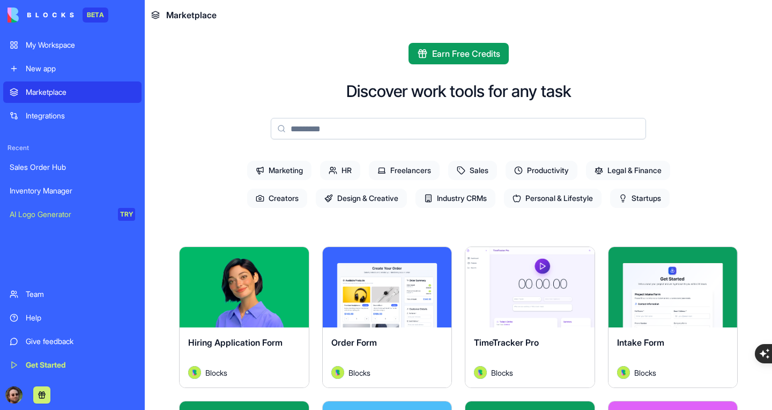
click at [79, 165] on div "Sales Order Hub" at bounding box center [73, 167] width 126 height 11
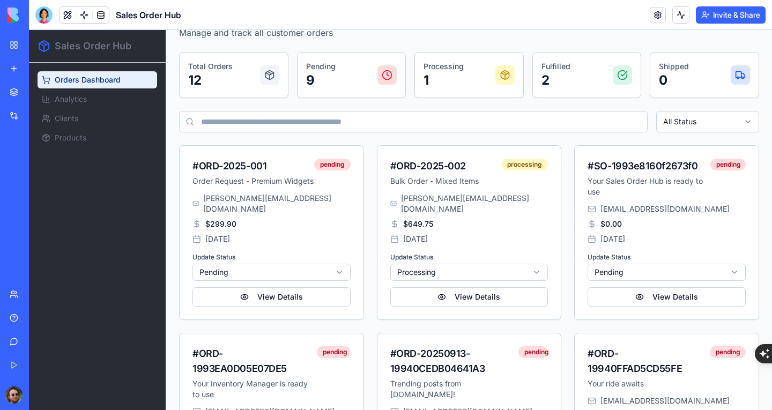
scroll to position [63, 0]
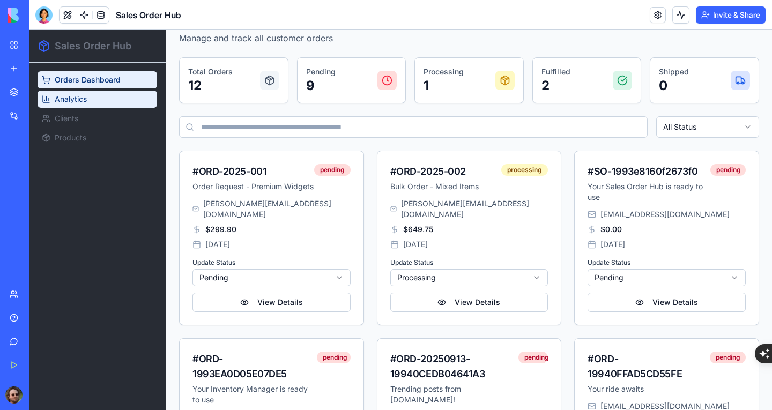
click at [111, 100] on link "Analytics" at bounding box center [98, 99] width 120 height 17
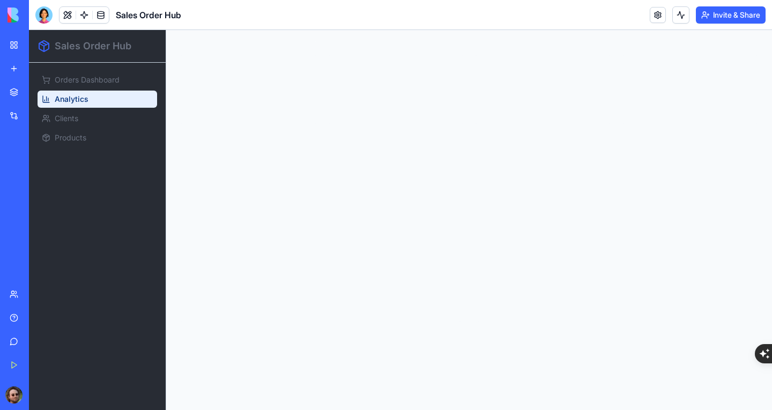
click at [40, 191] on div "Inventory Manager" at bounding box center [25, 191] width 30 height 11
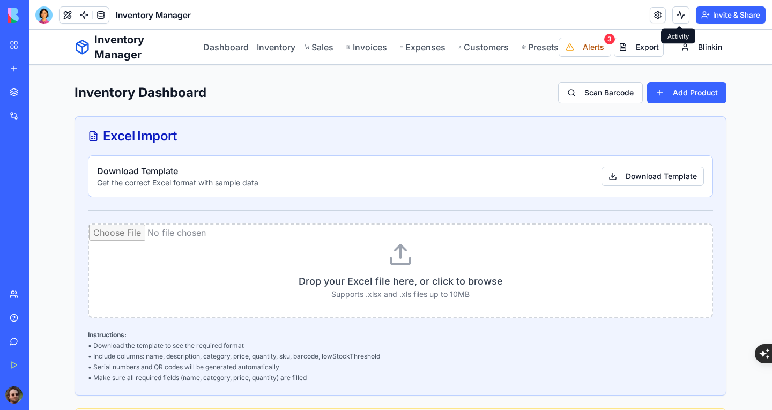
click at [673, 13] on button at bounding box center [681, 14] width 17 height 17
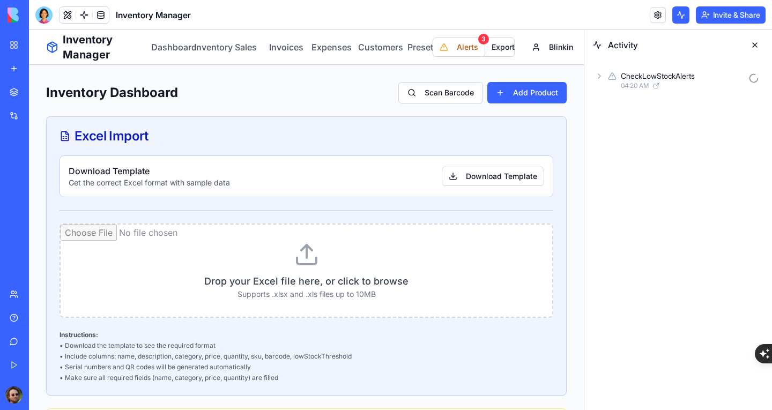
click at [755, 45] on button at bounding box center [755, 44] width 17 height 17
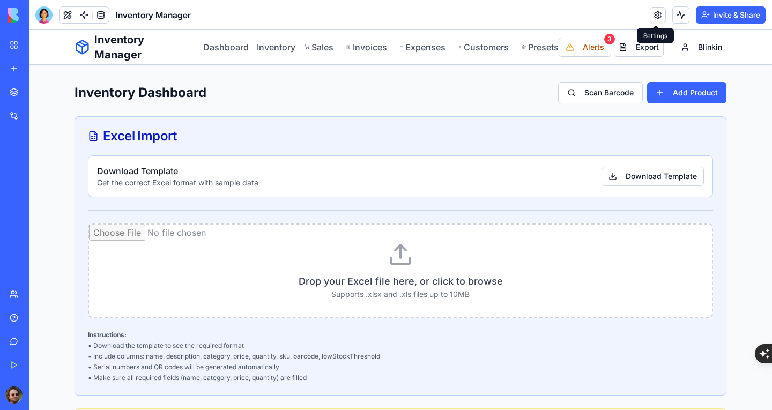
click at [659, 23] on link at bounding box center [658, 15] width 16 height 16
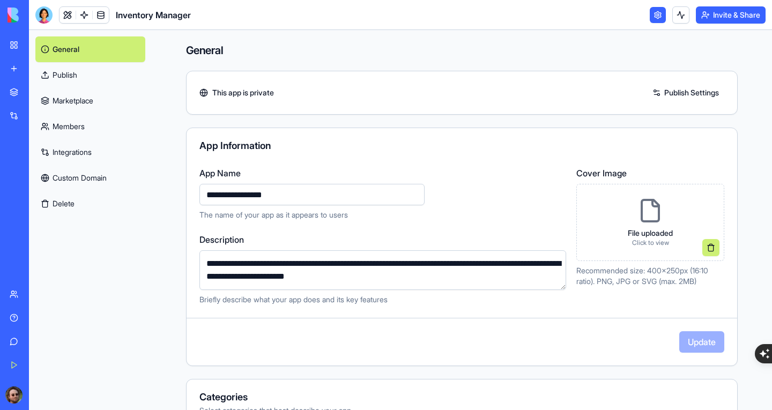
click at [70, 76] on link "Publish" at bounding box center [90, 75] width 110 height 26
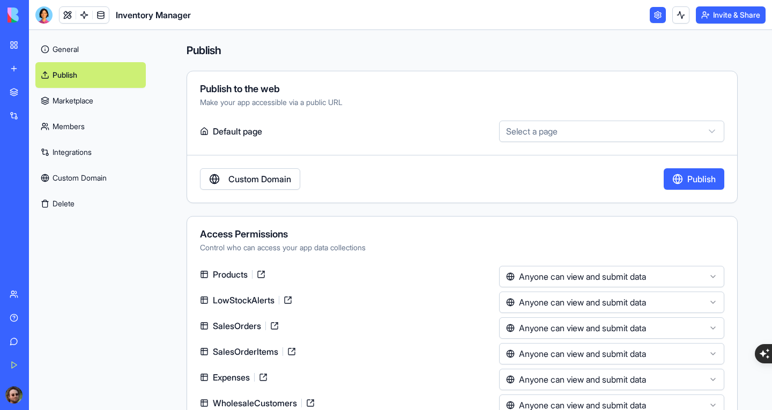
click at [85, 102] on link "Marketplace" at bounding box center [90, 101] width 110 height 26
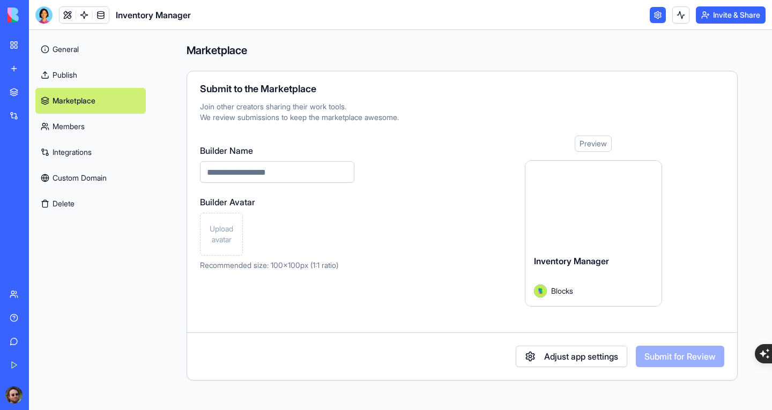
click at [99, 175] on link "Custom Domain" at bounding box center [90, 178] width 110 height 26
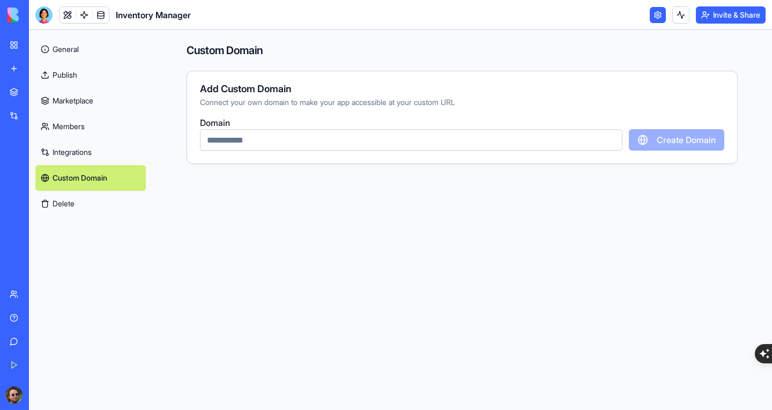
click at [75, 51] on link "General" at bounding box center [90, 49] width 110 height 26
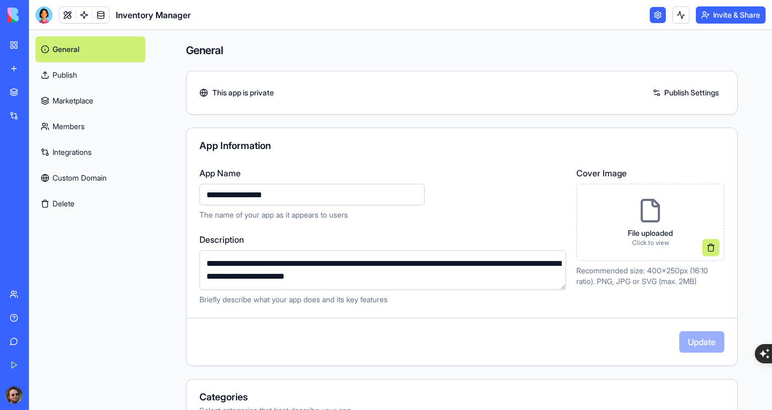
click at [40, 89] on div "Marketplace" at bounding box center [33, 92] width 14 height 11
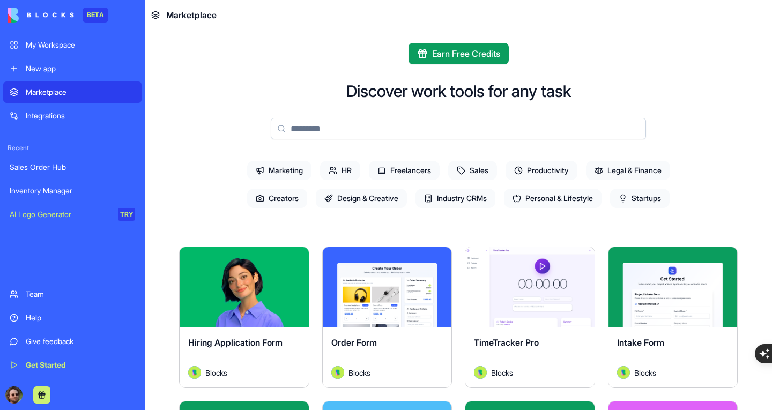
click at [463, 204] on span "Industry CRMs" at bounding box center [456, 198] width 80 height 19
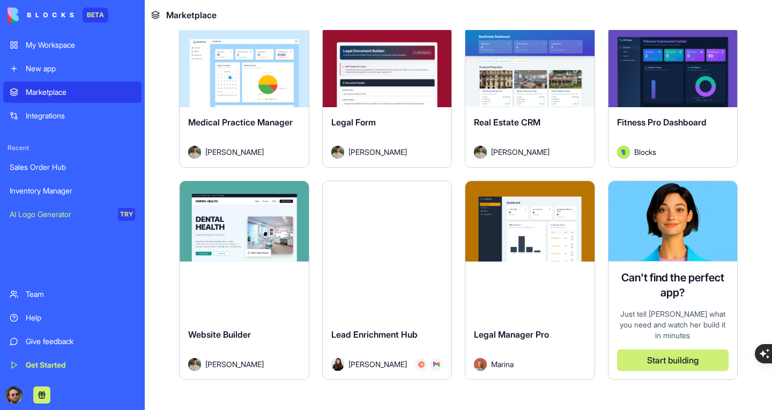
scroll to position [322, 0]
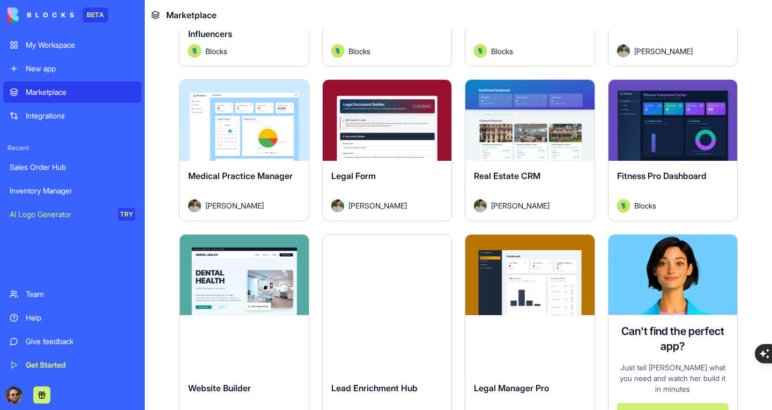
click at [524, 144] on div "Explore" at bounding box center [530, 120] width 129 height 80
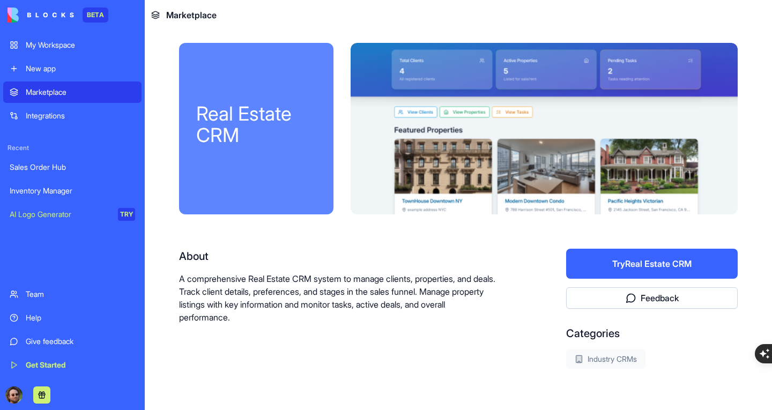
click at [46, 92] on div "Marketplace" at bounding box center [80, 92] width 109 height 11
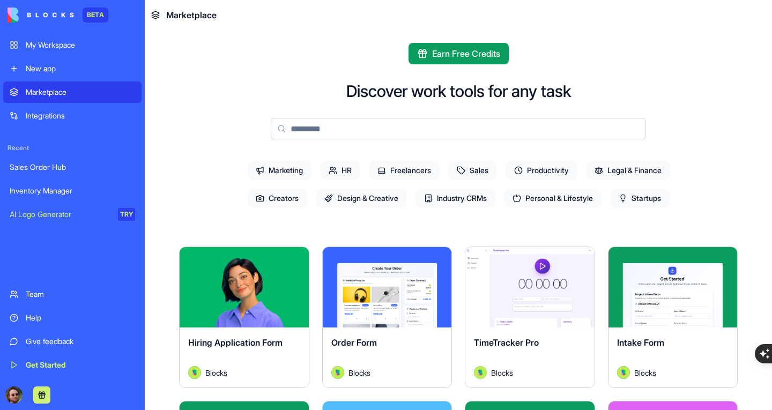
click at [540, 203] on span "Personal & Lifestyle" at bounding box center [553, 198] width 98 height 19
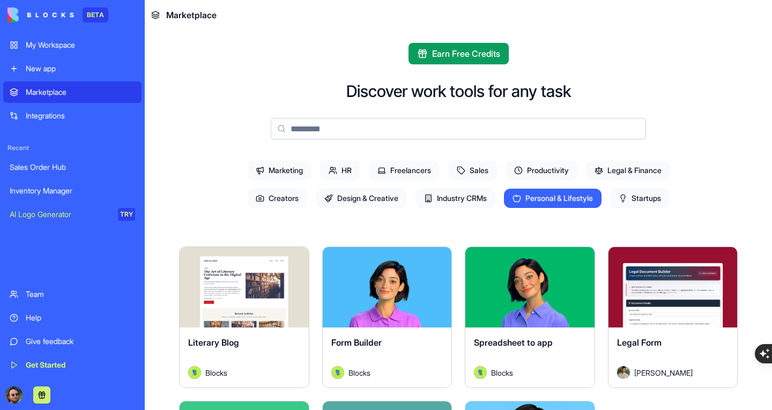
click at [468, 196] on span "Industry CRMs" at bounding box center [456, 198] width 80 height 19
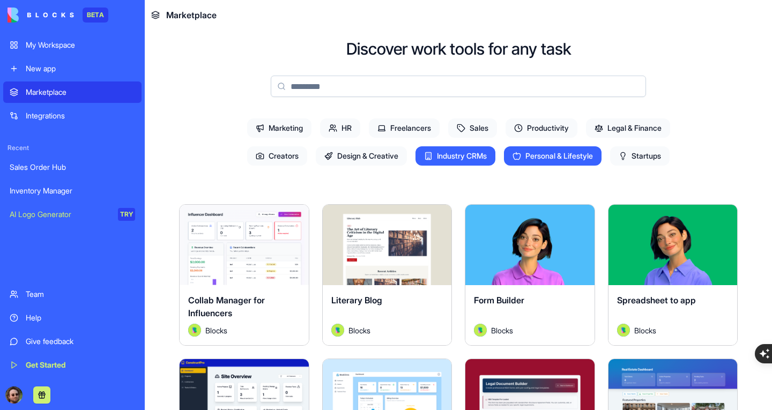
scroll to position [54, 0]
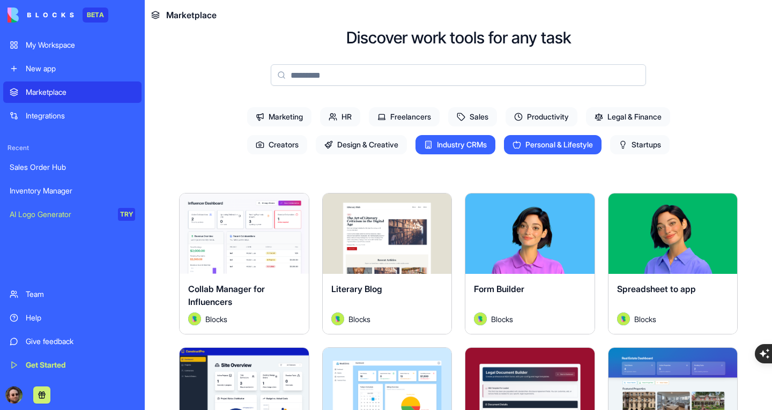
click at [556, 150] on span "Personal & Lifestyle" at bounding box center [553, 144] width 98 height 19
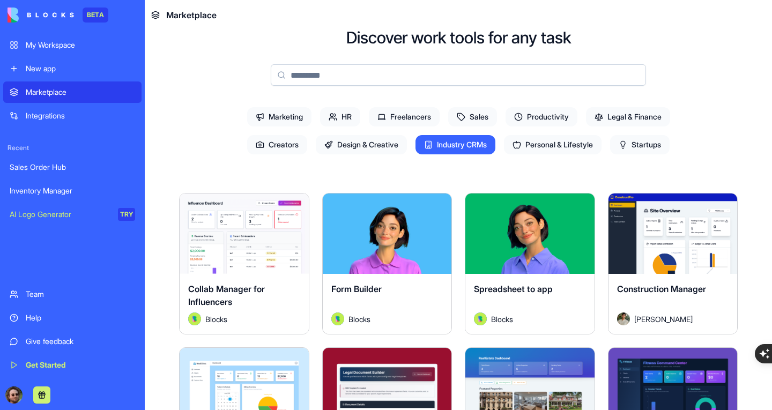
click at [547, 117] on span "Productivity" at bounding box center [542, 116] width 72 height 19
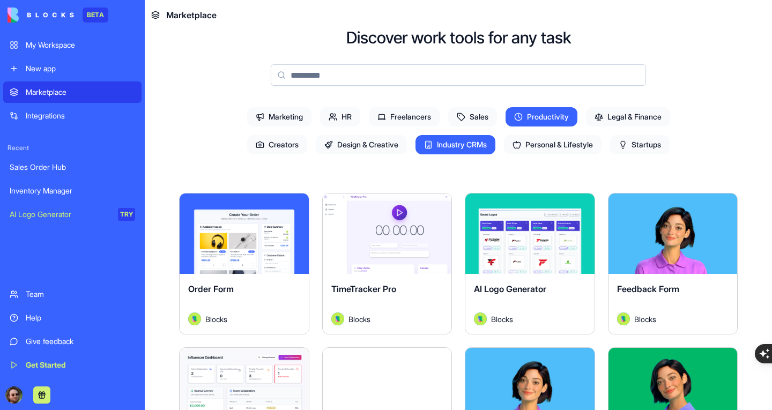
click at [457, 145] on span "Industry CRMs" at bounding box center [456, 144] width 80 height 19
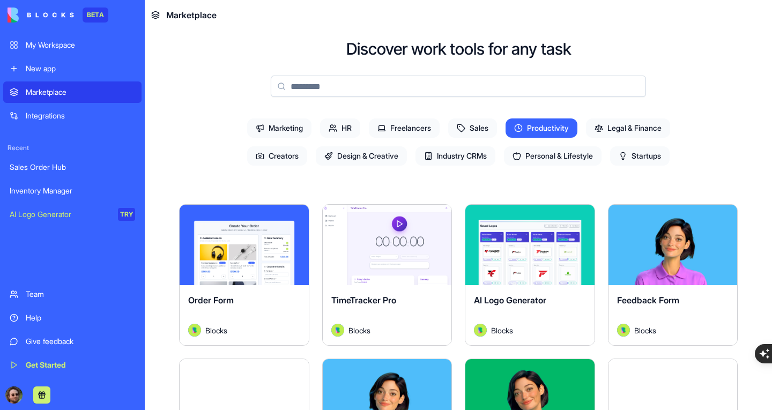
scroll to position [0, 0]
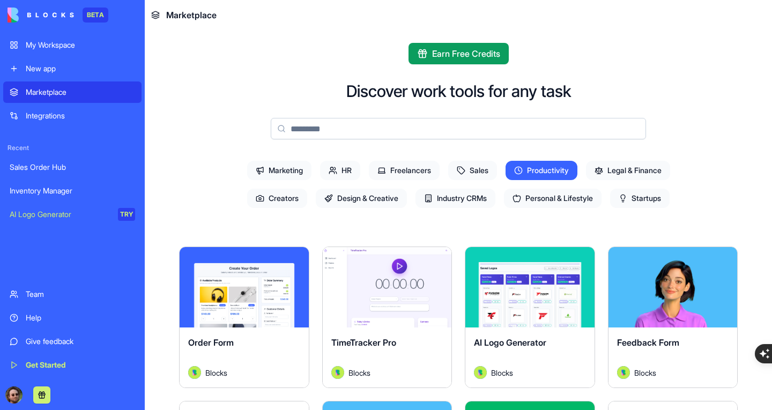
click at [549, 171] on span "Productivity" at bounding box center [542, 170] width 72 height 19
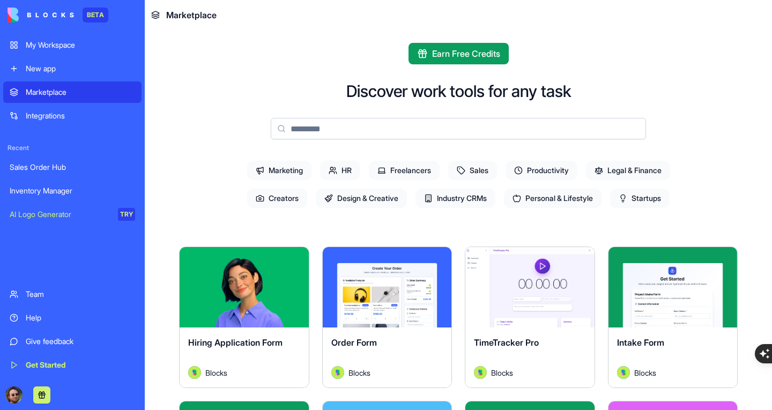
click at [446, 199] on span "Industry CRMs" at bounding box center [456, 198] width 80 height 19
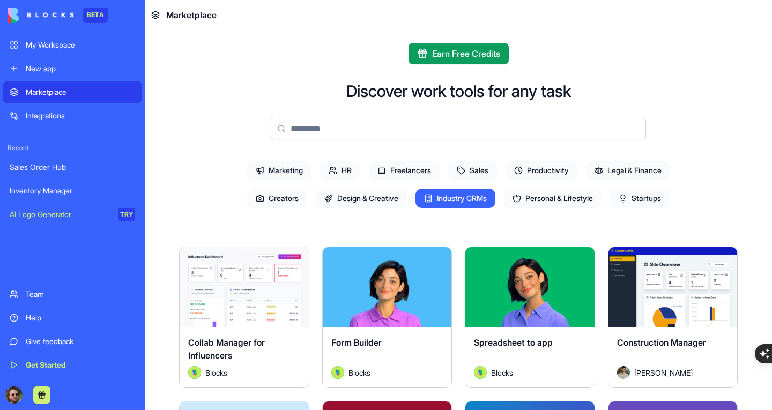
click at [69, 175] on link "Sales Order Hub" at bounding box center [72, 167] width 138 height 21
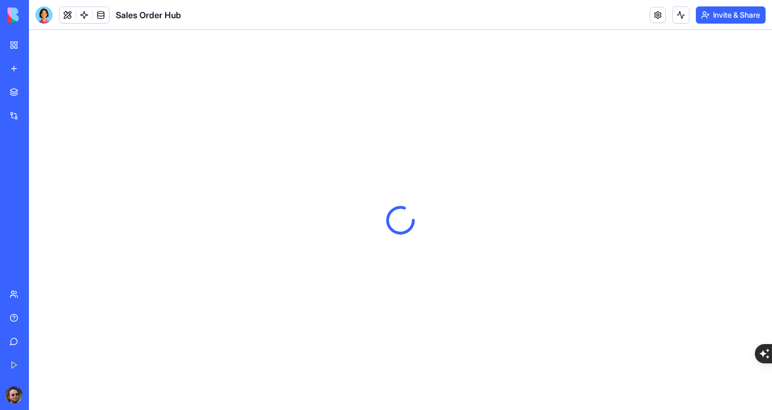
click at [40, 190] on div "Inventory Manager" at bounding box center [25, 191] width 30 height 11
click at [69, 15] on button at bounding box center [68, 15] width 16 height 16
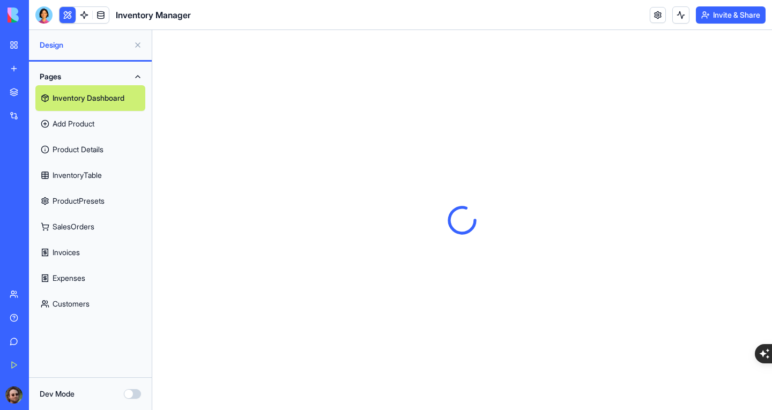
click at [138, 46] on button at bounding box center [137, 44] width 17 height 17
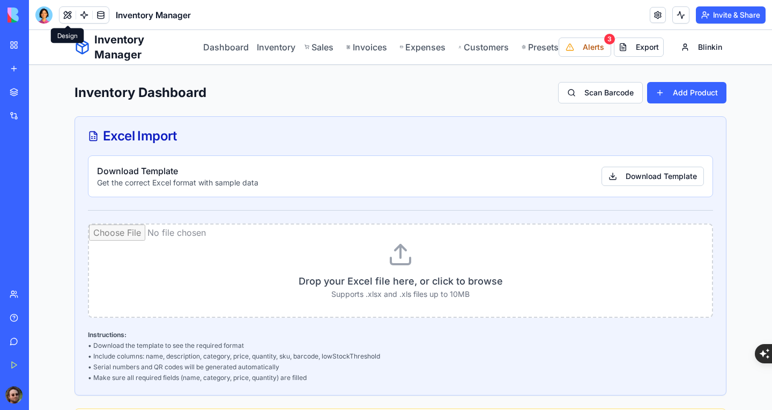
click at [68, 13] on button at bounding box center [68, 15] width 16 height 16
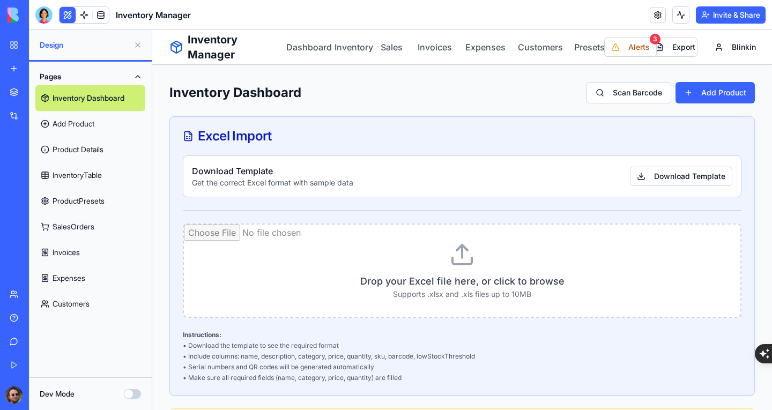
click at [100, 119] on link "Add Product" at bounding box center [90, 124] width 110 height 26
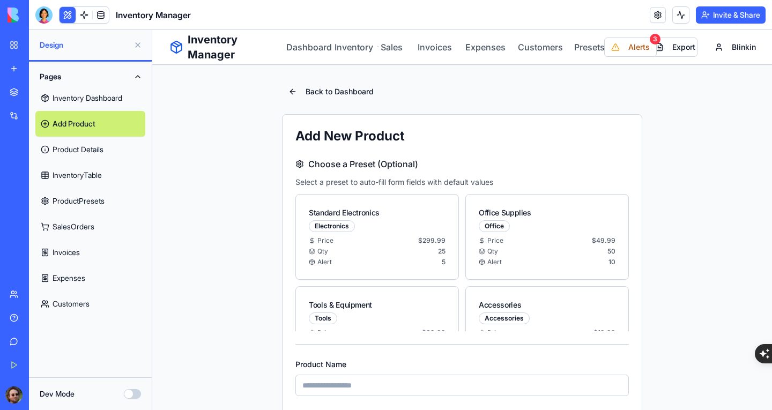
click at [136, 49] on button at bounding box center [137, 44] width 17 height 17
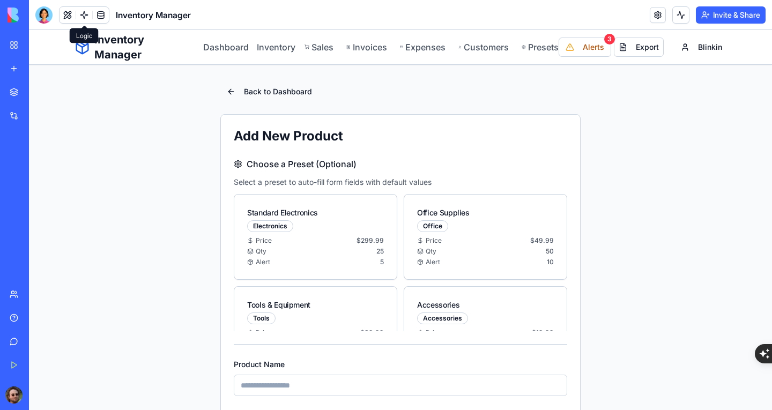
click at [85, 17] on link at bounding box center [84, 15] width 16 height 16
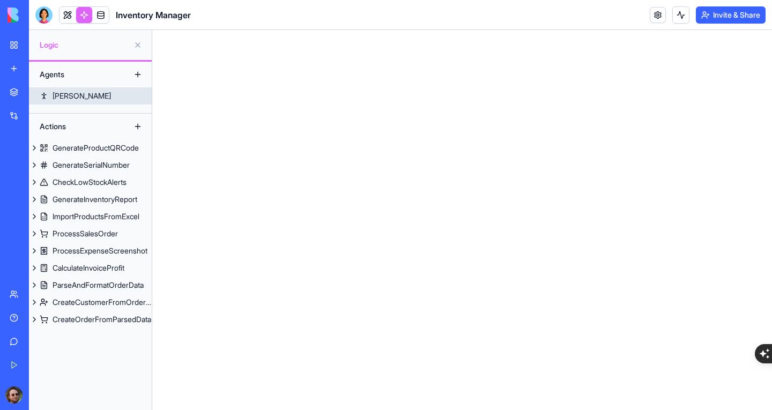
click at [115, 97] on link "Ryan" at bounding box center [90, 95] width 123 height 17
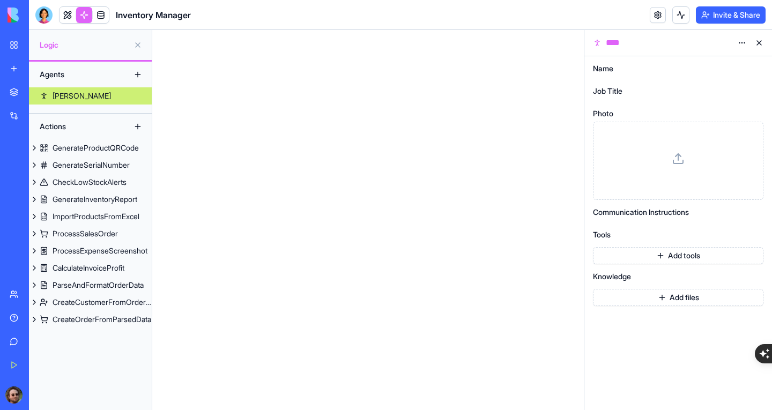
click at [115, 94] on link "Ryan" at bounding box center [90, 95] width 123 height 17
click at [99, 151] on div "GenerateProductQRCode" at bounding box center [96, 148] width 86 height 11
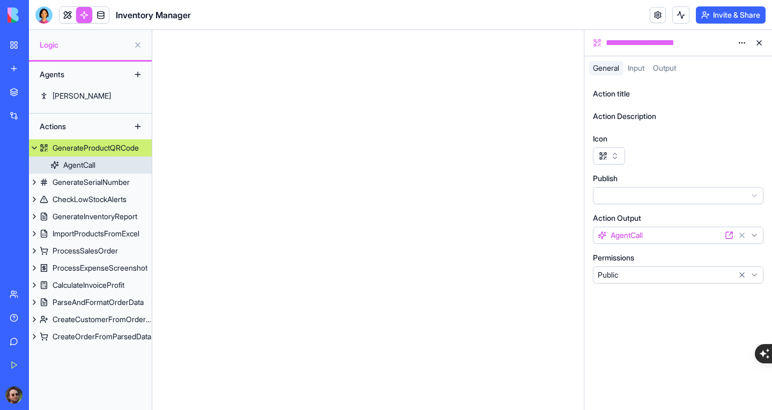
click at [82, 165] on div "AgentCall" at bounding box center [79, 165] width 32 height 11
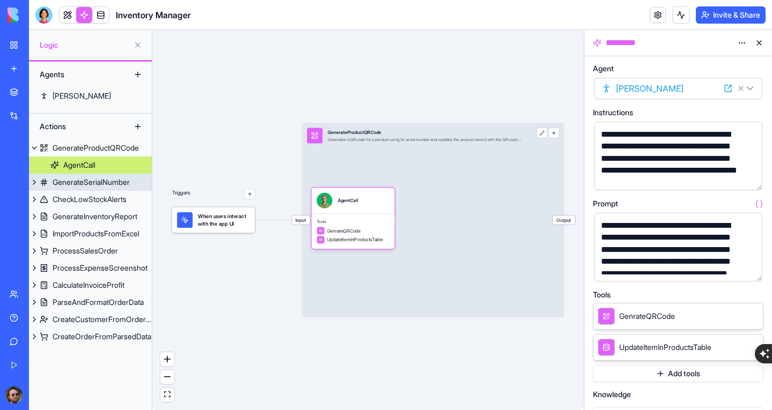
click at [84, 180] on div "GenerateSerialNumber" at bounding box center [91, 182] width 77 height 11
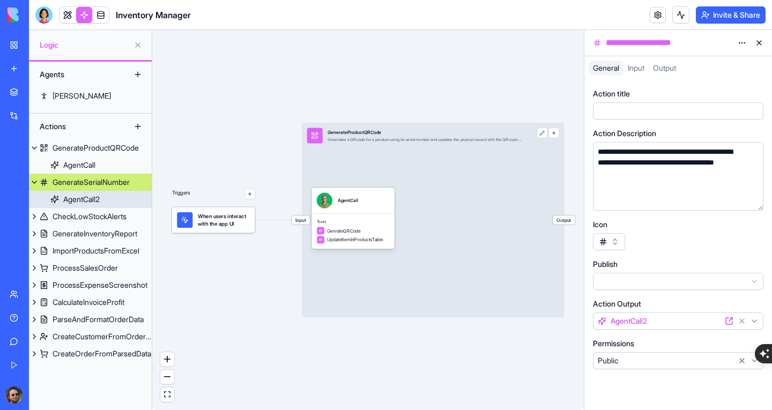
click at [78, 198] on div "AgentCall2" at bounding box center [81, 199] width 36 height 11
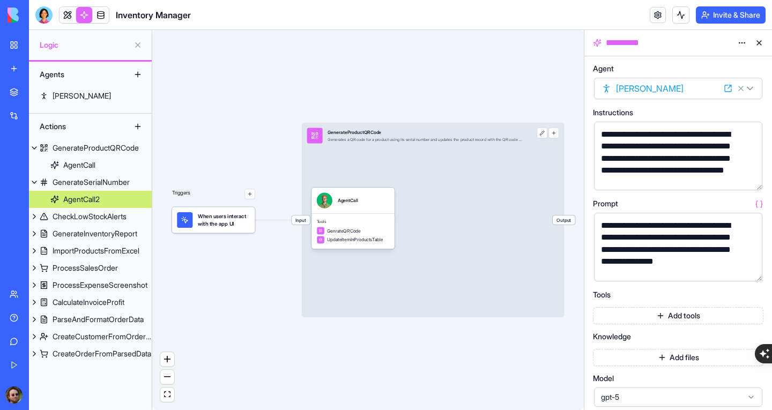
click at [137, 43] on button at bounding box center [137, 44] width 17 height 17
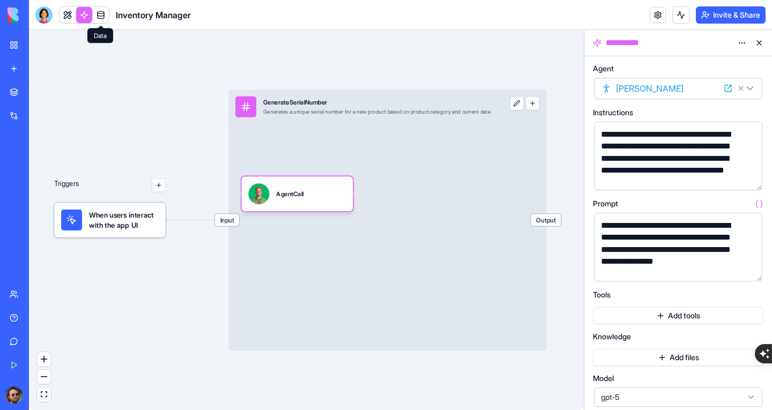
click at [103, 15] on link at bounding box center [101, 15] width 16 height 16
click at [96, 11] on link at bounding box center [101, 15] width 16 height 16
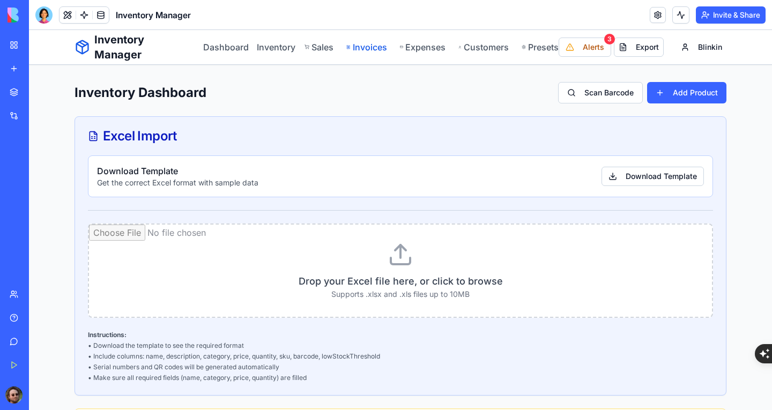
click at [362, 47] on link "Invoices" at bounding box center [367, 47] width 40 height 13
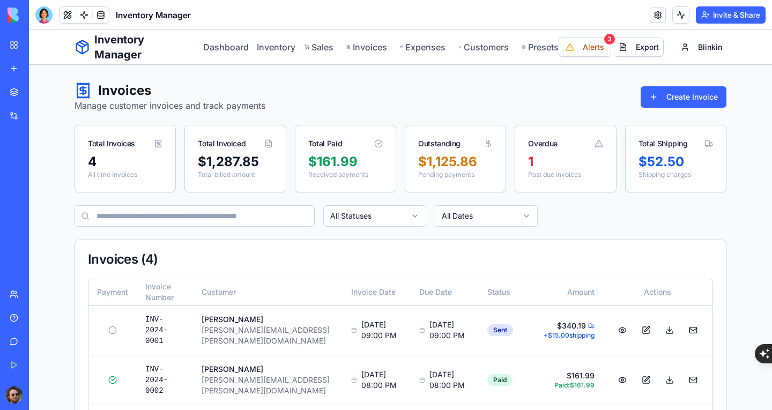
scroll to position [101, 0]
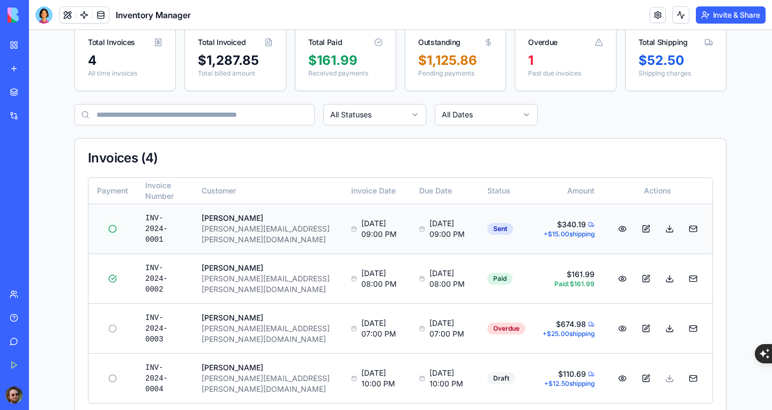
click at [109, 227] on button at bounding box center [112, 228] width 17 height 17
click at [110, 233] on button at bounding box center [112, 228] width 17 height 17
click at [110, 270] on button at bounding box center [112, 278] width 17 height 17
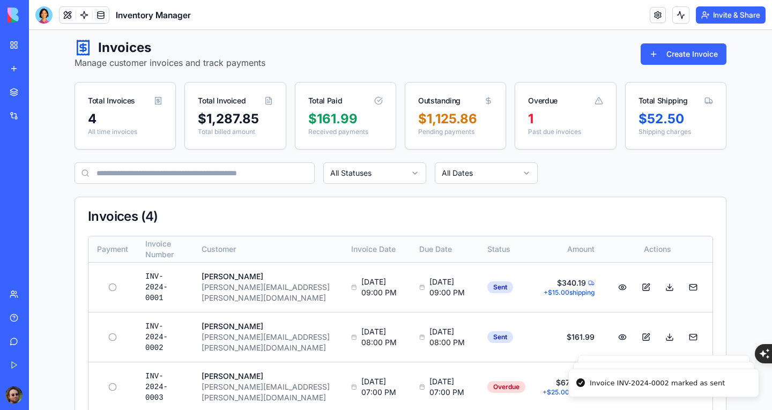
scroll to position [0, 0]
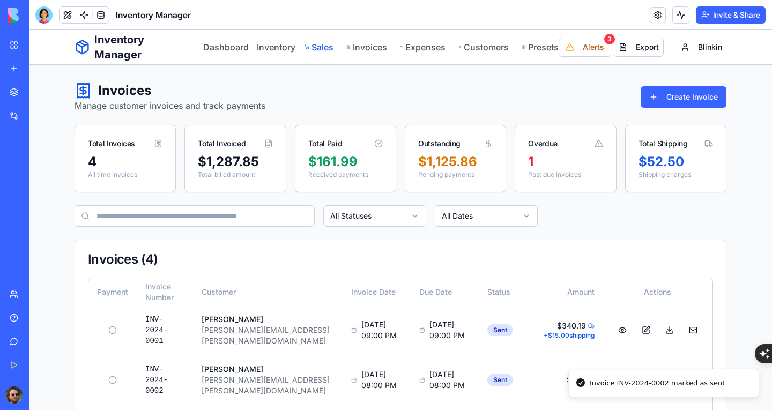
click at [328, 48] on link "Sales" at bounding box center [320, 47] width 30 height 13
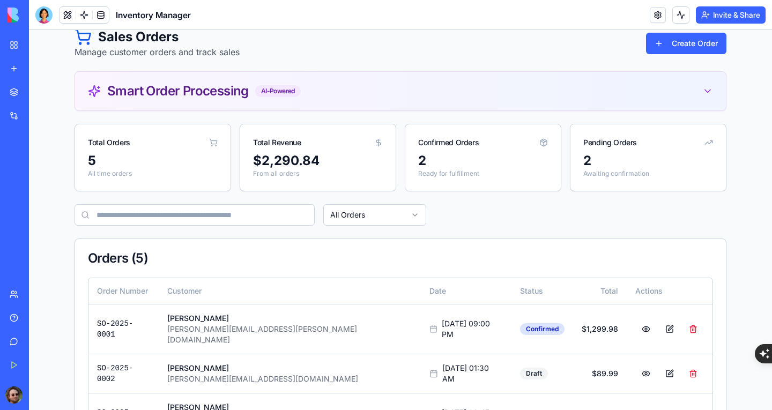
scroll to position [54, 0]
click at [399, 96] on div "Smart Order Processing AI-Powered" at bounding box center [400, 91] width 625 height 13
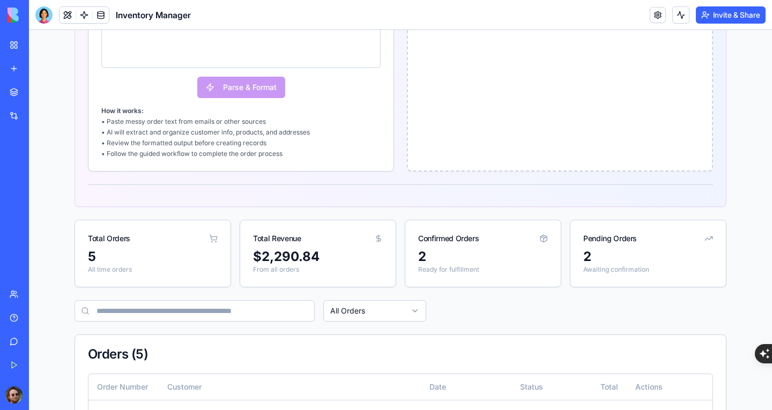
scroll to position [590, 0]
